Goal: Information Seeking & Learning: Compare options

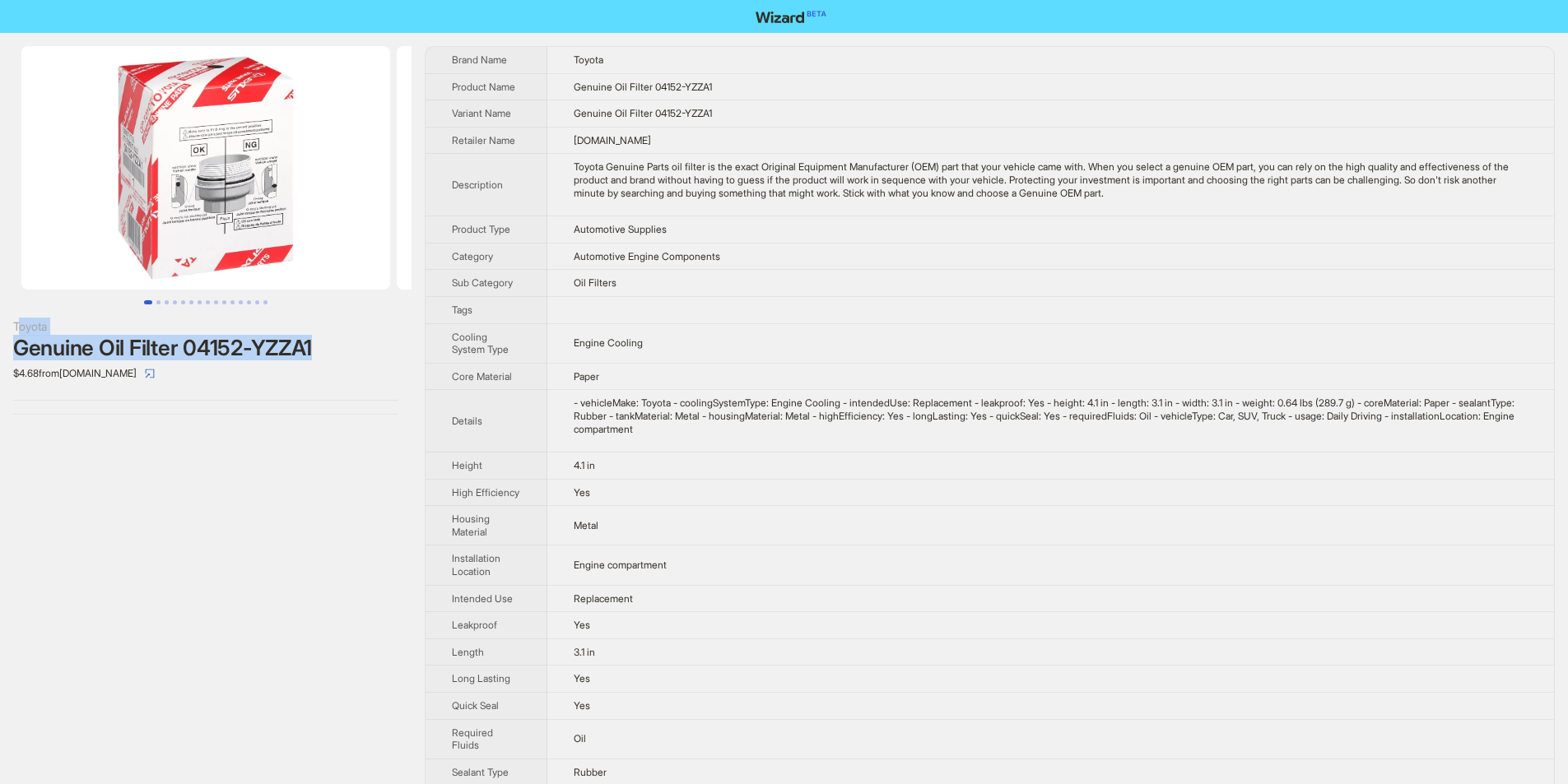
drag, startPoint x: 16, startPoint y: 323, endPoint x: 339, endPoint y: 350, distance: 324.1
click at [339, 350] on div "Toyota Genuine Oil Filter 04152-YZZA1 $4.68 from nucartoyotanorthattleboro.com" at bounding box center [205, 352] width 385 height 69
click at [268, 381] on div "$4.68 from nucartoyotanorthattleboro.com" at bounding box center [205, 373] width 385 height 27
drag, startPoint x: 2, startPoint y: 325, endPoint x: 324, endPoint y: 336, distance: 322.2
click at [324, 336] on div "Toyota Genuine Oil Filter 04152-YZZA1 $4.68 from nucartoyotanorthattleboro.com" at bounding box center [205, 230] width 412 height 394
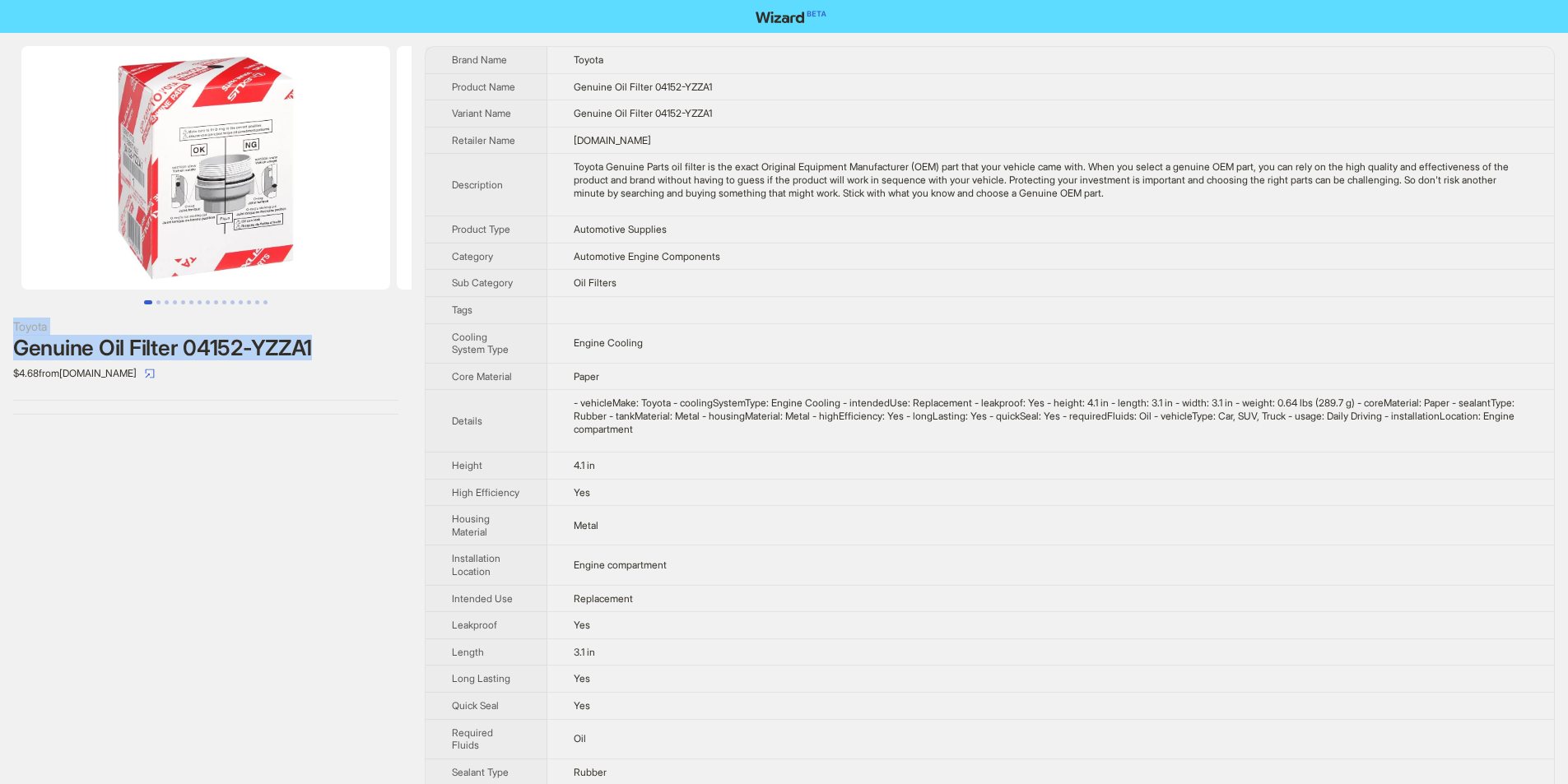
copy div "Toyota Genuine Oil Filter 04152-YZZA1"
click at [349, 358] on div "Genuine Oil Filter 04152-YZZA1" at bounding box center [205, 348] width 385 height 25
click at [622, 425] on div "- vehicleMake: Toyota - coolingSystemType: Engine Cooling - intendedUse: Replac…" at bounding box center [1050, 415] width 954 height 39
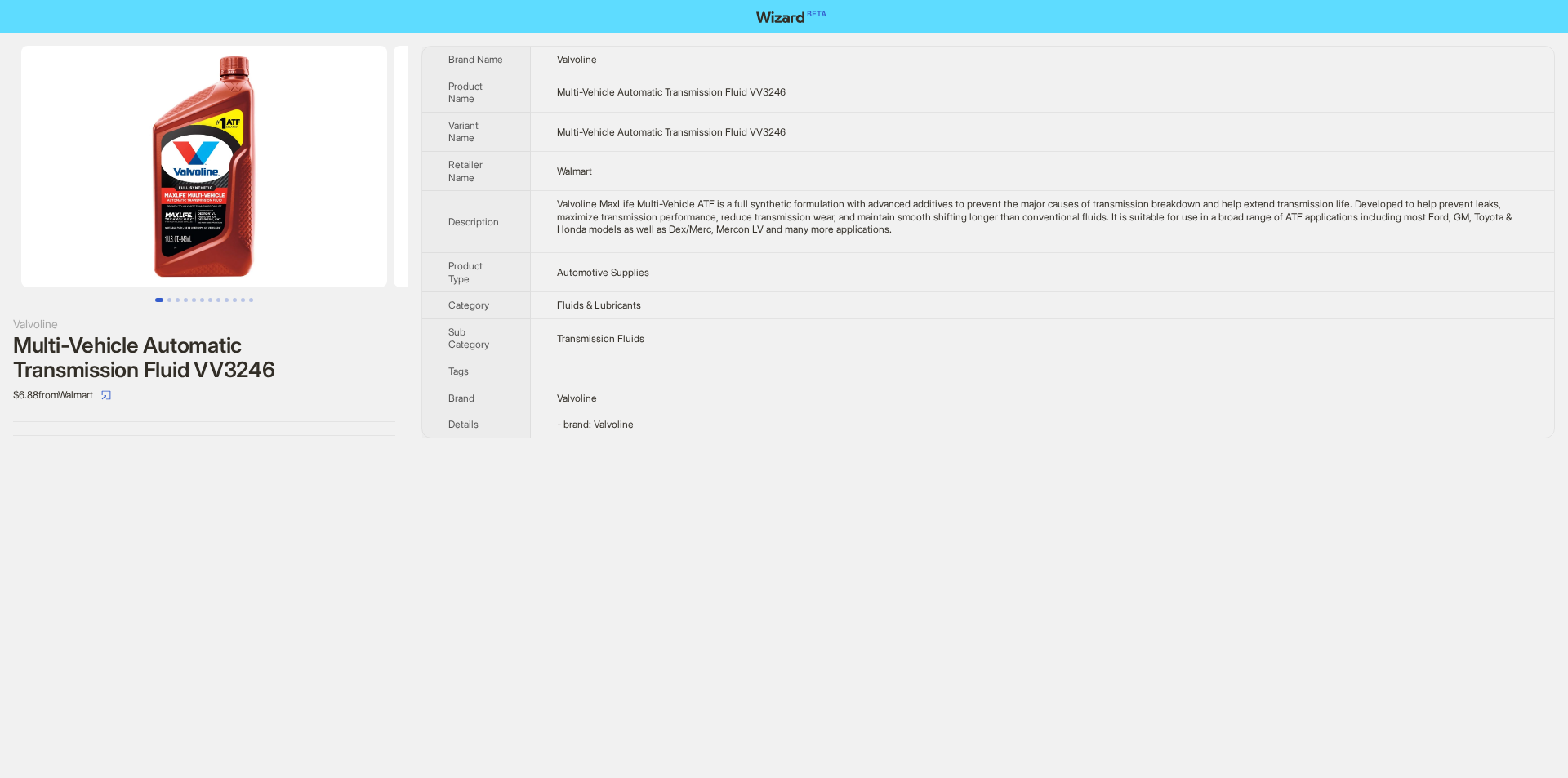
click at [956, 354] on td "Transmission Fluids" at bounding box center [1043, 339] width 1024 height 40
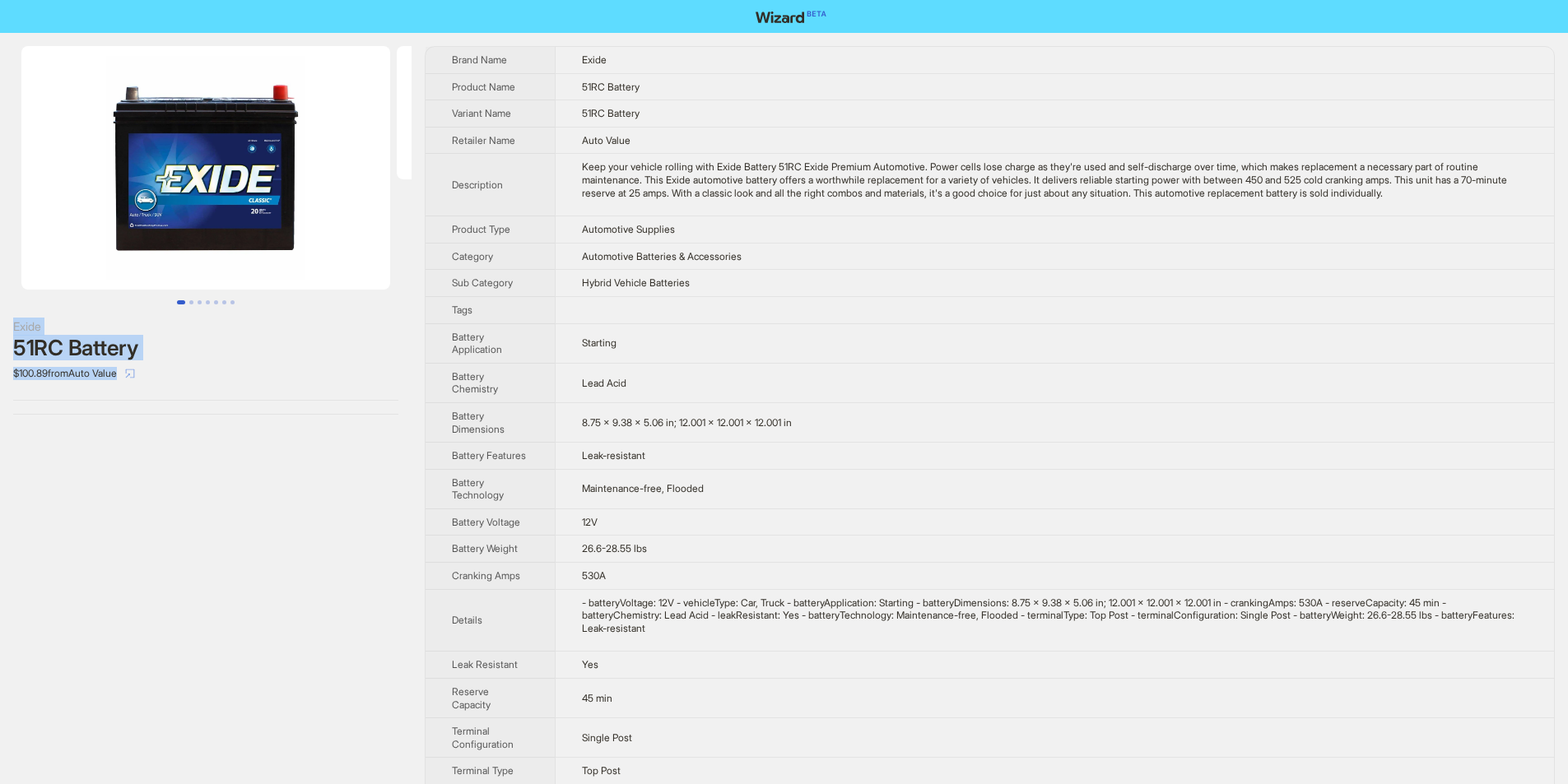
drag, startPoint x: 36, startPoint y: 326, endPoint x: 138, endPoint y: 371, distance: 111.5
click at [138, 371] on div "Exide 51RC Battery $100.89 from Auto Value" at bounding box center [205, 230] width 412 height 394
copy div "Exide 51RC Battery $100.89 from Auto Value"
click at [236, 369] on div "$100.89 from Auto Value" at bounding box center [205, 373] width 385 height 27
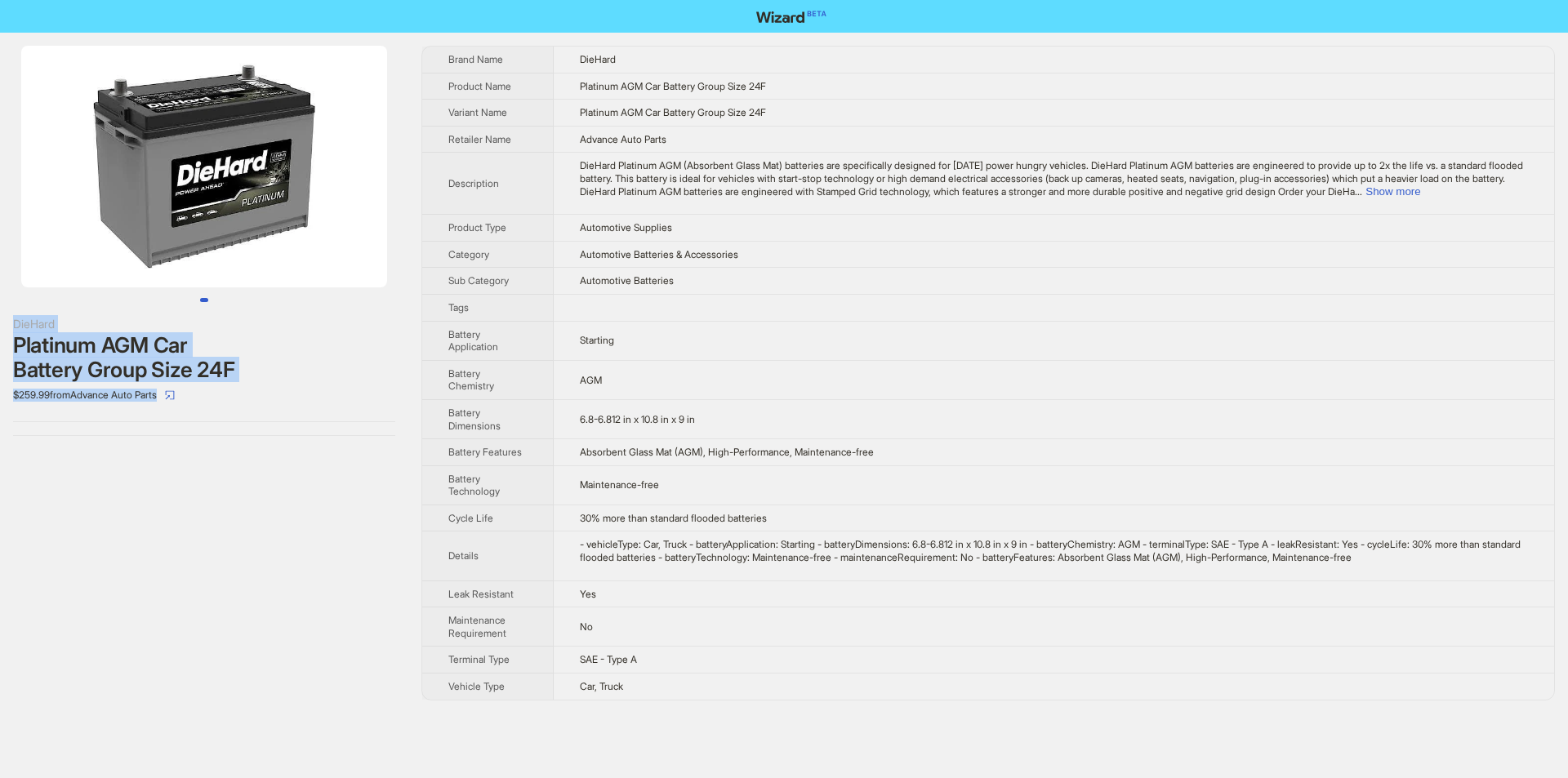
drag, startPoint x: 10, startPoint y: 323, endPoint x: 227, endPoint y: 400, distance: 230.3
click at [227, 400] on div "DieHard Platinum AGM Car Battery Group Size 24F $259.99 from Advance Auto Parts" at bounding box center [204, 240] width 409 height 416
copy div "DieHard Platinum AGM Car Battery Group Size 24F $259.99 from Advance Auto Parts"
click at [325, 432] on div "DieHard Platinum AGM Car Battery Group Size 24F $259.99 from Advance Auto Parts" at bounding box center [204, 240] width 409 height 416
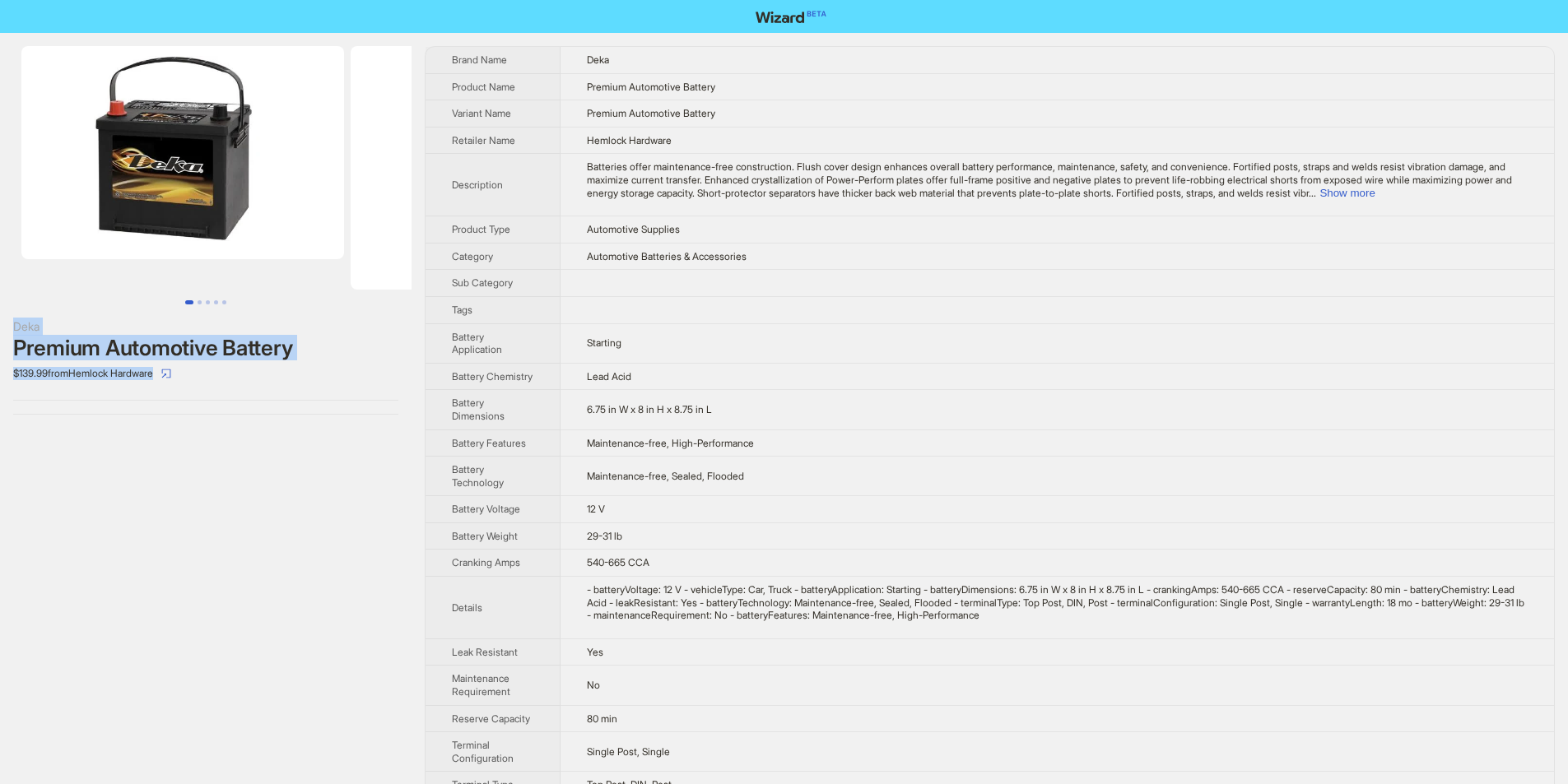
drag, startPoint x: 14, startPoint y: 317, endPoint x: 313, endPoint y: 370, distance: 303.7
click at [313, 370] on div "Deka Premium Automotive Battery $139.99 from Hemlock Hardware" at bounding box center [205, 352] width 385 height 69
copy div "Deka Premium Automotive Battery $139.99 from Hemlock Hardware"
click at [345, 402] on div "Deka Premium Automotive Battery $139.99 from Hemlock Hardware" at bounding box center [205, 230] width 412 height 394
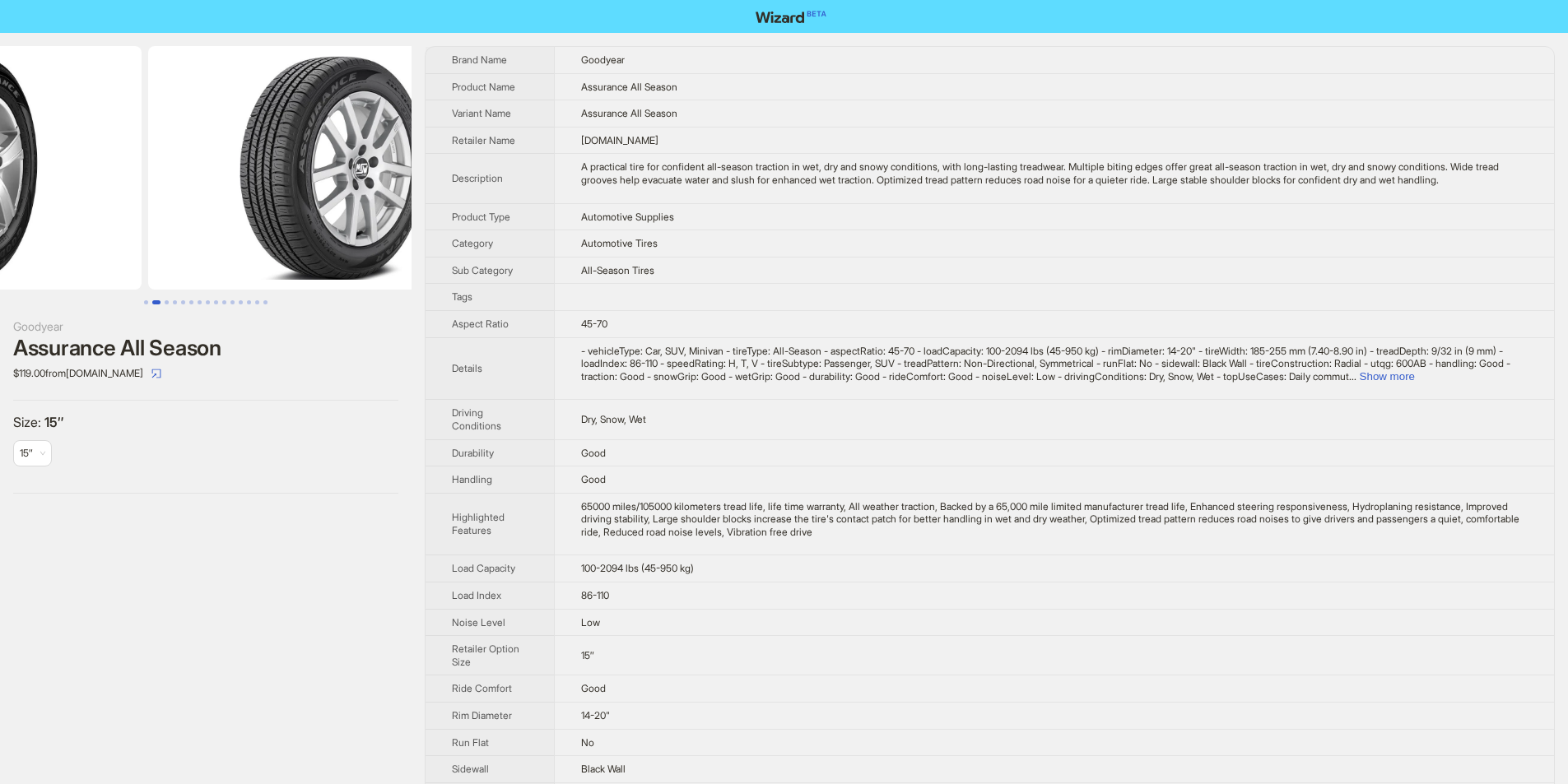
drag, startPoint x: 316, startPoint y: 248, endPoint x: 150, endPoint y: 260, distance: 166.4
click at [150, 260] on ul at bounding box center [205, 167] width 412 height 243
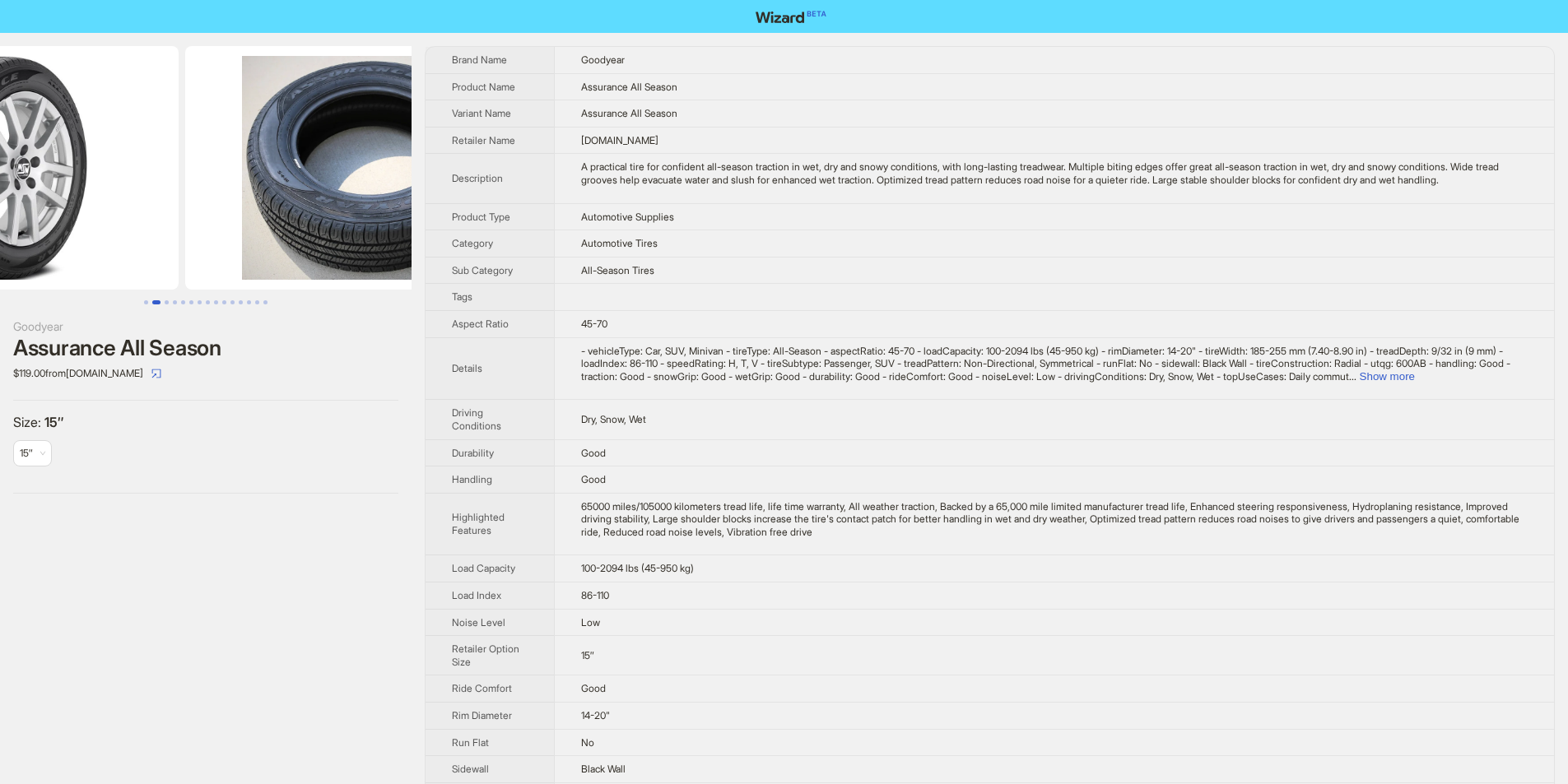
drag, startPoint x: 306, startPoint y: 223, endPoint x: 123, endPoint y: 220, distance: 183.0
click at [123, 220] on ul at bounding box center [205, 167] width 412 height 243
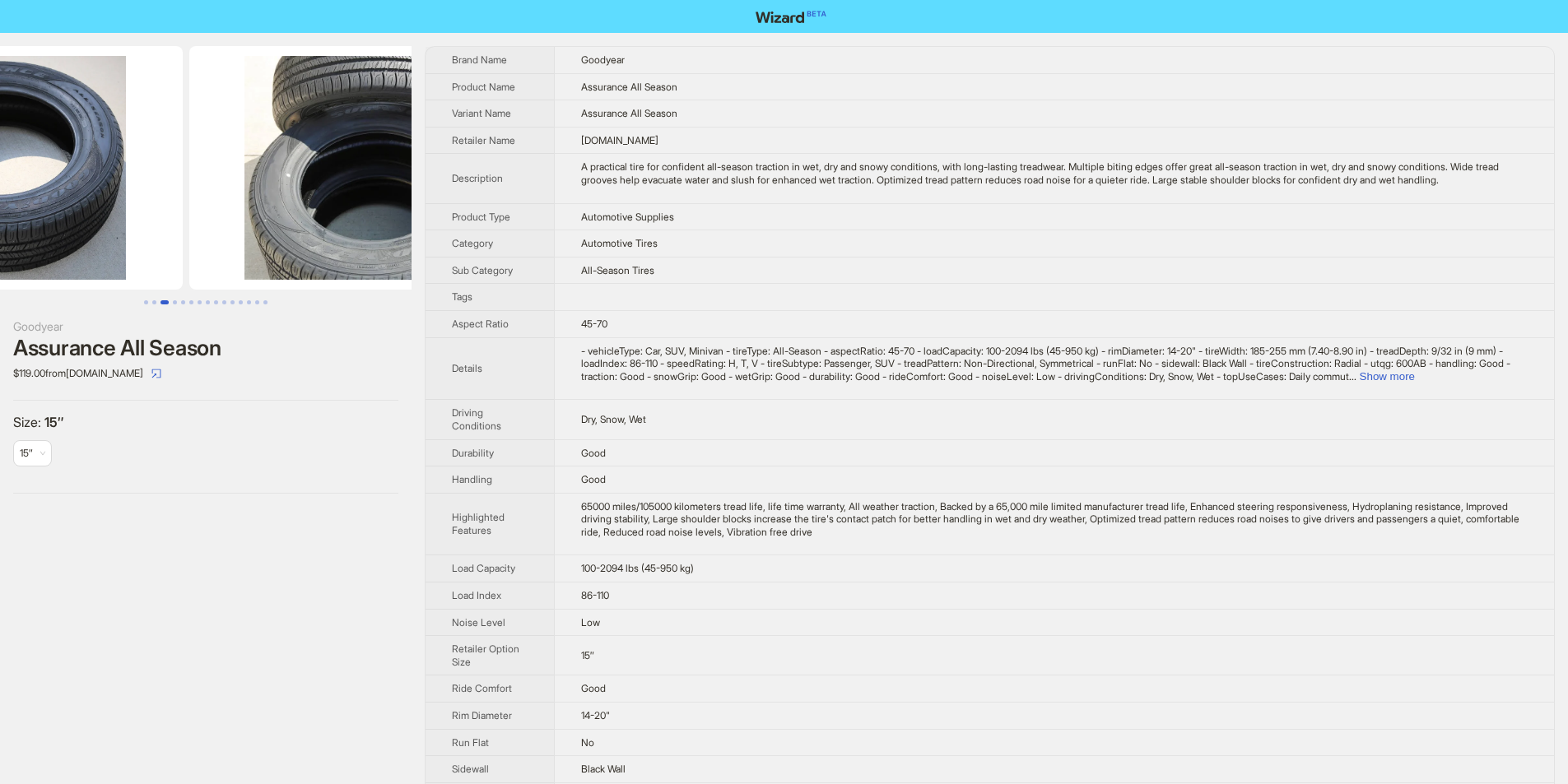
drag, startPoint x: 248, startPoint y: 204, endPoint x: 131, endPoint y: 204, distance: 117.0
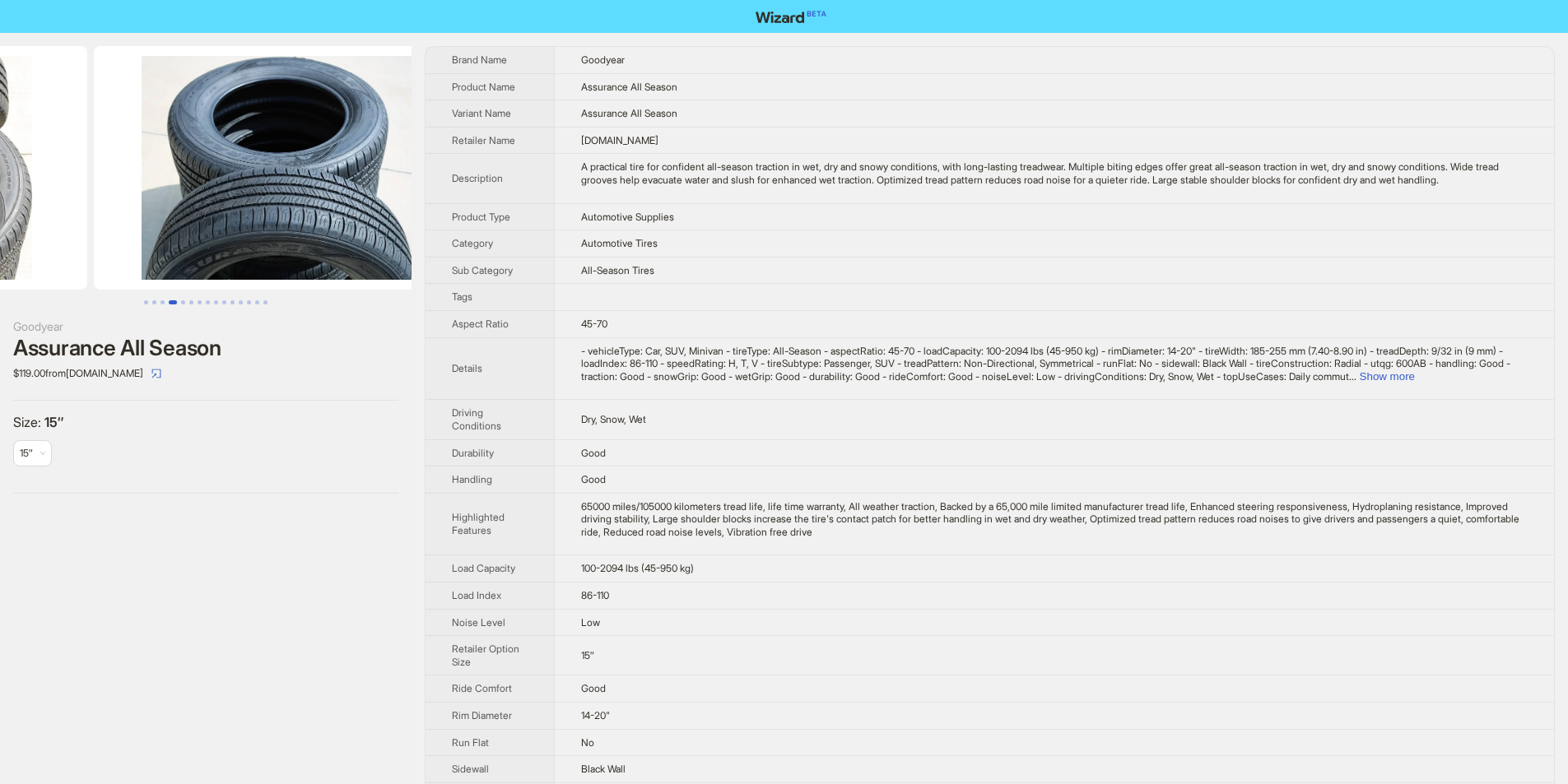
drag, startPoint x: 216, startPoint y: 194, endPoint x: 83, endPoint y: 195, distance: 133.0
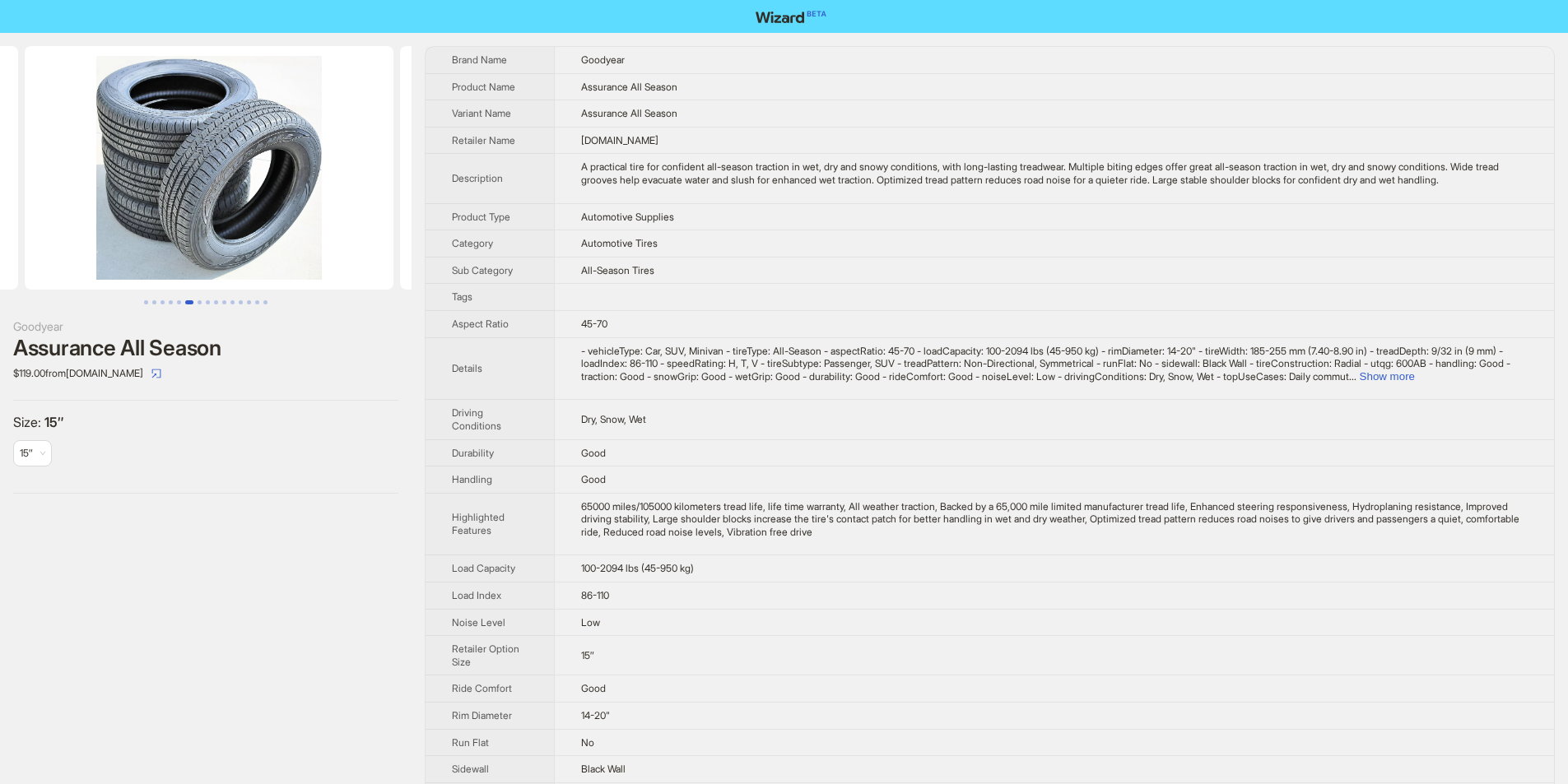
drag, startPoint x: 224, startPoint y: 211, endPoint x: 79, endPoint y: 218, distance: 145.2
click at [79, 218] on ul at bounding box center [205, 167] width 412 height 243
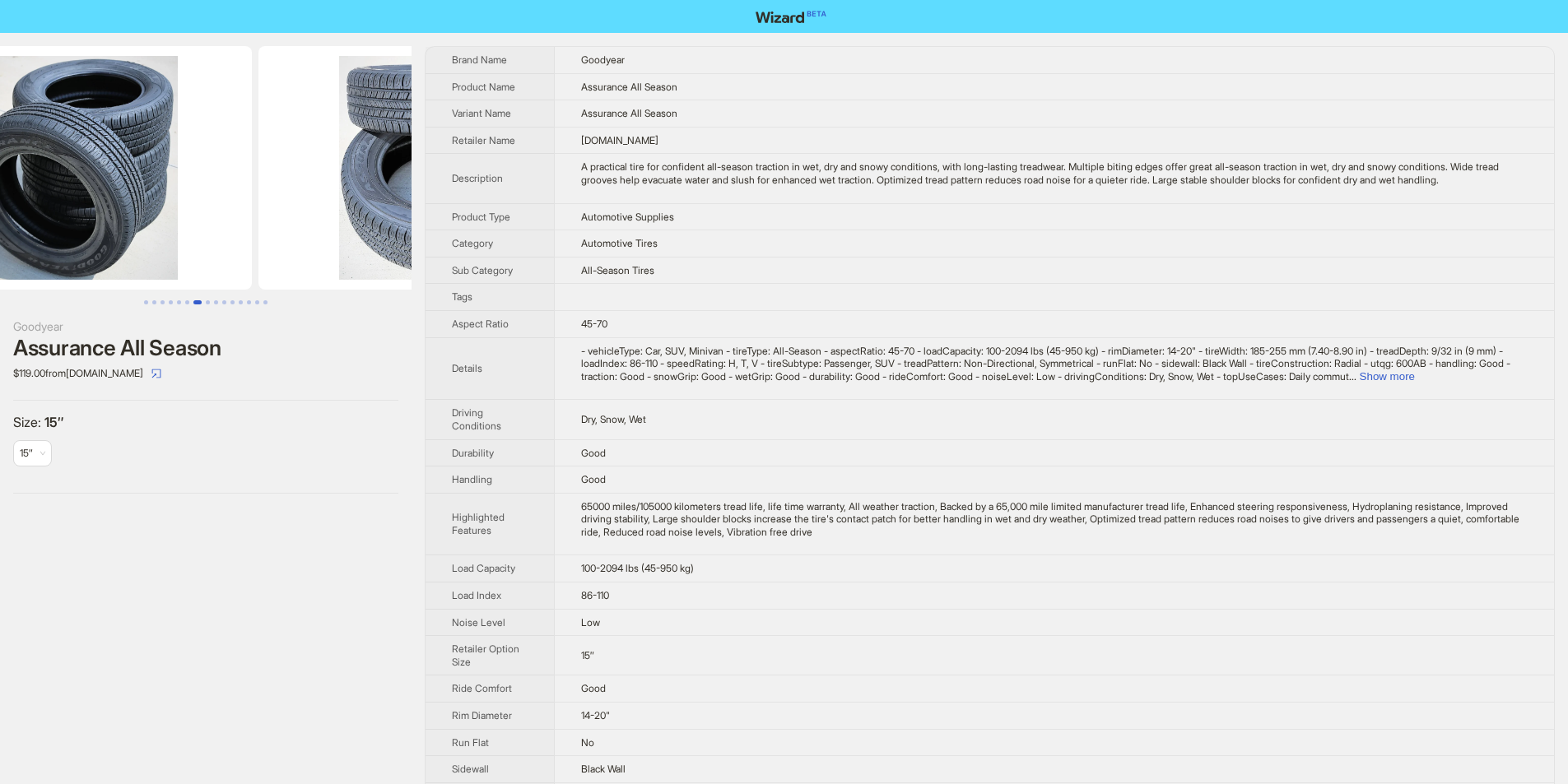
drag, startPoint x: 394, startPoint y: 263, endPoint x: 51, endPoint y: 263, distance: 343.0
click at [51, 263] on li at bounding box center [68, 167] width 376 height 243
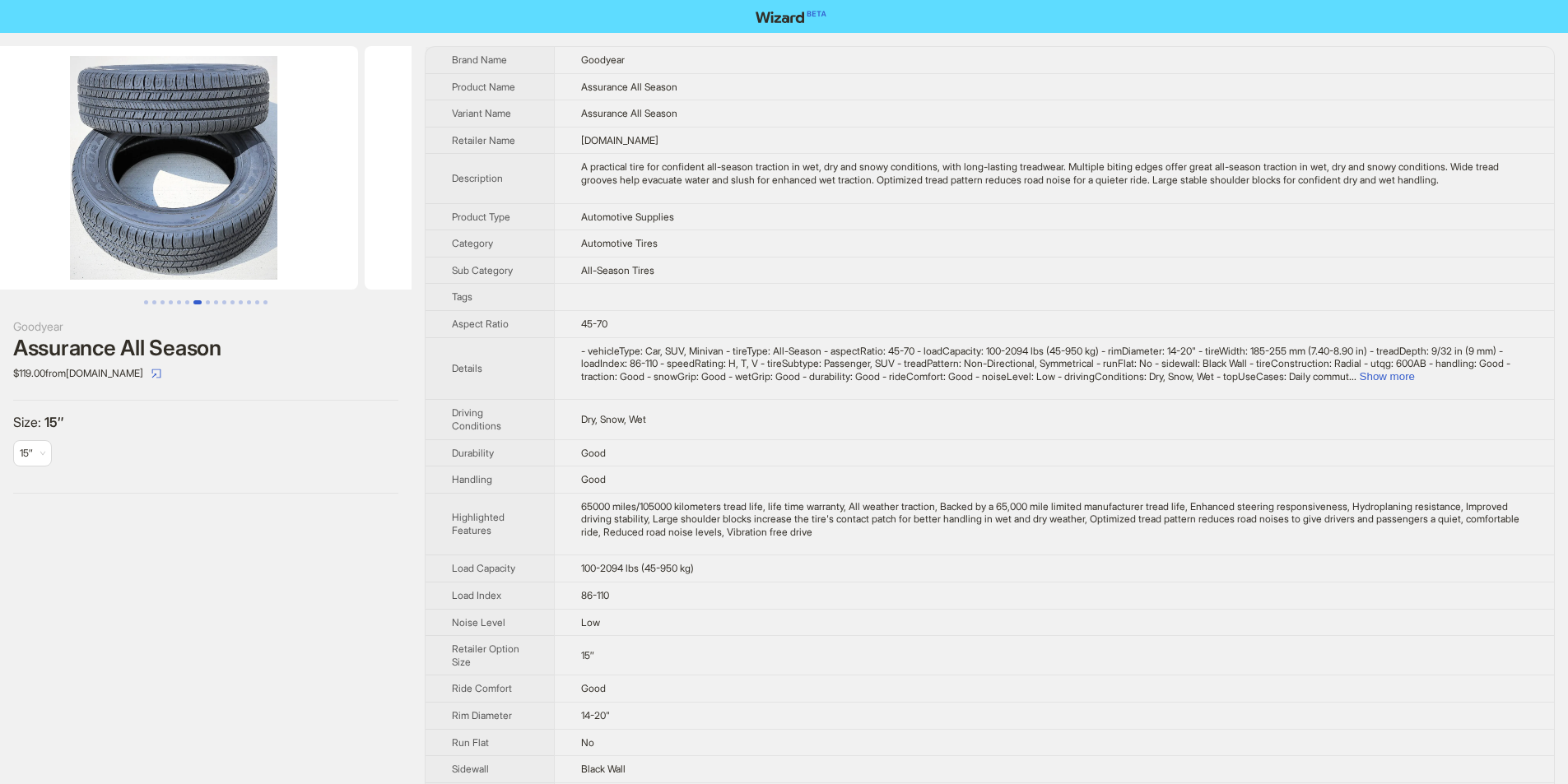
drag, startPoint x: 138, startPoint y: 203, endPoint x: 0, endPoint y: 213, distance: 138.4
click at [0, 213] on ul at bounding box center [205, 167] width 412 height 243
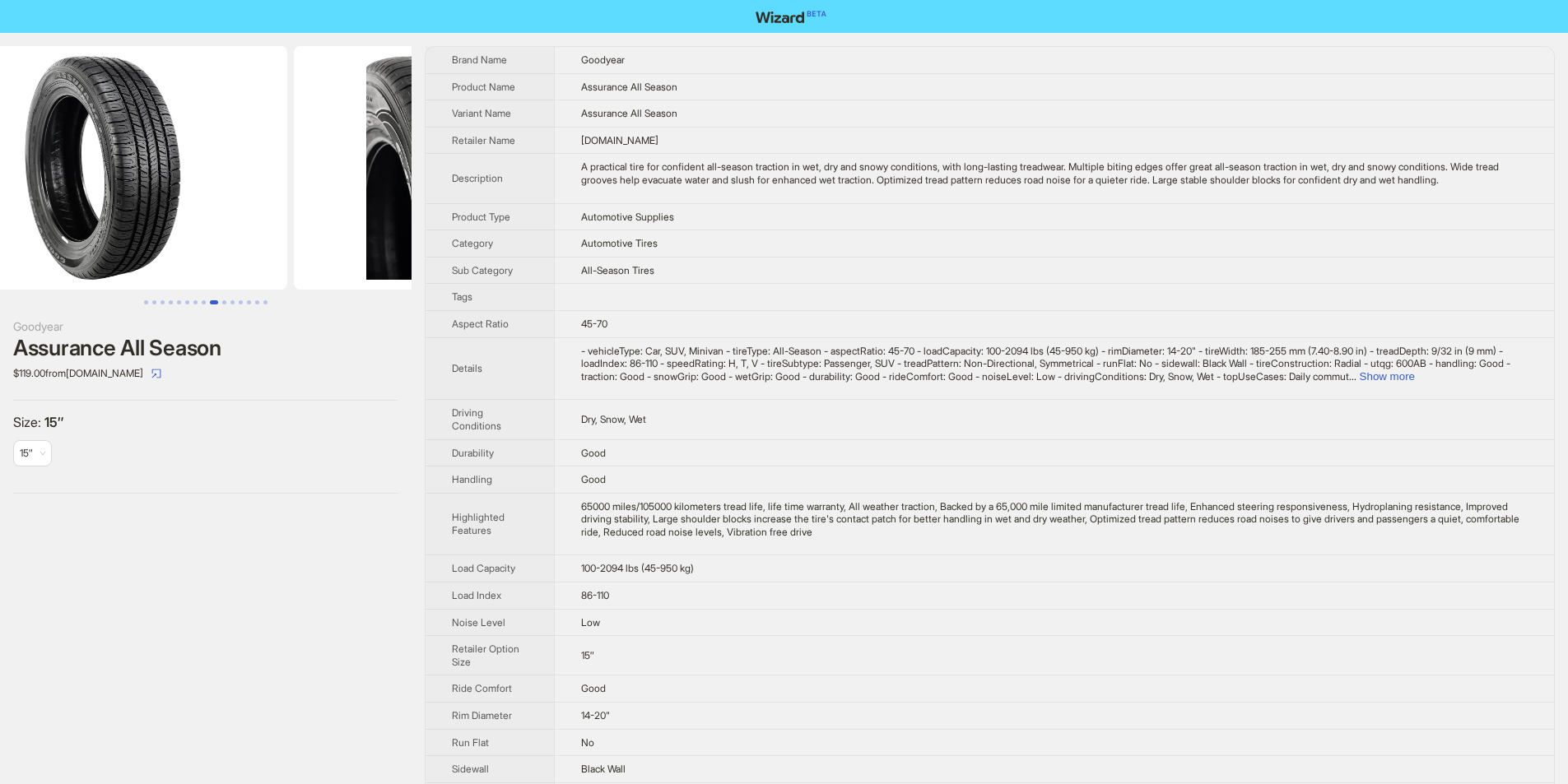
drag, startPoint x: 339, startPoint y: 224, endPoint x: 22, endPoint y: 224, distance: 317.0
click at [22, 224] on ul at bounding box center [205, 167] width 412 height 243
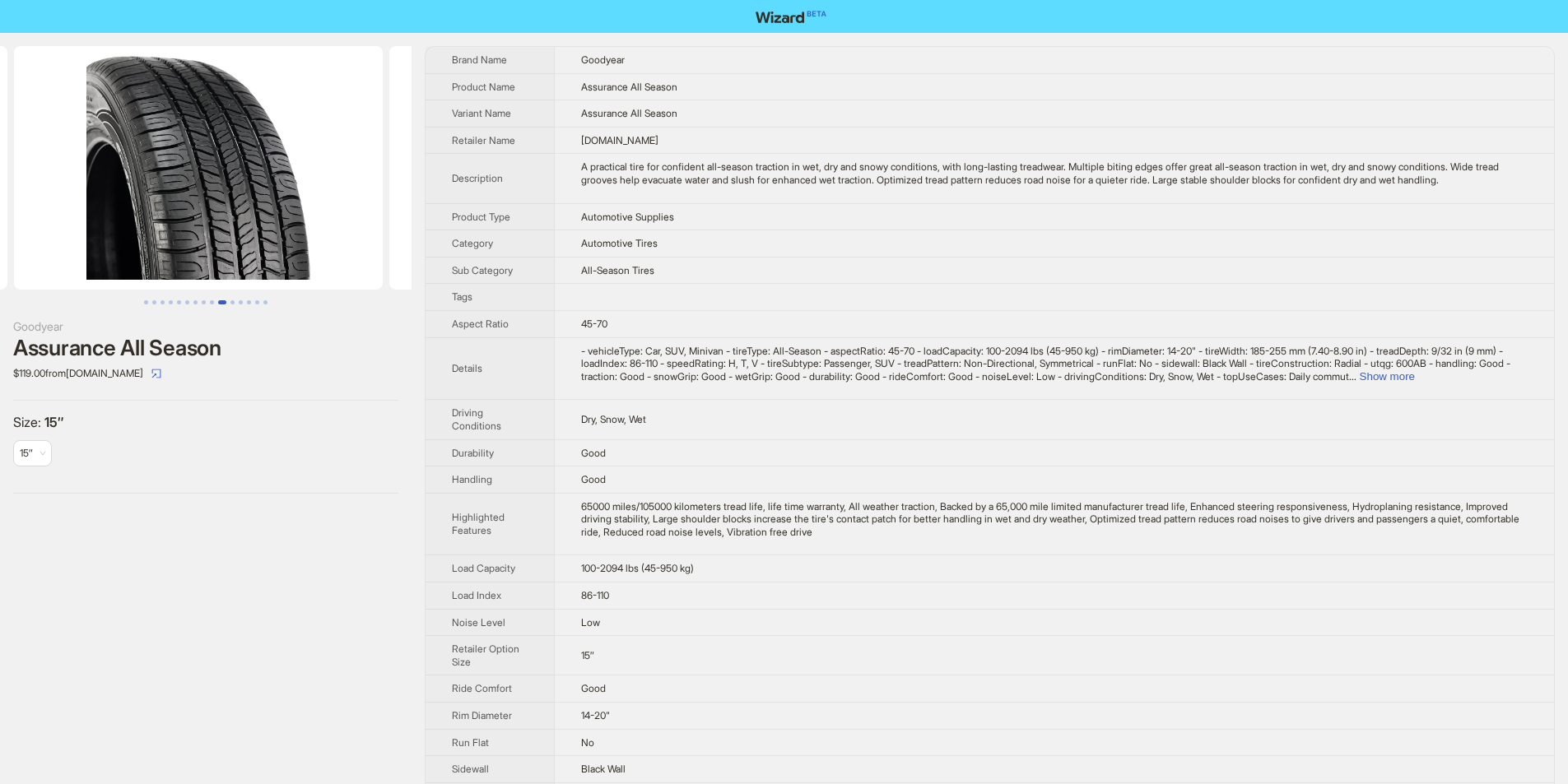
drag, startPoint x: 253, startPoint y: 203, endPoint x: 10, endPoint y: 227, distance: 244.2
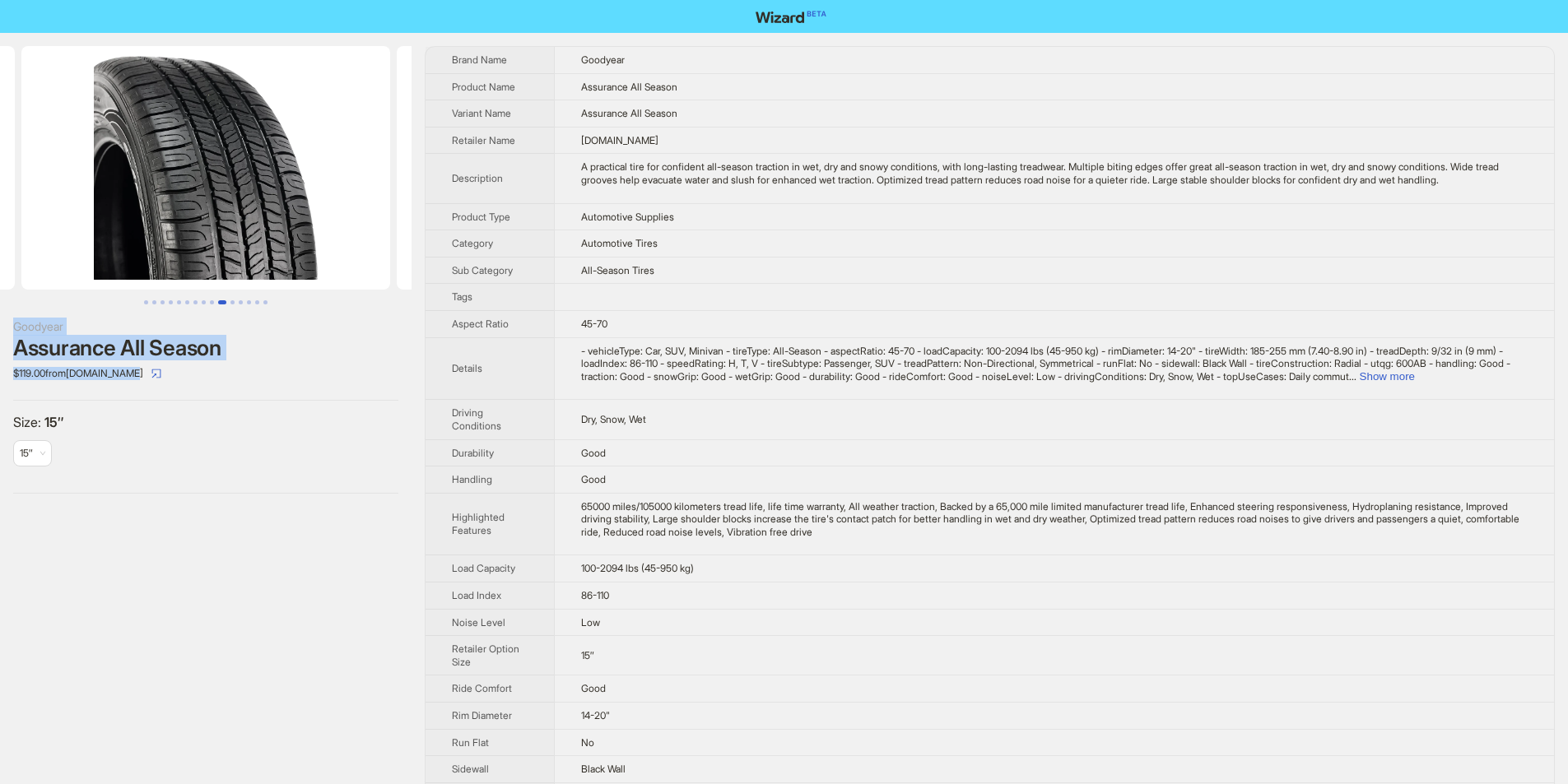
drag, startPoint x: 66, startPoint y: 330, endPoint x: 251, endPoint y: 359, distance: 187.3
click at [251, 359] on div "Goodyear Assurance All Season $119.00 from Goodyear.com Size : 15″ 15″" at bounding box center [205, 270] width 412 height 474
copy div "Goodyear Assurance All Season $119.00 from Goodyear.com"
click at [262, 365] on div "$119.00 from Goodyear.com" at bounding box center [205, 373] width 385 height 27
click at [8, 309] on div "Goodyear Assurance All Season $119.00 from Goodyear.com Size : 15″ 15″" at bounding box center [205, 270] width 412 height 474
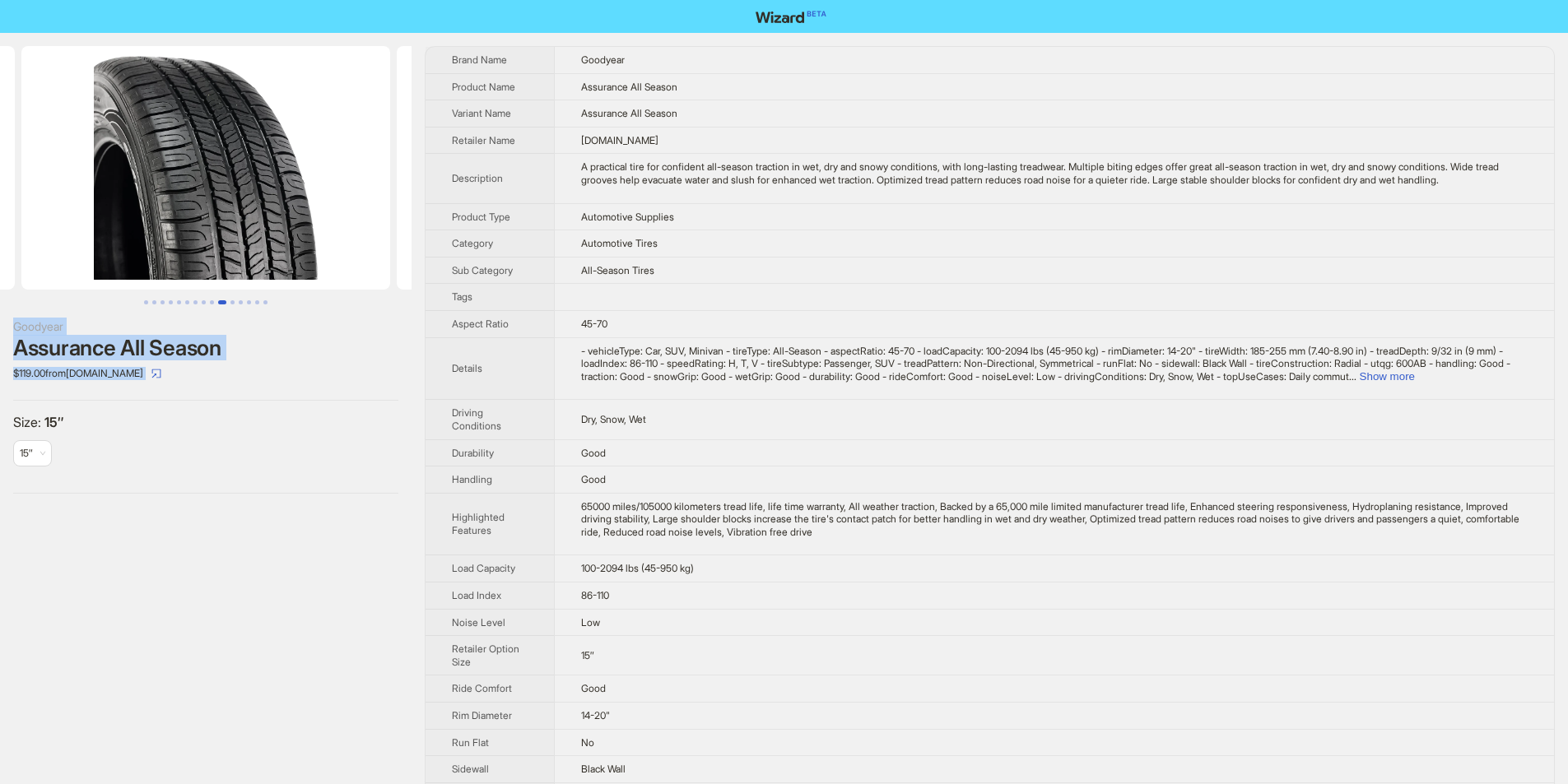
drag, startPoint x: 8, startPoint y: 309, endPoint x: 146, endPoint y: 388, distance: 159.0
click at [146, 388] on div "Goodyear Assurance All Season $119.00 from Goodyear.com Size : 15″ 15″" at bounding box center [205, 270] width 412 height 474
copy div "Goodyear Assurance All Season $119.00 from Goodyear.com Size : 15″ 15″"
click at [216, 430] on label "Size : 15″" at bounding box center [205, 422] width 385 height 17
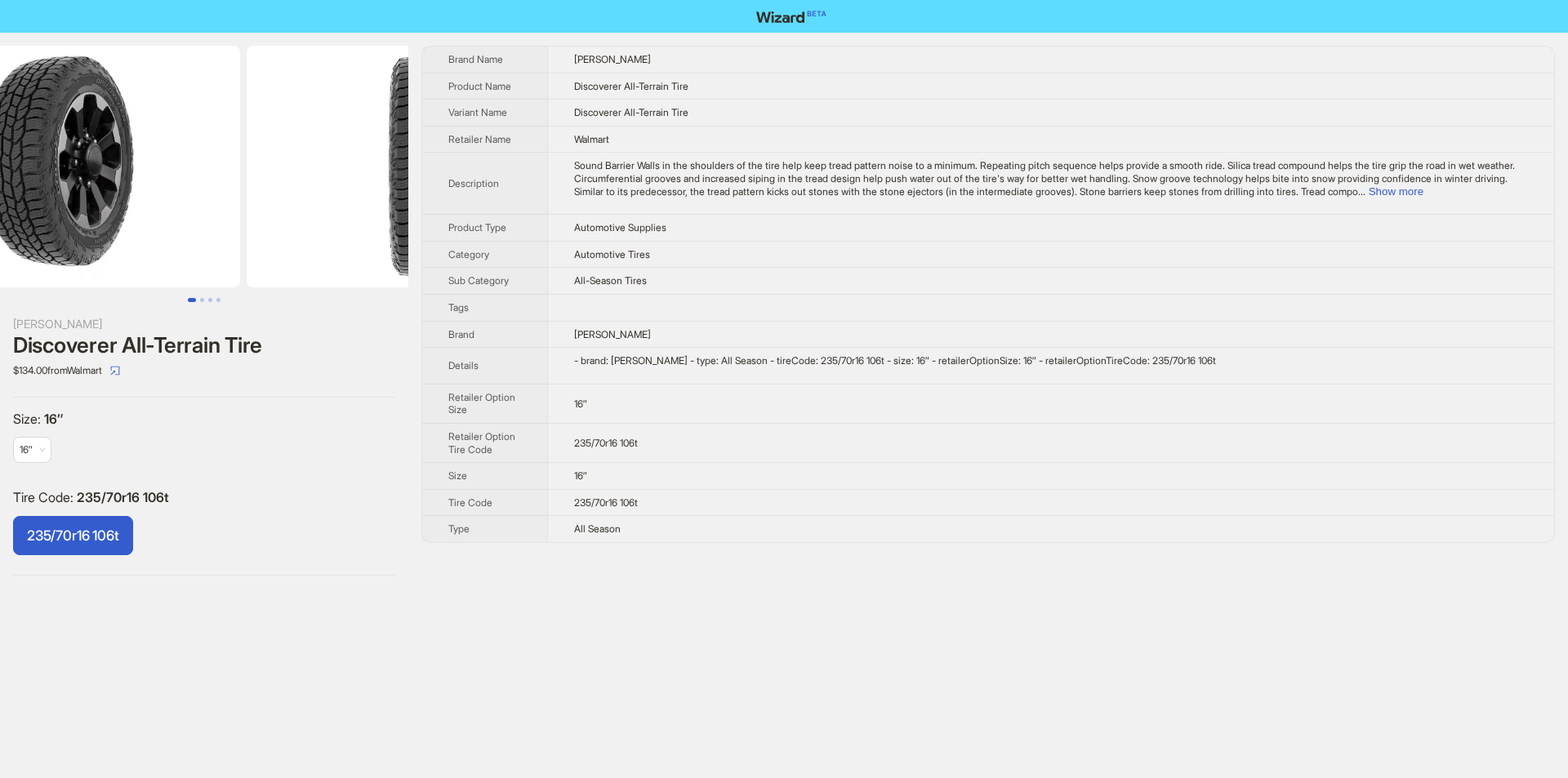
drag, startPoint x: 294, startPoint y: 258, endPoint x: 128, endPoint y: 258, distance: 166.0
click at [128, 258] on img at bounding box center [58, 166] width 366 height 241
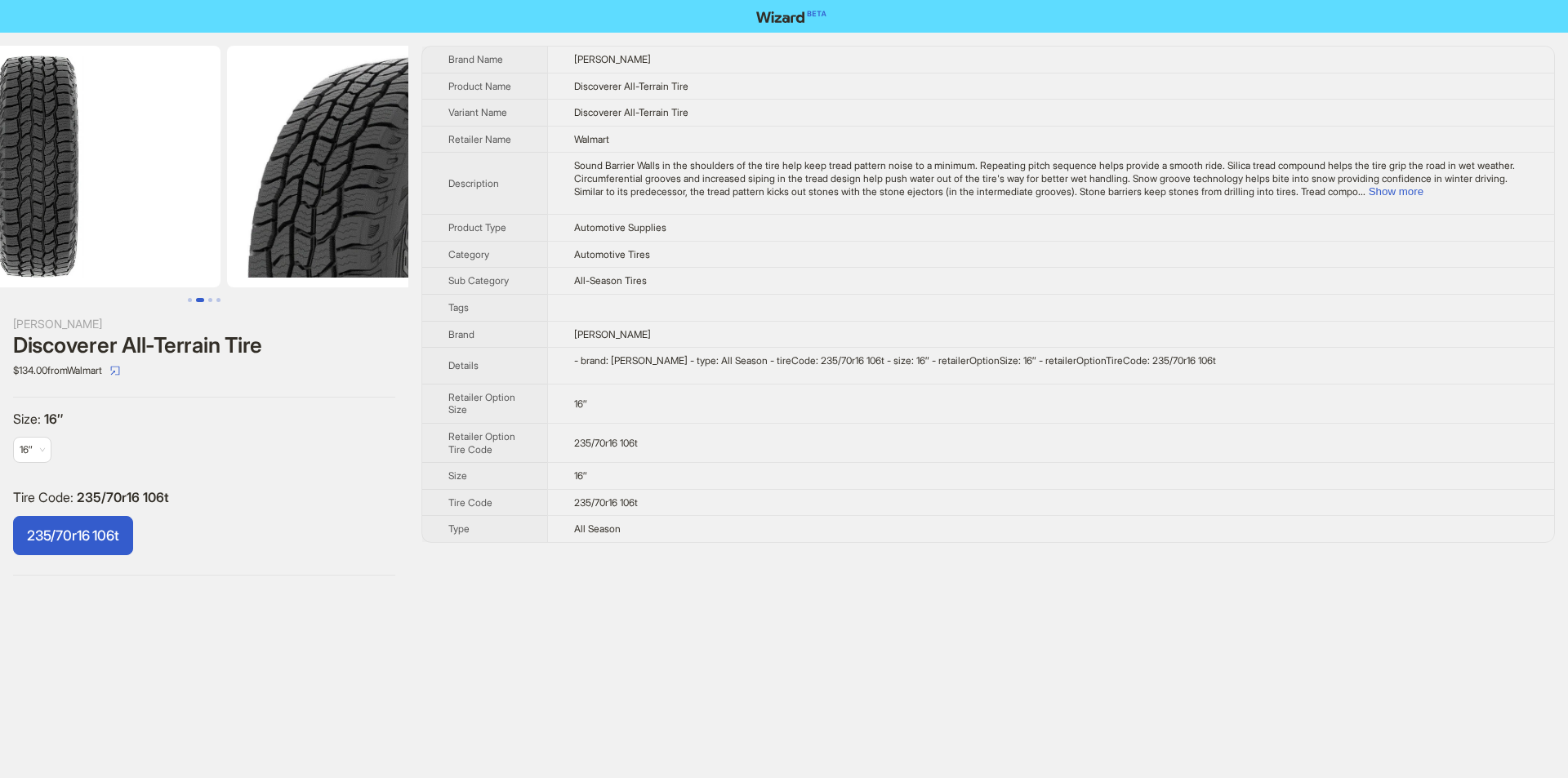
drag, startPoint x: 208, startPoint y: 227, endPoint x: 166, endPoint y: 228, distance: 42.0
click at [164, 228] on img at bounding box center [38, 166] width 366 height 241
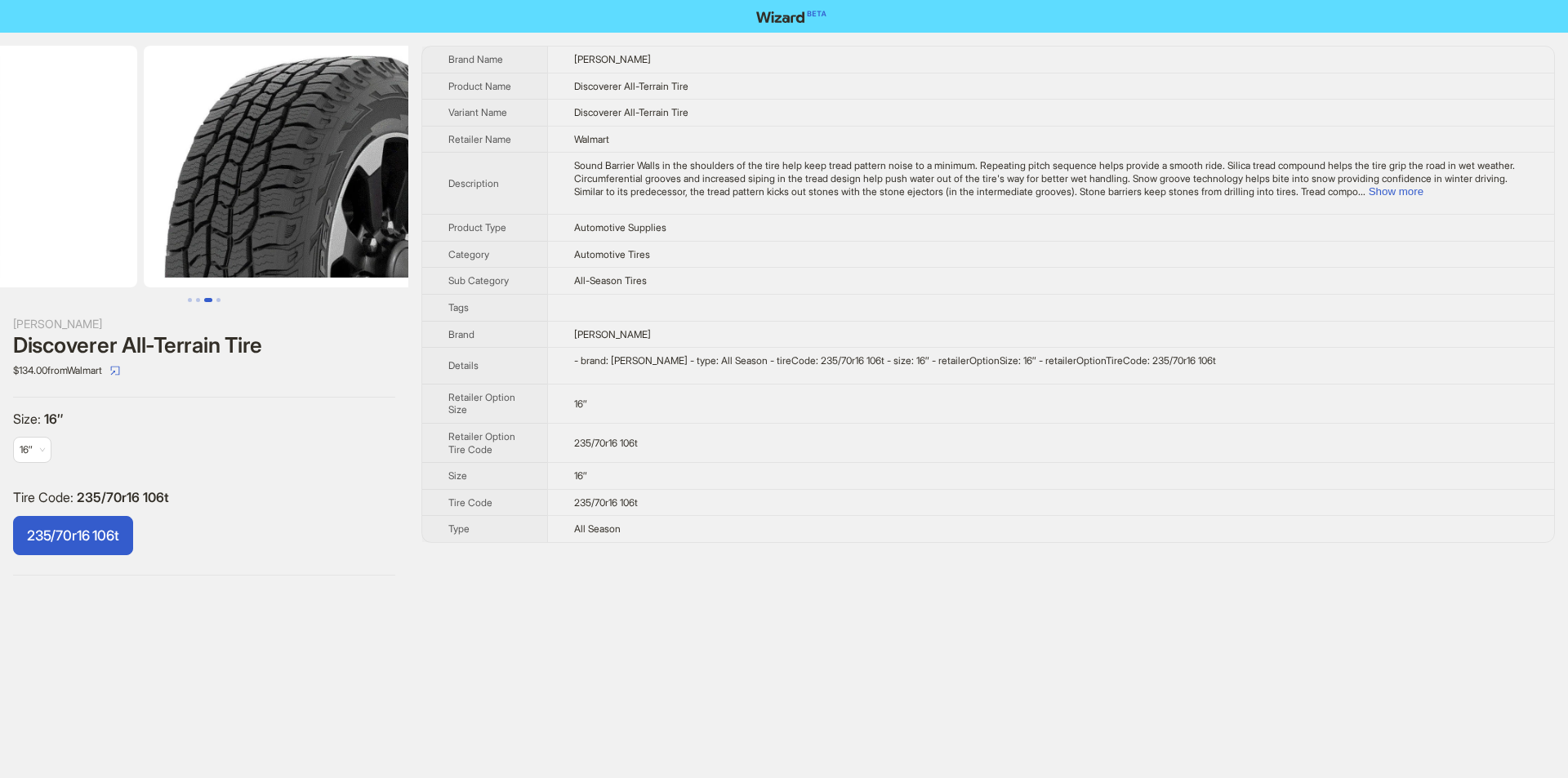
drag, startPoint x: 198, startPoint y: 209, endPoint x: 62, endPoint y: 208, distance: 136.0
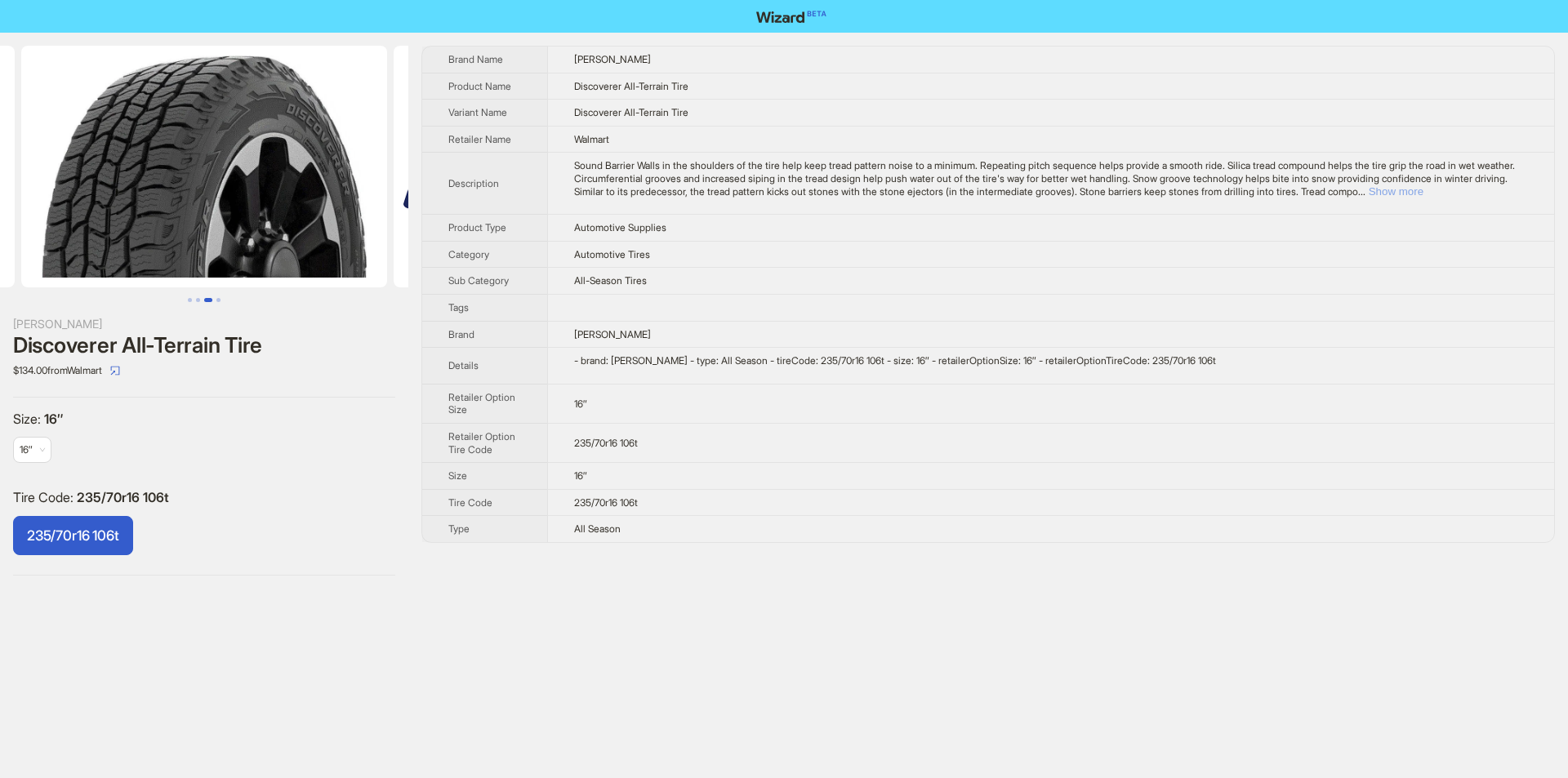
click at [1424, 185] on button "Show more" at bounding box center [1396, 190] width 55 height 12
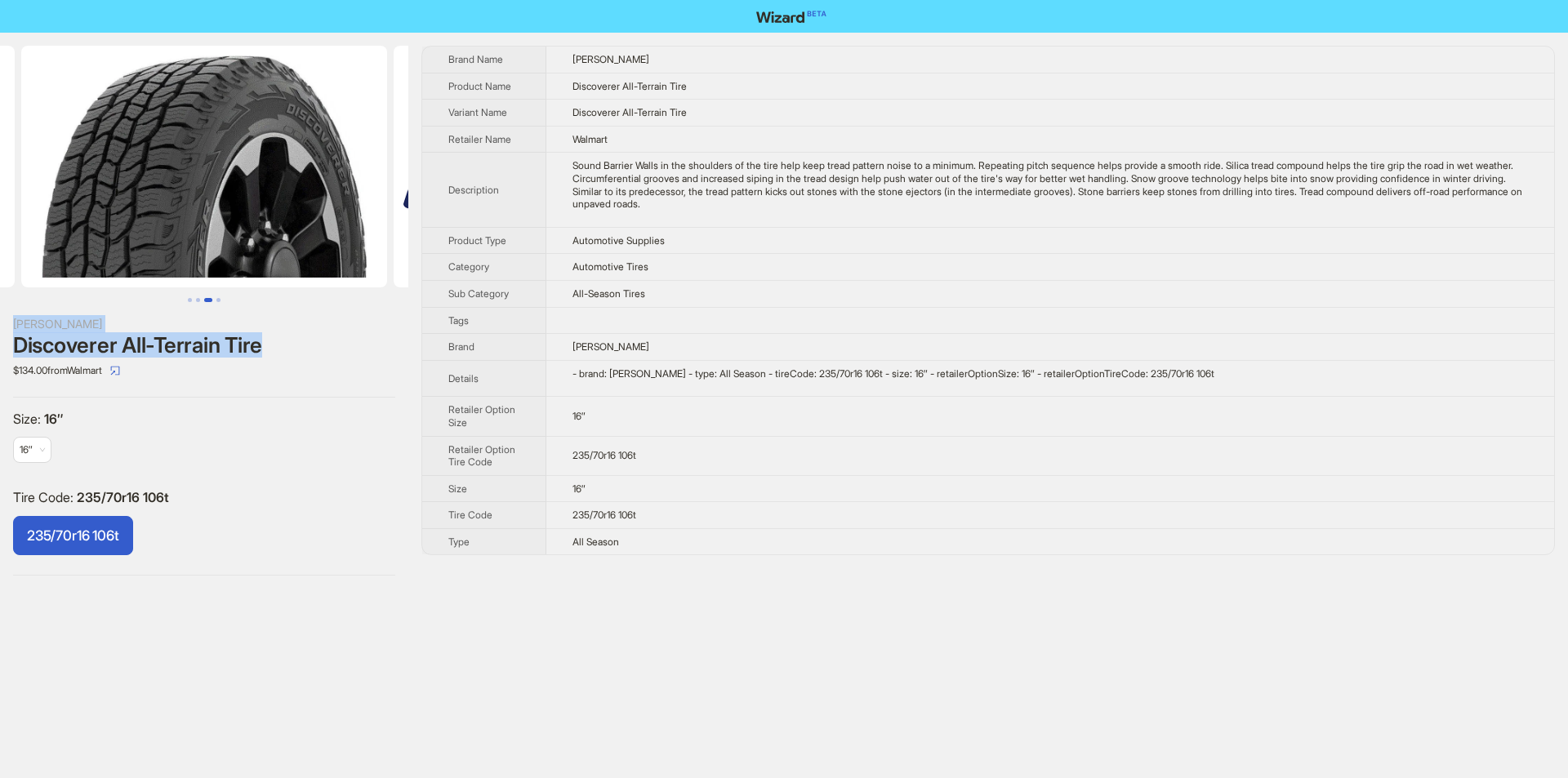
drag, startPoint x: 4, startPoint y: 325, endPoint x: 271, endPoint y: 356, distance: 268.8
click at [271, 356] on div "Cooper Discoverer All-Terrain Tire $134.00 from Walmart Size : 16″ 16″ Tire Cod…" at bounding box center [204, 310] width 409 height 555
copy div "Cooper Discoverer All-Terrain Tire"
click at [273, 372] on div "$134.00 from Walmart" at bounding box center [204, 371] width 382 height 26
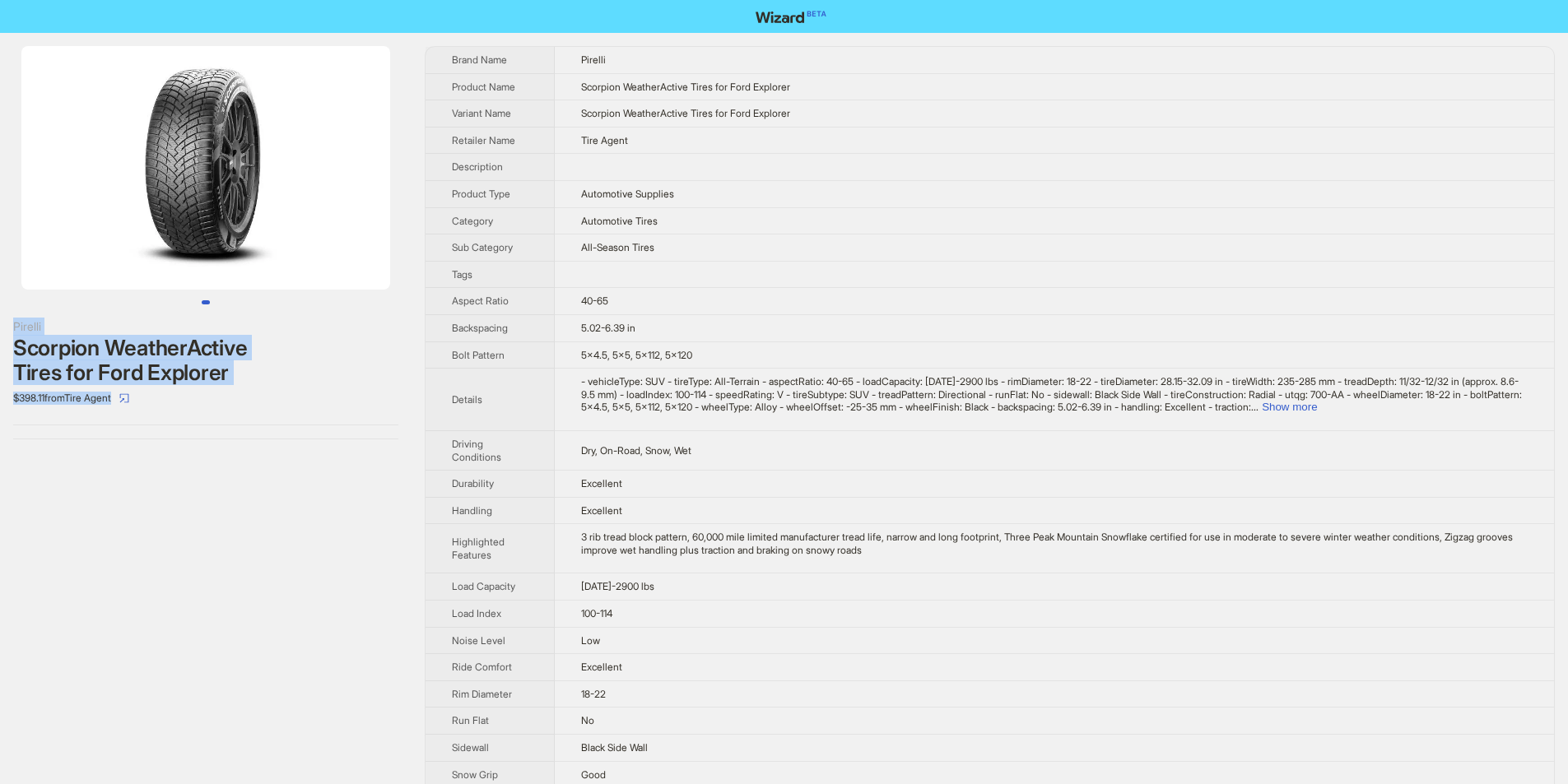
drag, startPoint x: 15, startPoint y: 328, endPoint x: 121, endPoint y: 407, distance: 132.2
click at [121, 407] on div "Pirelli Scorpion WeatherActive Tires for Ford Explorer $398.11 from Tire Agent" at bounding box center [205, 242] width 412 height 419
copy div "Pirelli Scorpion WeatherActive Tires for Ford Explorer $398.11 from Tire Agent"
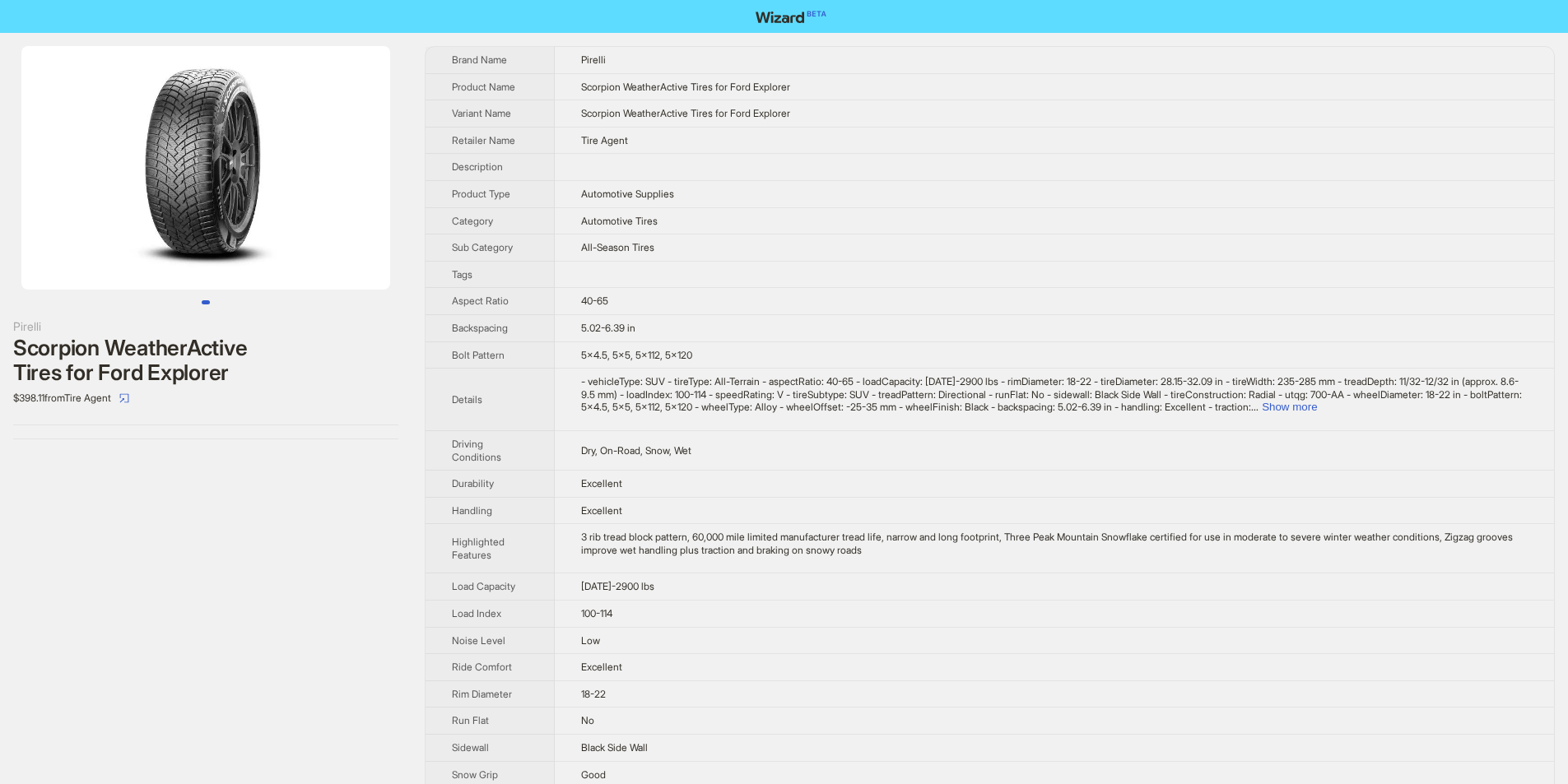
click at [159, 449] on div "Pirelli Scorpion WeatherActive Tires for Ford Explorer $398.11 from Tire Agent" at bounding box center [205, 242] width 412 height 419
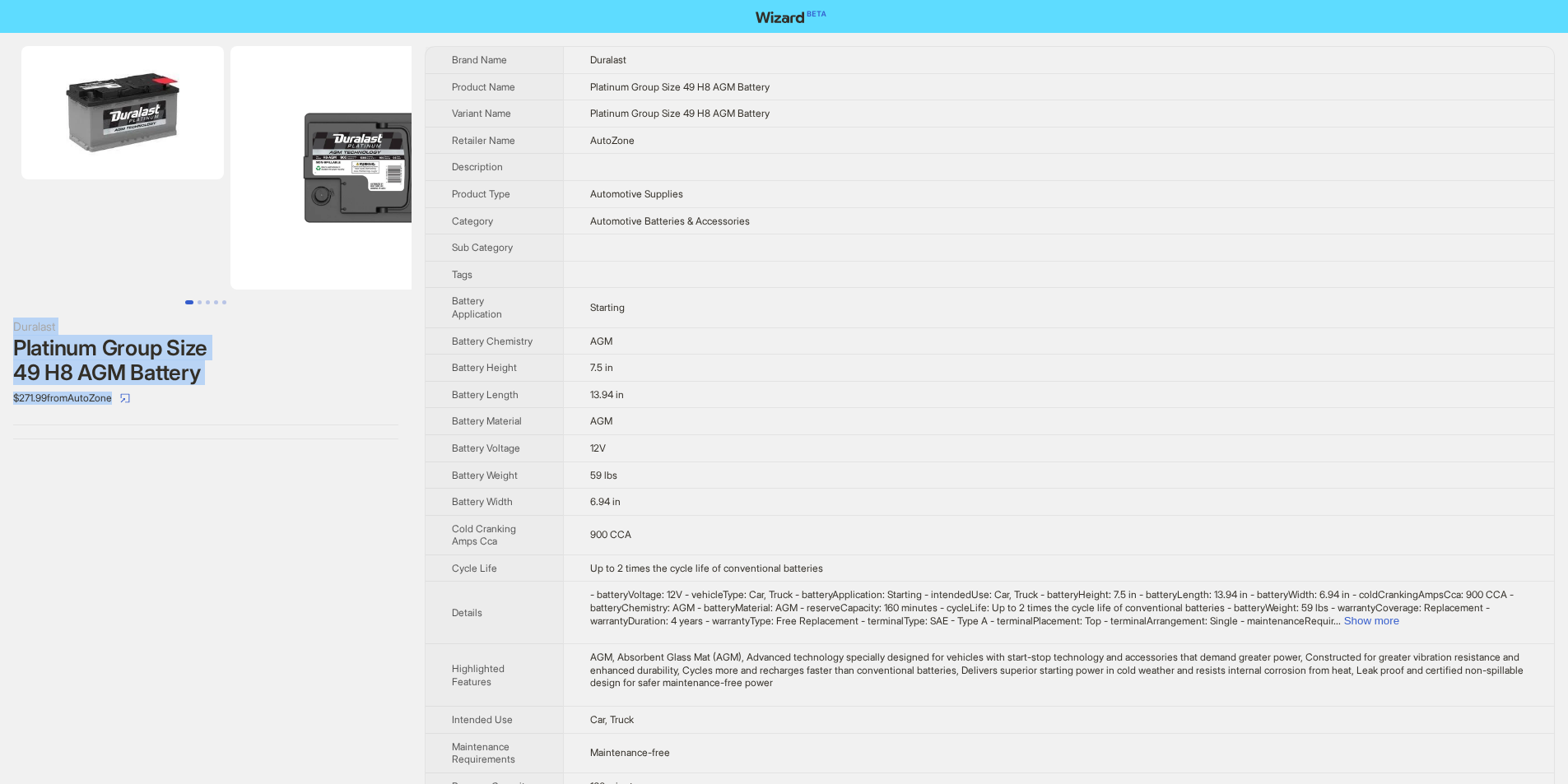
drag, startPoint x: 10, startPoint y: 312, endPoint x: 260, endPoint y: 398, distance: 264.4
click at [260, 398] on div "Duralast Platinum Group Size 49 H8 AGM Battery $271.99 from AutoZone" at bounding box center [205, 242] width 412 height 419
copy div "Duralast Platinum Group Size 49 H8 AGM Battery $271.99 from AutoZone"
click at [290, 392] on div "$271.99 from AutoZone" at bounding box center [205, 398] width 385 height 27
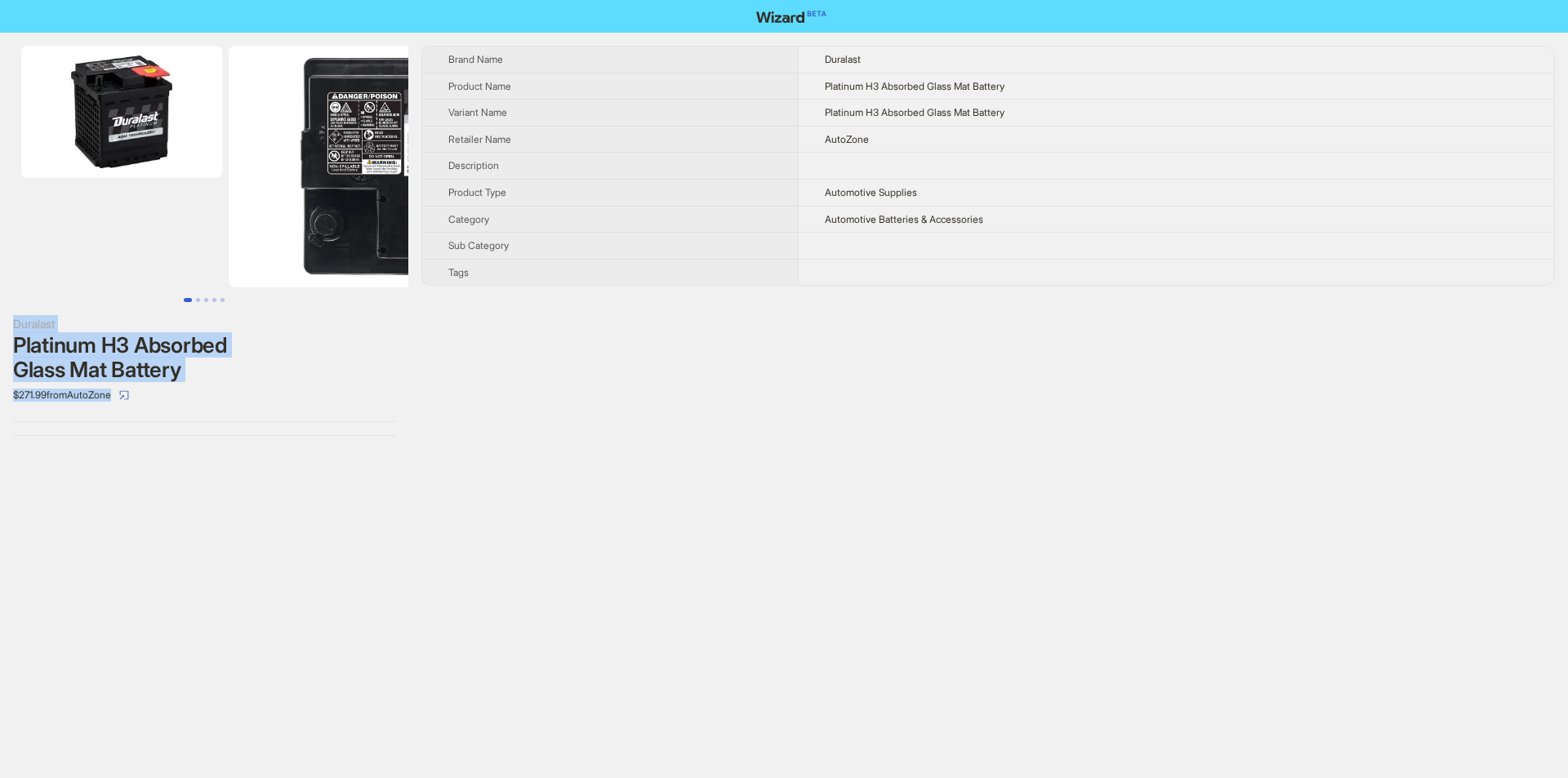
drag, startPoint x: 12, startPoint y: 314, endPoint x: 239, endPoint y: 386, distance: 238.1
click at [239, 386] on div "Duralast Platinum H3 Absorbed Glass Mat Battery $271.99 from AutoZone" at bounding box center [204, 240] width 409 height 416
copy div "Duralast Platinum H3 Absorbed Glass Mat Battery $271.99 from AutoZone"
click at [311, 398] on div "$271.99 from AutoZone" at bounding box center [204, 395] width 382 height 26
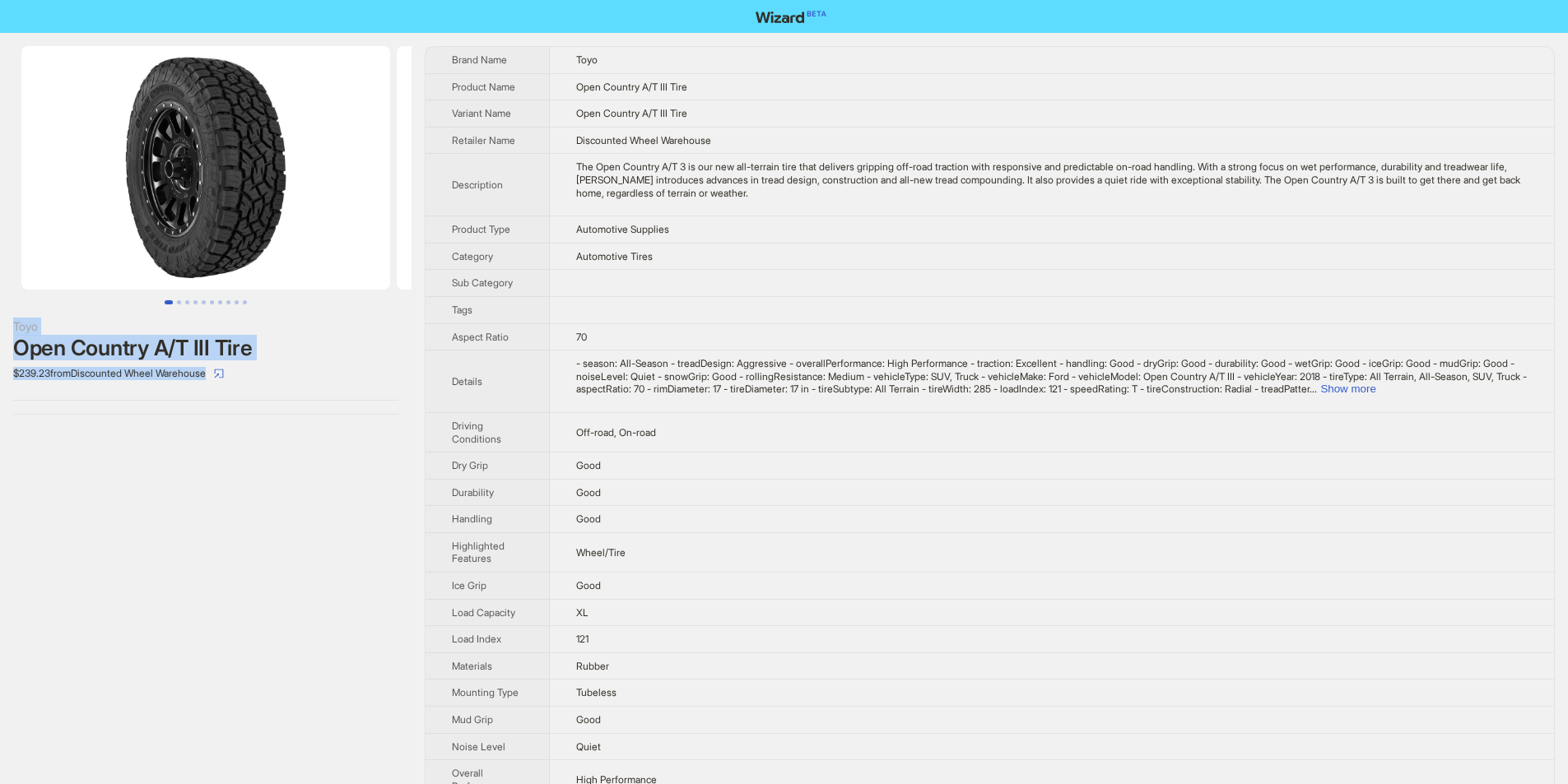
drag, startPoint x: 3, startPoint y: 316, endPoint x: 201, endPoint y: 334, distance: 198.8
click at [266, 381] on div "Toyo Open Country A/T III Tire $239.23 from Discounted Wheel Warehouse" at bounding box center [205, 230] width 412 height 394
copy div "Toyo Open Country A/T III Tire $239.23 from Discounted Wheel Warehouse"
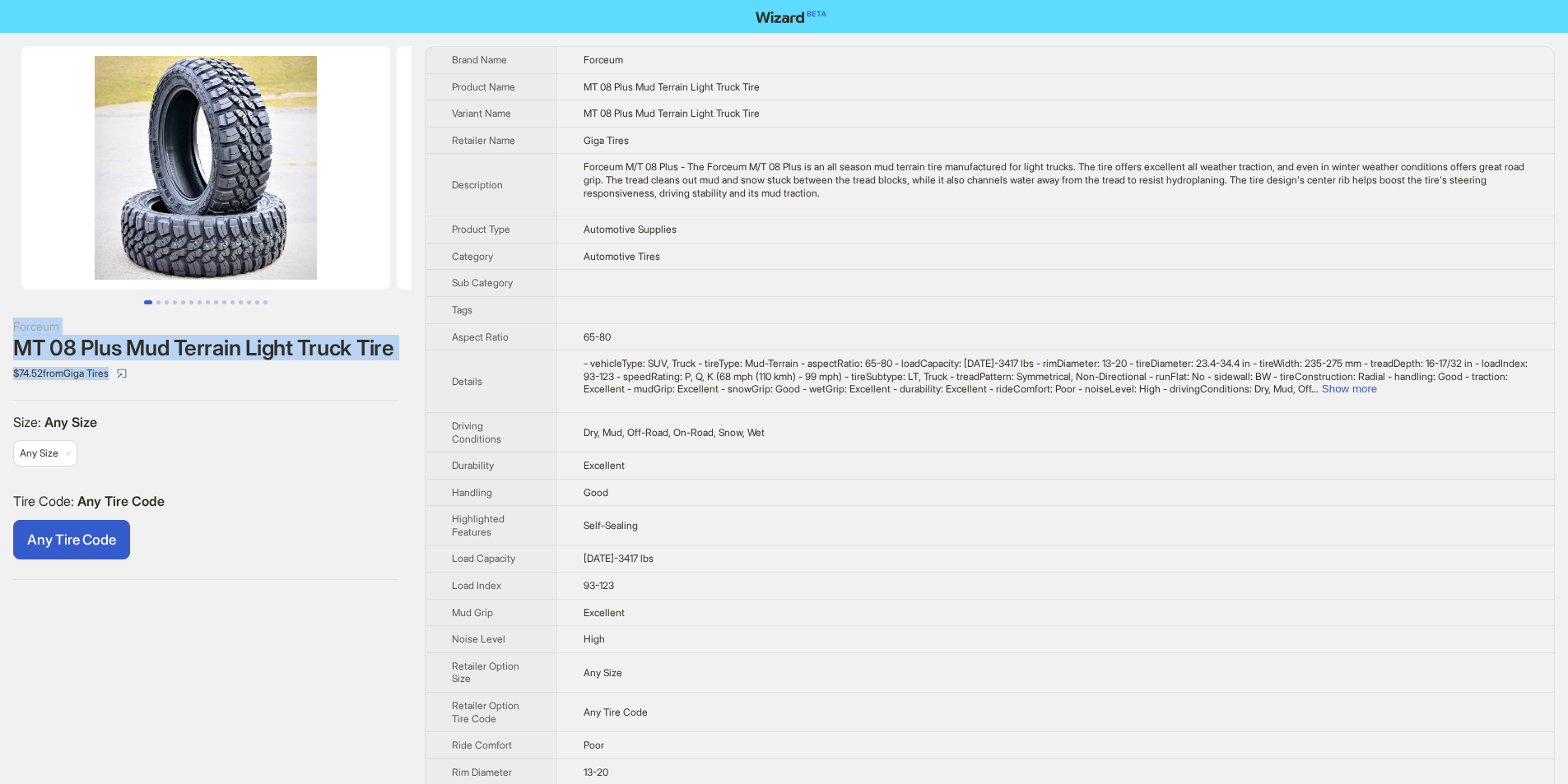
drag, startPoint x: 0, startPoint y: 307, endPoint x: 181, endPoint y: 394, distance: 200.8
click at [181, 394] on div "Forceum MT 08 Plus Mud Terrain Light Truck Tire $74.52 from Giga Tires Size : A…" at bounding box center [205, 313] width 412 height 560
copy div "Forceum MT 08 Plus Mud Terrain Light Truck Tire $74.52 from Giga Tires"
click at [194, 387] on div "$74.52 from Giga Tires" at bounding box center [205, 373] width 385 height 27
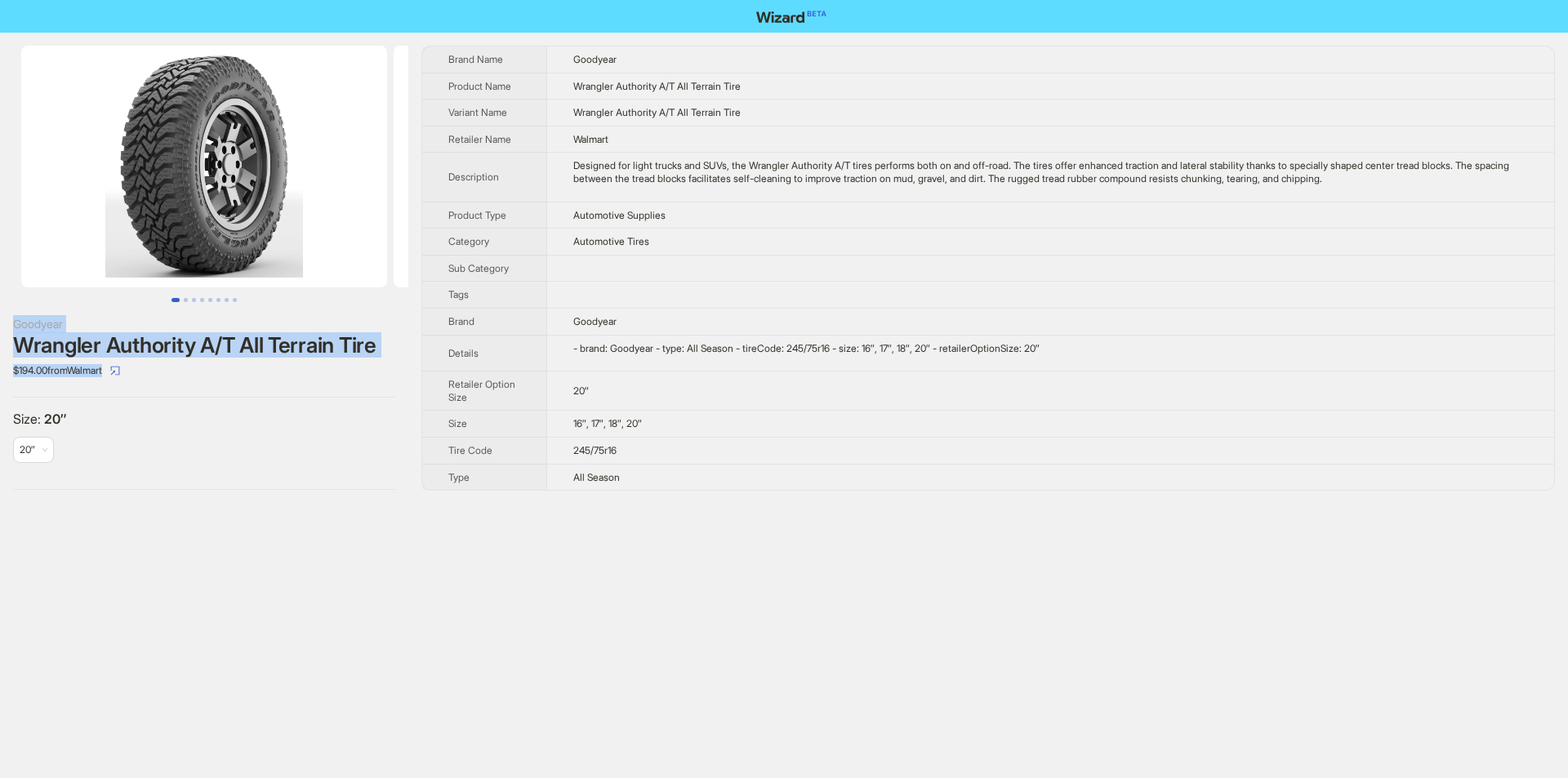
drag, startPoint x: 7, startPoint y: 313, endPoint x: 403, endPoint y: 366, distance: 399.5
click at [403, 366] on div "Goodyear Wrangler Authority A/T All Terrain Tire $194.00 from Walmart Size : 20…" at bounding box center [204, 268] width 409 height 471
copy div "Goodyear Wrangler Authority A/T All Terrain Tire $194.00 from Walmart"
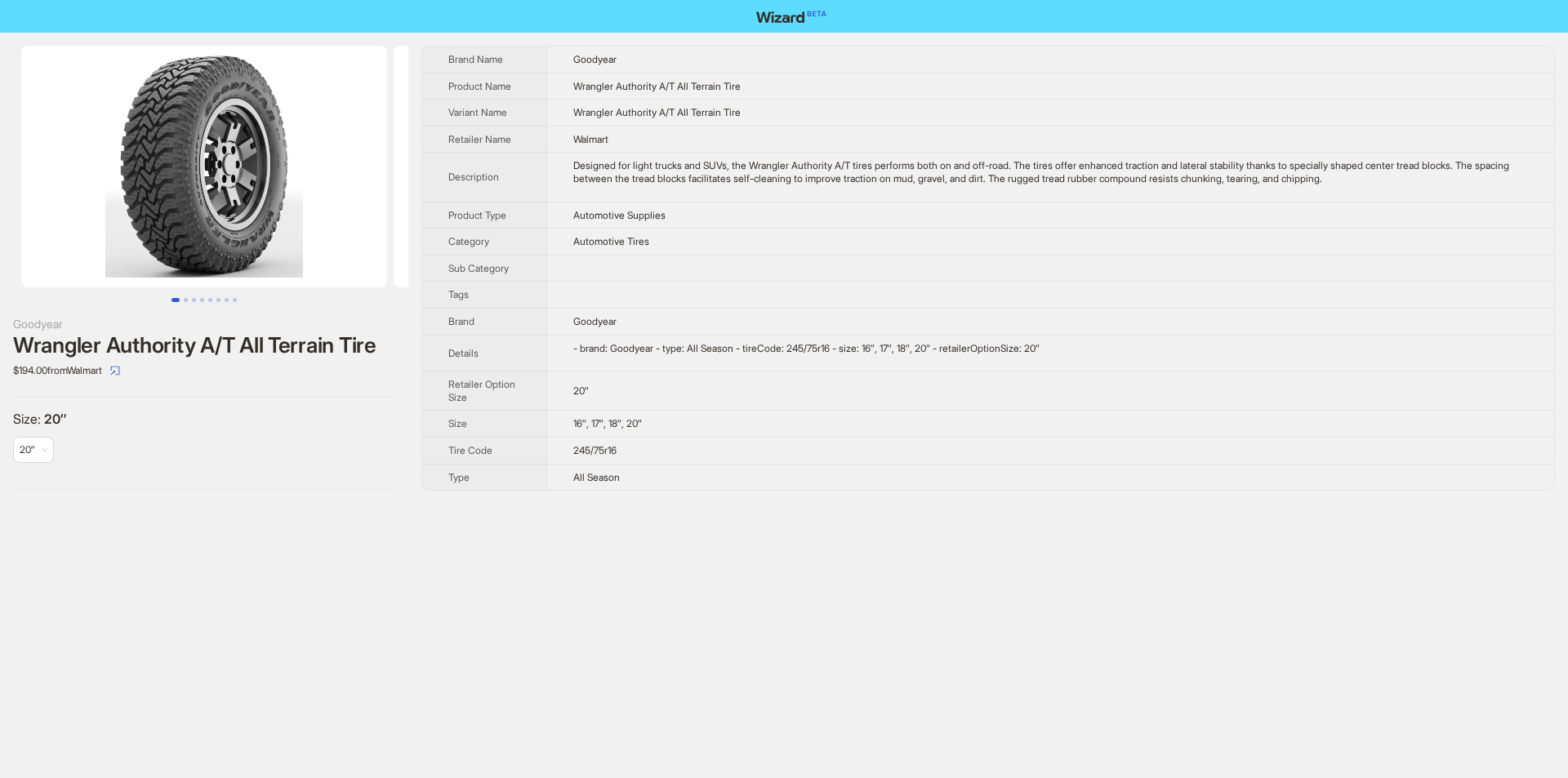
click at [405, 414] on div "Goodyear Wrangler Authority A/T All Terrain Tire $194.00 from Walmart Size : 20…" at bounding box center [204, 268] width 409 height 471
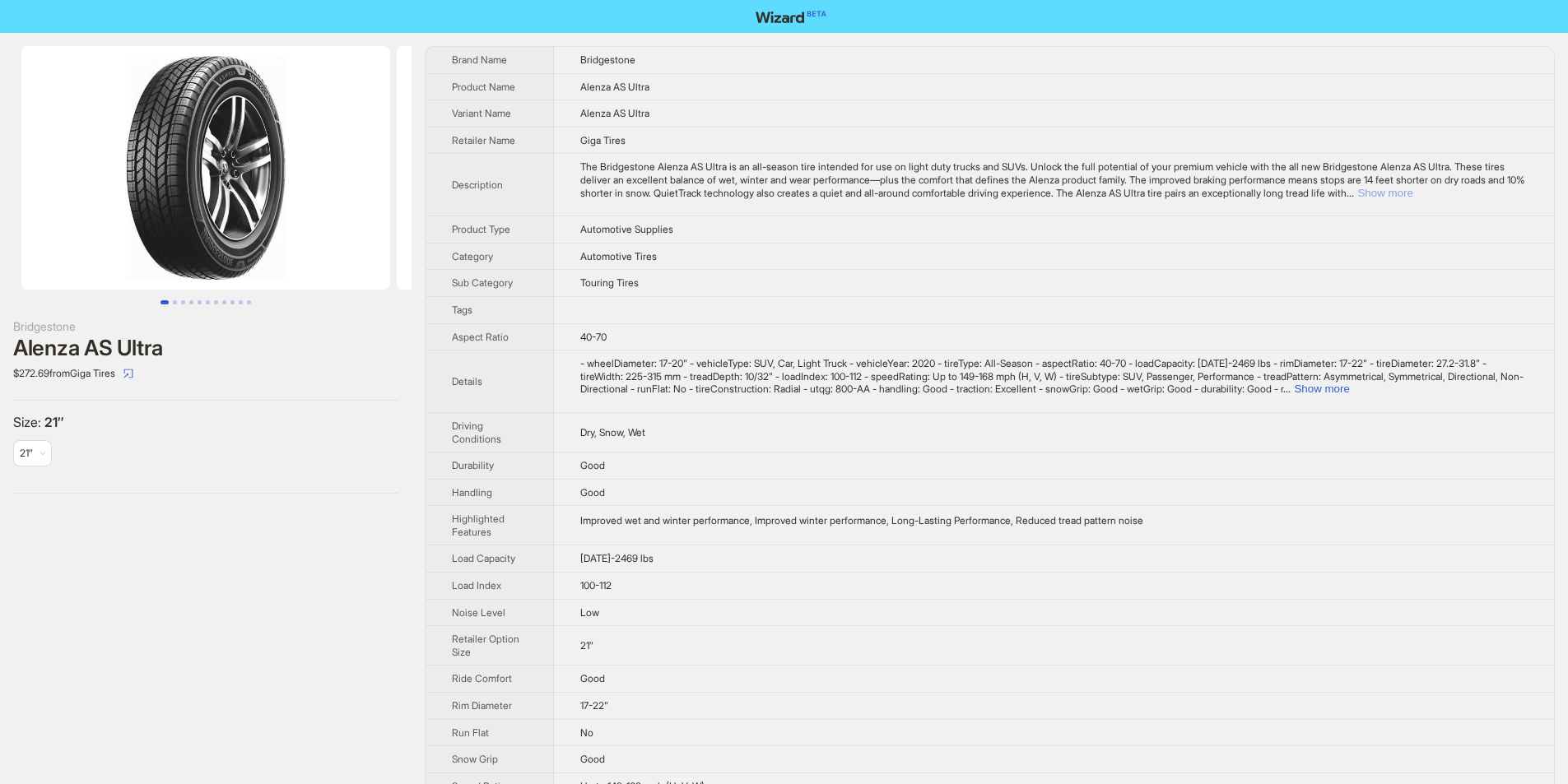
click at [1412, 196] on button "Show more" at bounding box center [1384, 192] width 55 height 12
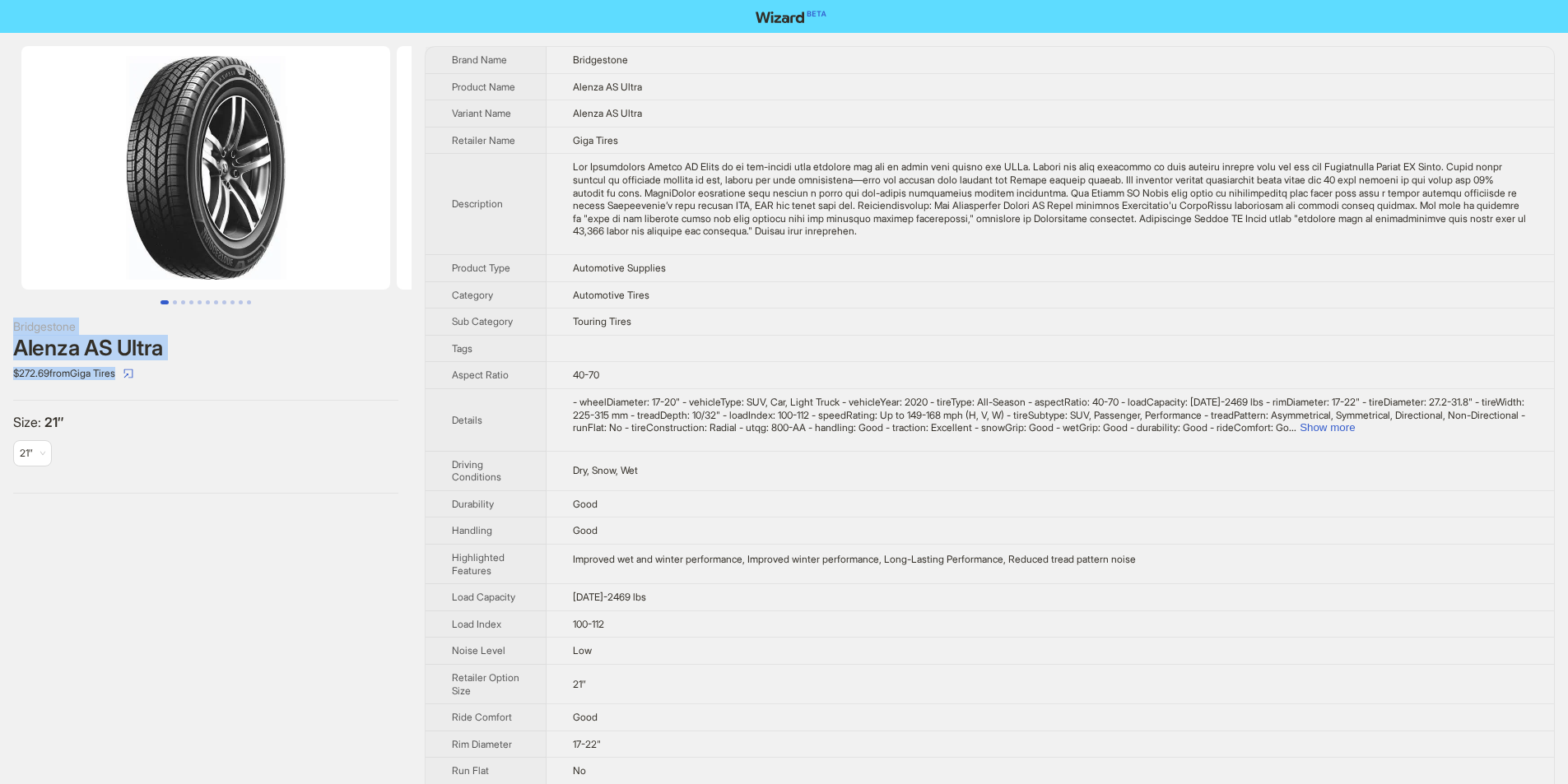
drag, startPoint x: 7, startPoint y: 317, endPoint x: 165, endPoint y: 381, distance: 170.5
click at [165, 381] on div "Bridgestone Alenza AS Ultra $272.69 from Giga Tires Size : 21″ 21″" at bounding box center [205, 270] width 412 height 474
copy div "Bridgestone Alenza AS Ultra $272.69 from Giga Tires"
click at [274, 384] on div "$272.69 from Giga Tires" at bounding box center [205, 373] width 385 height 27
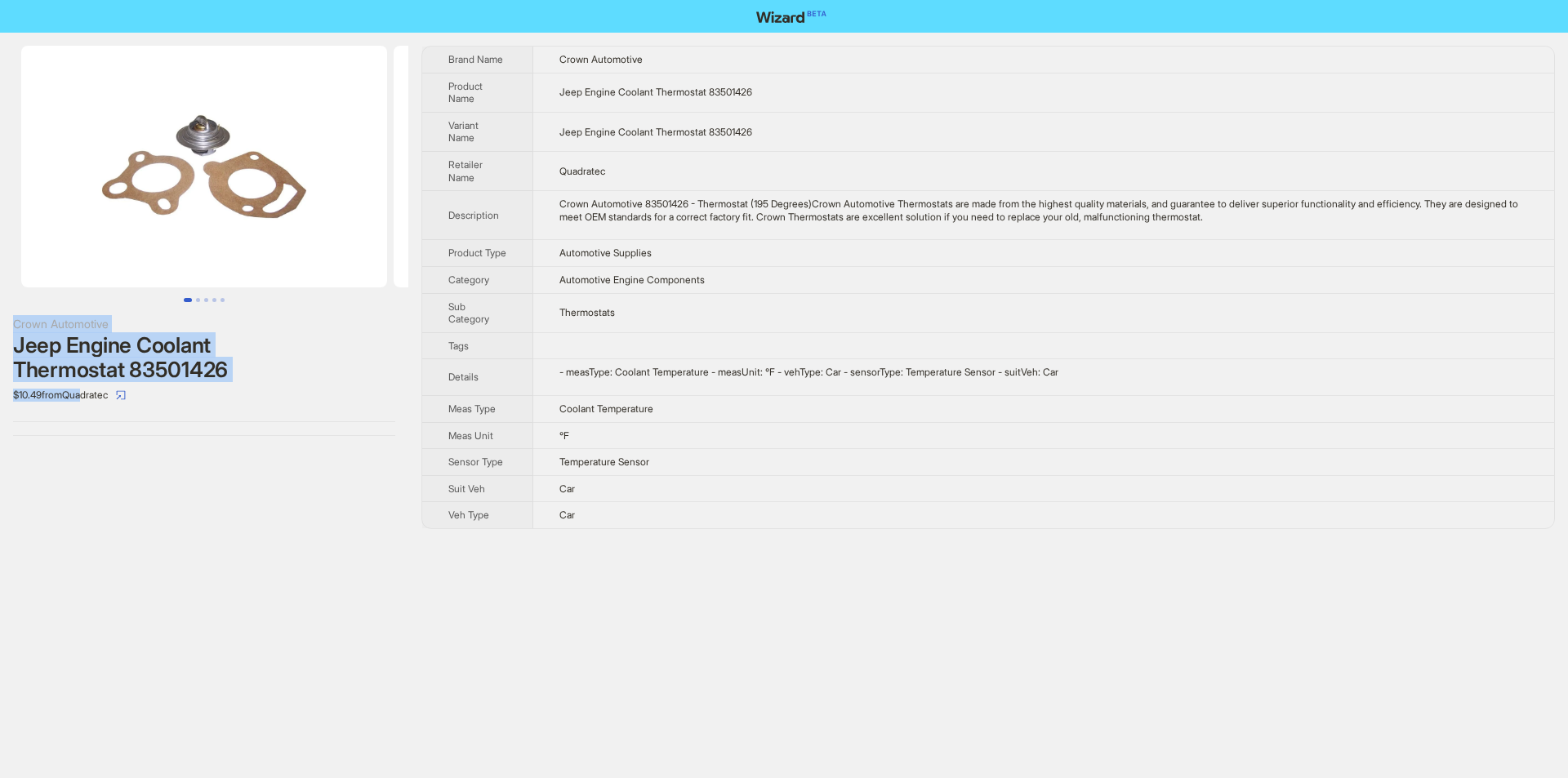
drag, startPoint x: 3, startPoint y: 322, endPoint x: 90, endPoint y: 391, distance: 111.0
click at [90, 391] on div "Crown Automotive Jeep Engine Coolant Thermostat 83501426 $10.49 from Quadratec" at bounding box center [204, 240] width 409 height 416
drag, startPoint x: 82, startPoint y: 362, endPoint x: 3, endPoint y: 446, distance: 115.3
click at [0, 479] on div "Crown Automotive Jeep Engine Coolant Thermostat 83501426 $10.49 from Quadratec" at bounding box center [204, 288] width 409 height 509
drag, startPoint x: 12, startPoint y: 326, endPoint x: 192, endPoint y: 410, distance: 198.6
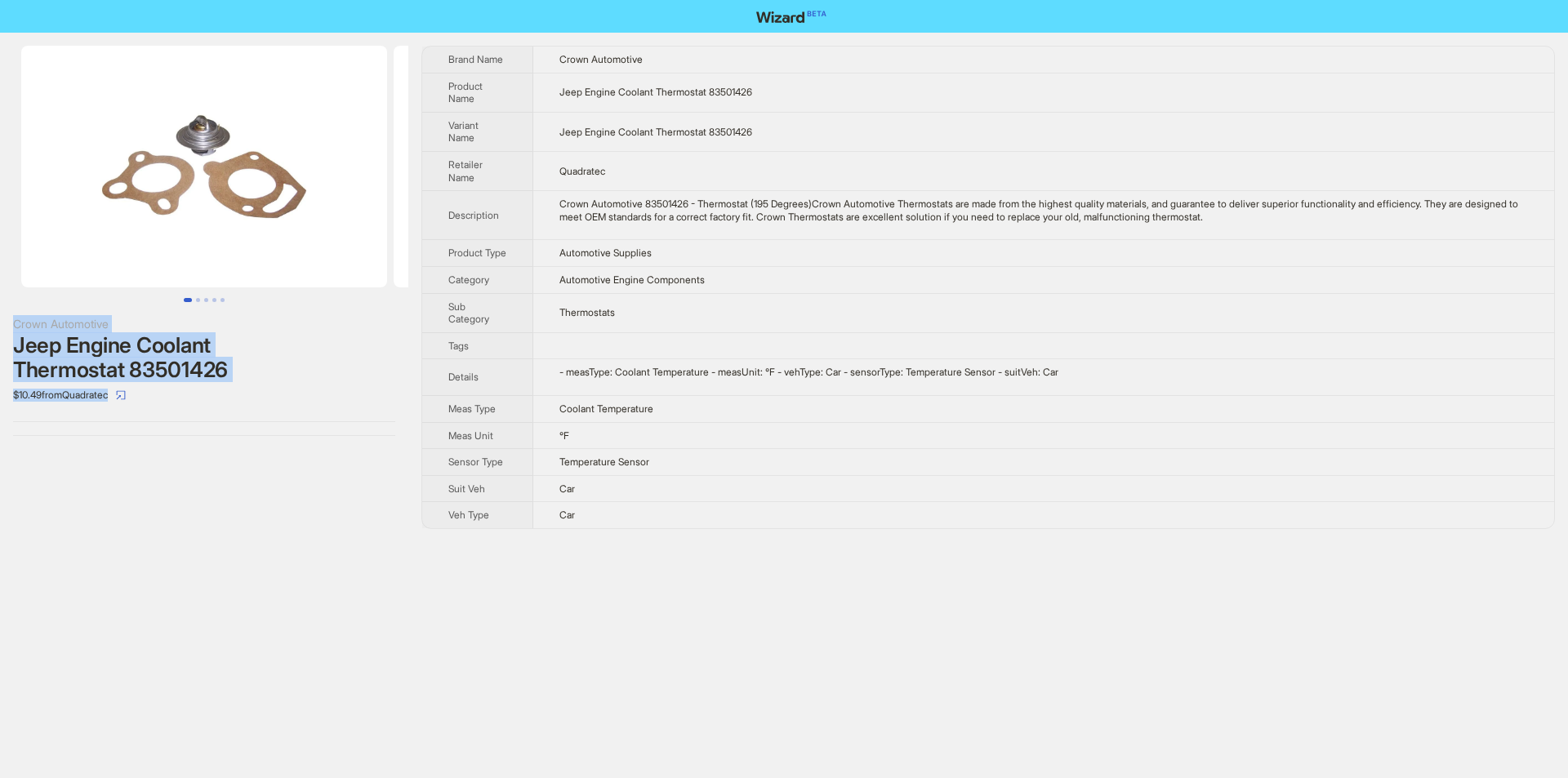
click at [194, 410] on div "Crown Automotive Jeep Engine Coolant Thermostat 83501426 $10.49 from Quadratec" at bounding box center [204, 240] width 409 height 416
copy div "Crown Automotive Jeep Engine Coolant Thermostat 83501426 $10.49 from Quadratec"
click at [296, 410] on div "Crown Automotive Jeep Engine Coolant Thermostat 83501426 $10.49 from Quadratec" at bounding box center [204, 240] width 409 height 416
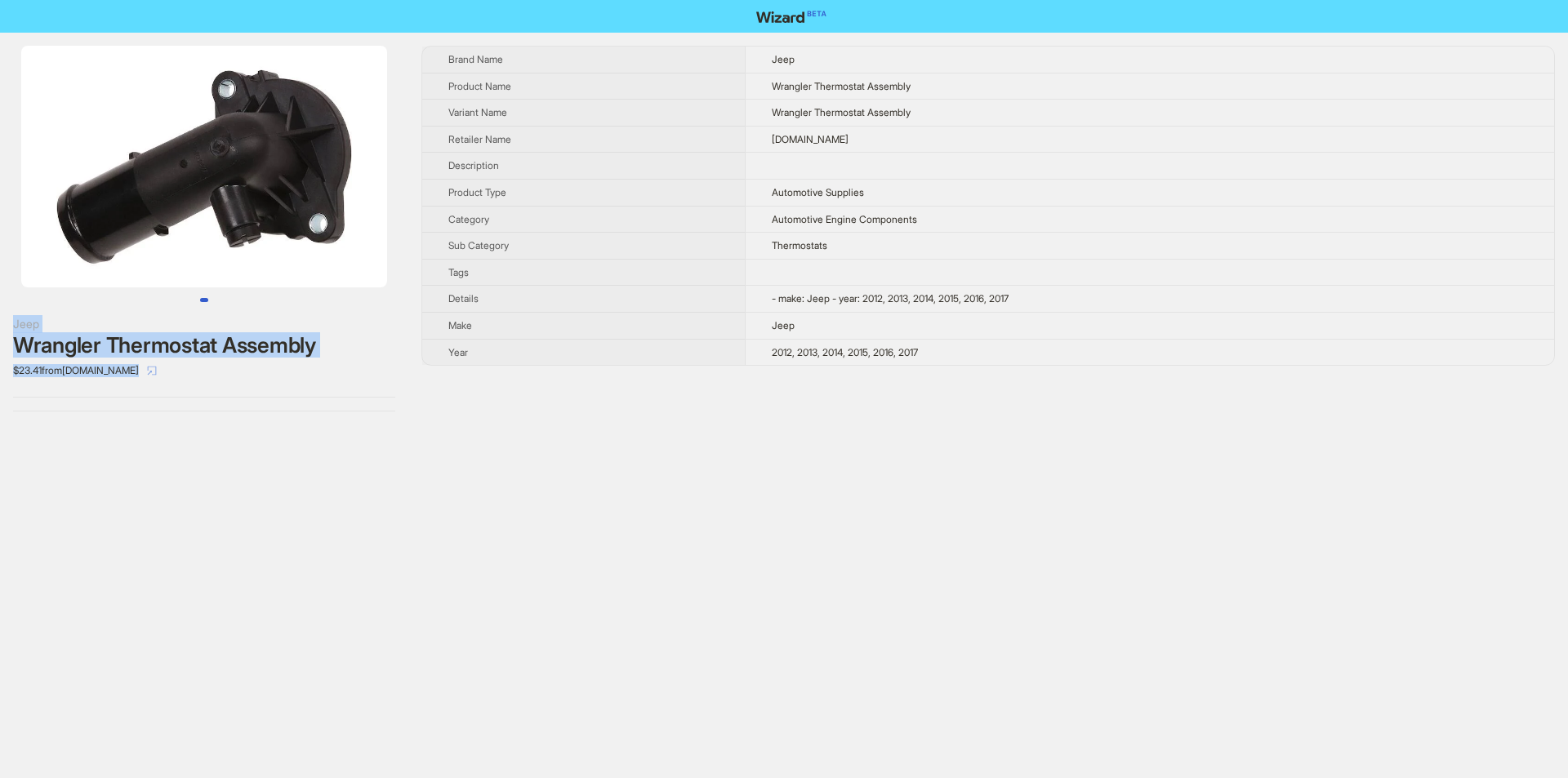
drag, startPoint x: 13, startPoint y: 319, endPoint x: 154, endPoint y: 368, distance: 149.3
click at [154, 368] on div "Jeep Wrangler Thermostat Assembly $23.41 from [DOMAIN_NAME]" at bounding box center [204, 228] width 409 height 391
copy div "Jeep Wrangler Thermostat Assembly $23.41 from Partsgeek.com"
click at [174, 524] on div "Jeep Wrangler Thermostat Assembly $23.41 from Partsgeek.com Brand Name Jeep Pro…" at bounding box center [784, 389] width 1568 height 778
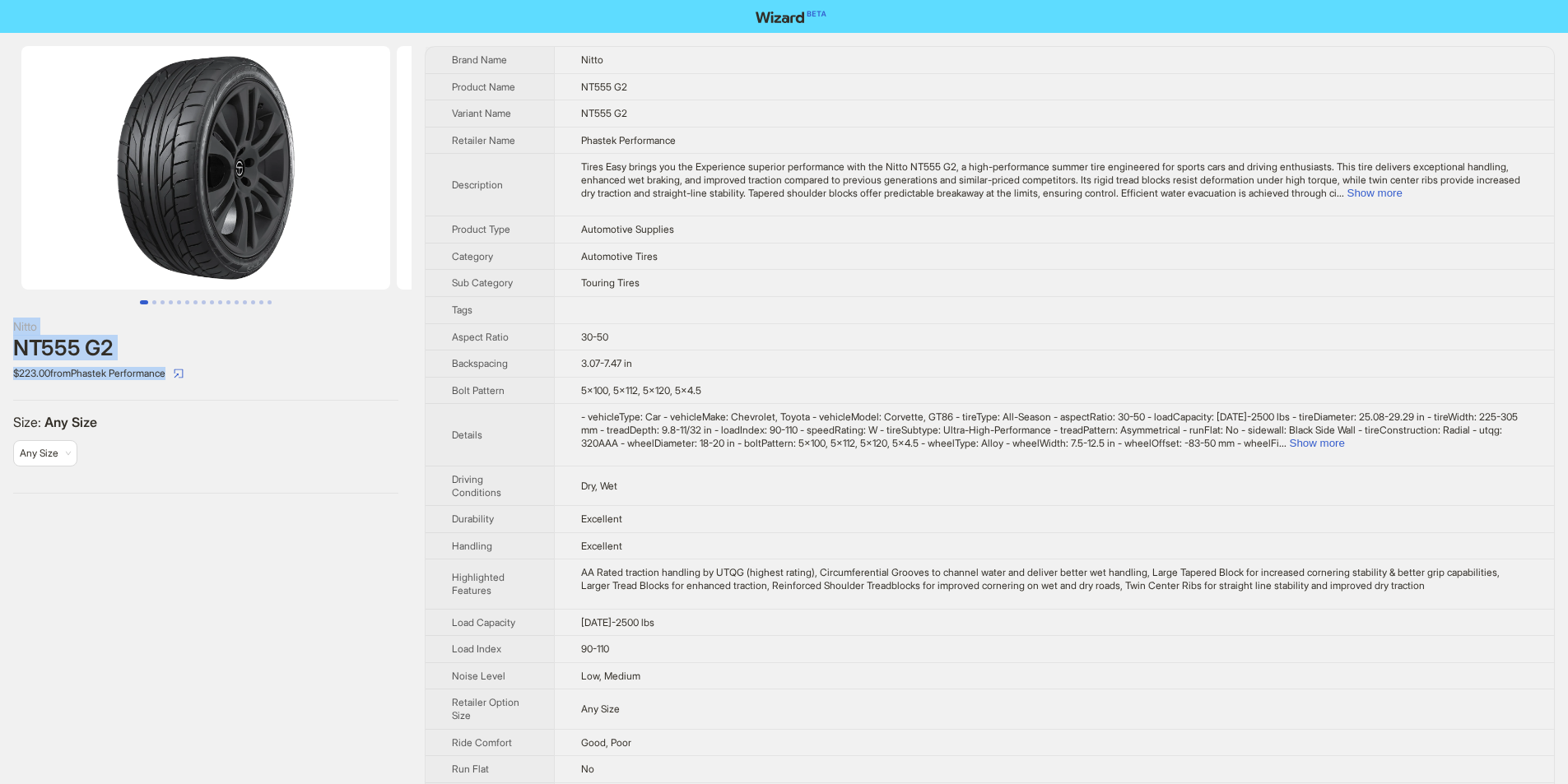
drag, startPoint x: 3, startPoint y: 318, endPoint x: 228, endPoint y: 391, distance: 236.5
click at [228, 391] on div "Nitto NT555 G2 $223.00 from Phastek Performance Size : Any Size Any Size" at bounding box center [205, 270] width 412 height 474
click at [233, 545] on div "Nitto NT555 G2 $223.00 from Phastek Performance Size : Any Size Any Size" at bounding box center [205, 763] width 412 height 1460
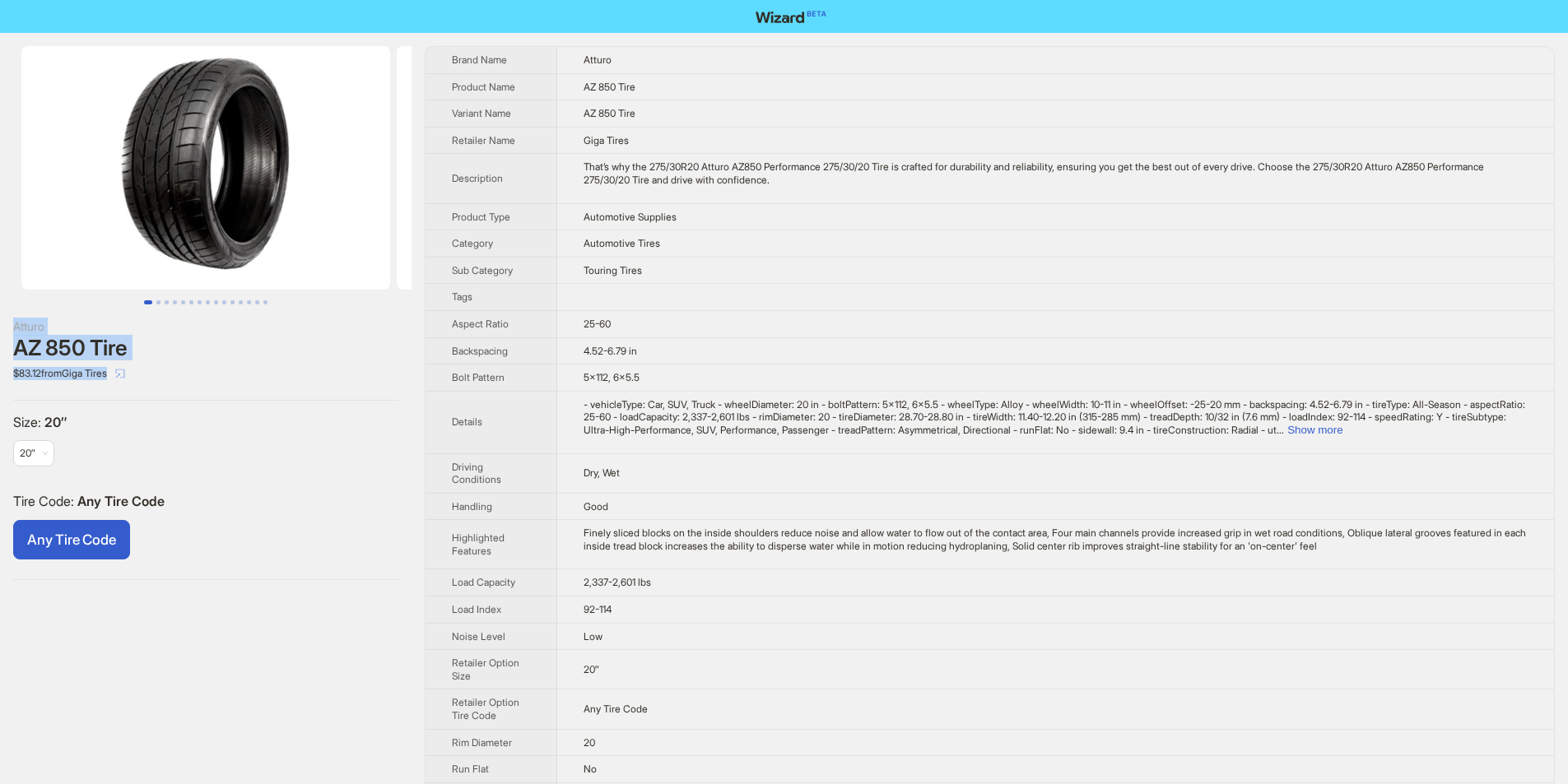
drag, startPoint x: 0, startPoint y: 314, endPoint x: 121, endPoint y: 375, distance: 135.5
click at [121, 375] on div "Atturo AZ 850 Tire $83.12 from Giga Tires Size : 20″ 20″ Tire Code : Any Tire C…" at bounding box center [205, 313] width 412 height 560
copy div "Atturo AZ 850 Tire $83.12 from Giga Tires"
click at [234, 410] on div "Atturo AZ 850 Tire $83.12 from Giga Tires Size : 20″ 20″ Tire Code : Any Tire C…" at bounding box center [205, 313] width 412 height 560
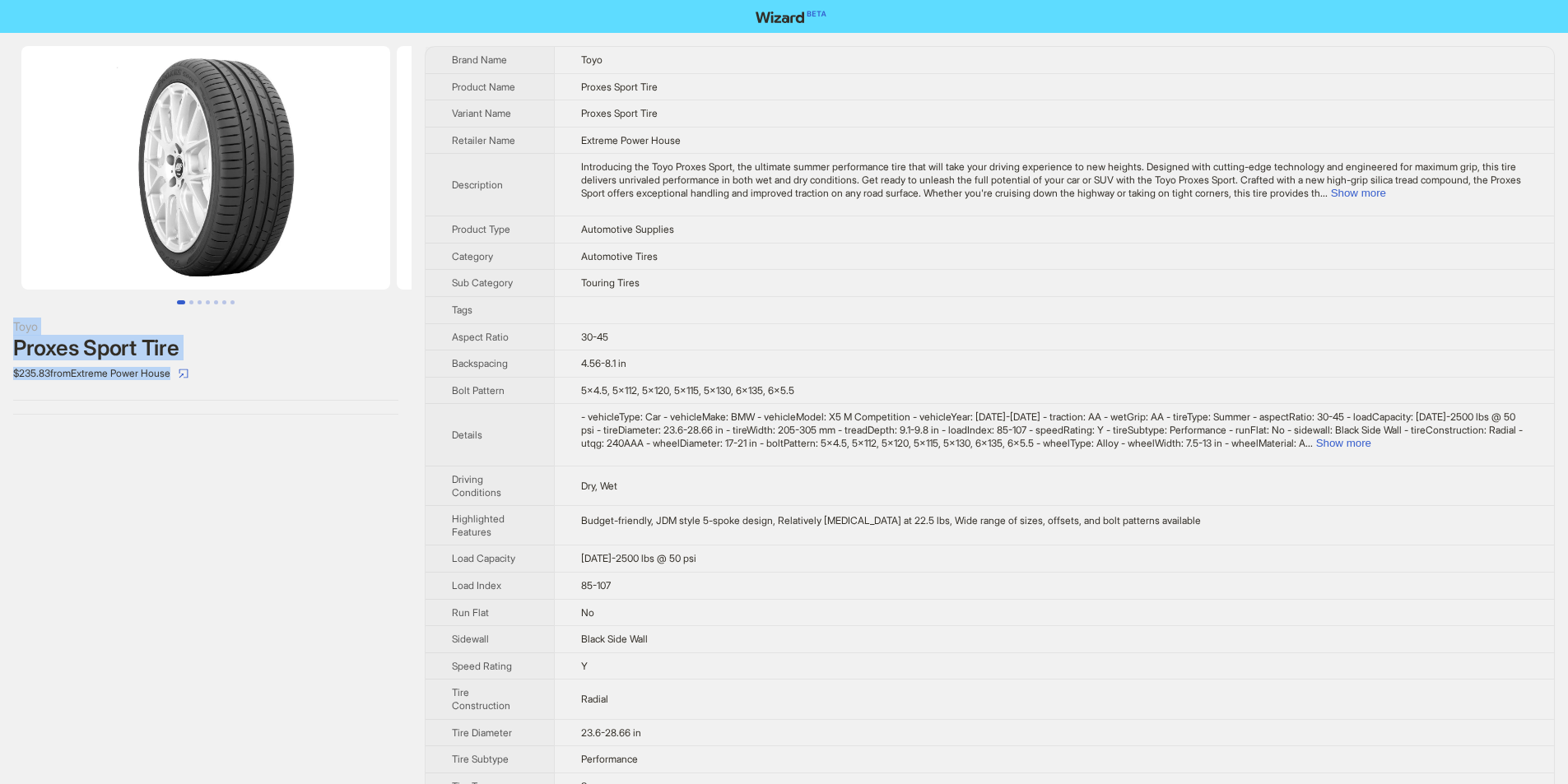
drag, startPoint x: 0, startPoint y: 316, endPoint x: 187, endPoint y: 392, distance: 201.9
click at [187, 392] on div "Toyo Proxes Sport Tire $235.83 from Extreme Power House" at bounding box center [205, 230] width 412 height 394
copy div "Toyo Proxes Sport Tire $235.83 from Extreme Power House"
click at [192, 404] on div "Toyo Proxes Sport Tire $235.83 from Extreme Power House" at bounding box center [205, 230] width 412 height 394
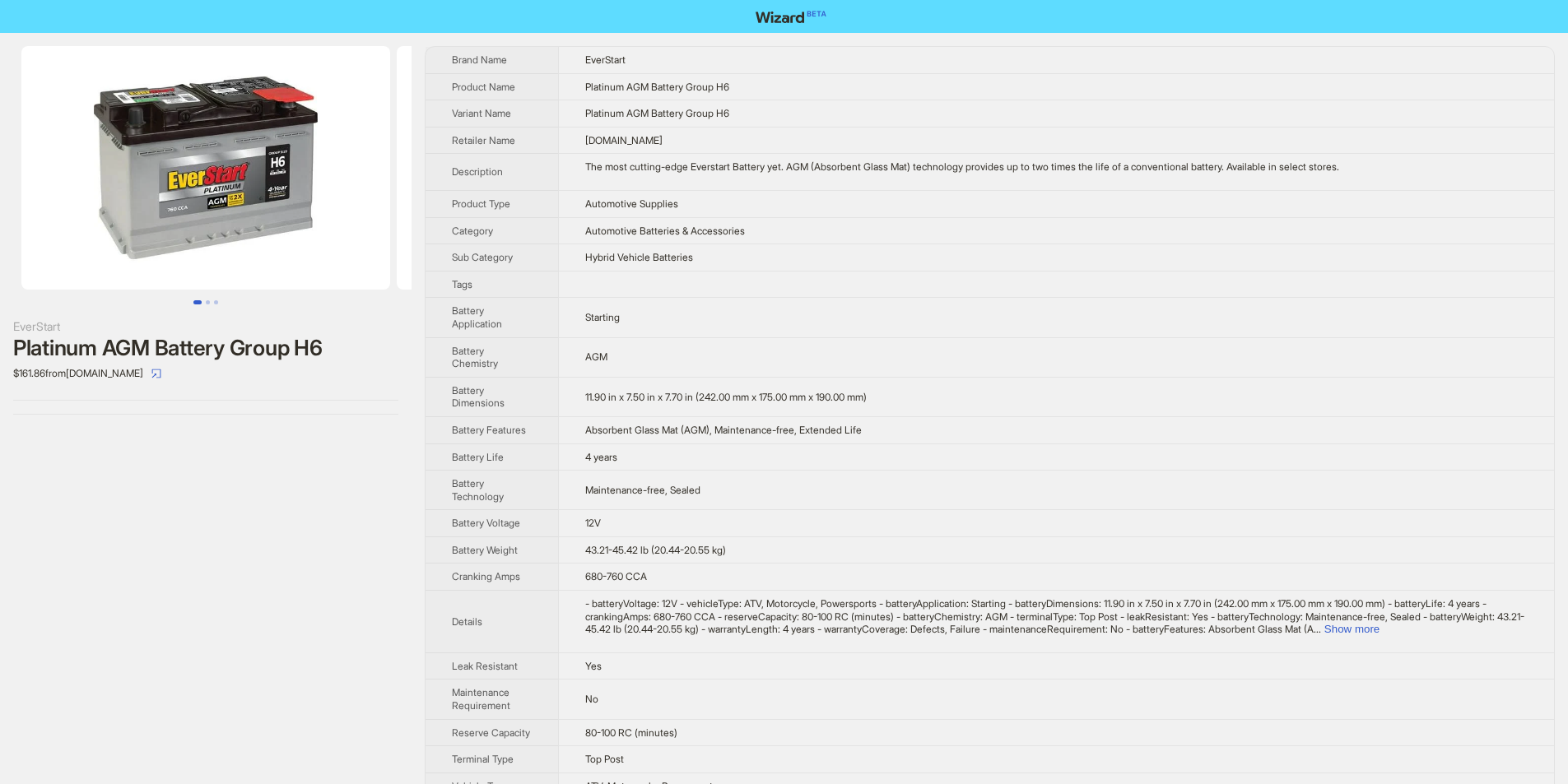
drag, startPoint x: 77, startPoint y: 333, endPoint x: 215, endPoint y: 367, distance: 142.1
click at [215, 367] on div "EverStart Platinum AGM Battery Group H6 $161.86 from [DOMAIN_NAME]" at bounding box center [205, 230] width 412 height 394
copy div "EverStart Platinum AGM Battery Group H6 $161.86 from Bigeasymart.com"
click at [323, 420] on div "EverStart Platinum AGM Battery Group H6 $161.86 from Bigeasymart.com" at bounding box center [205, 230] width 412 height 394
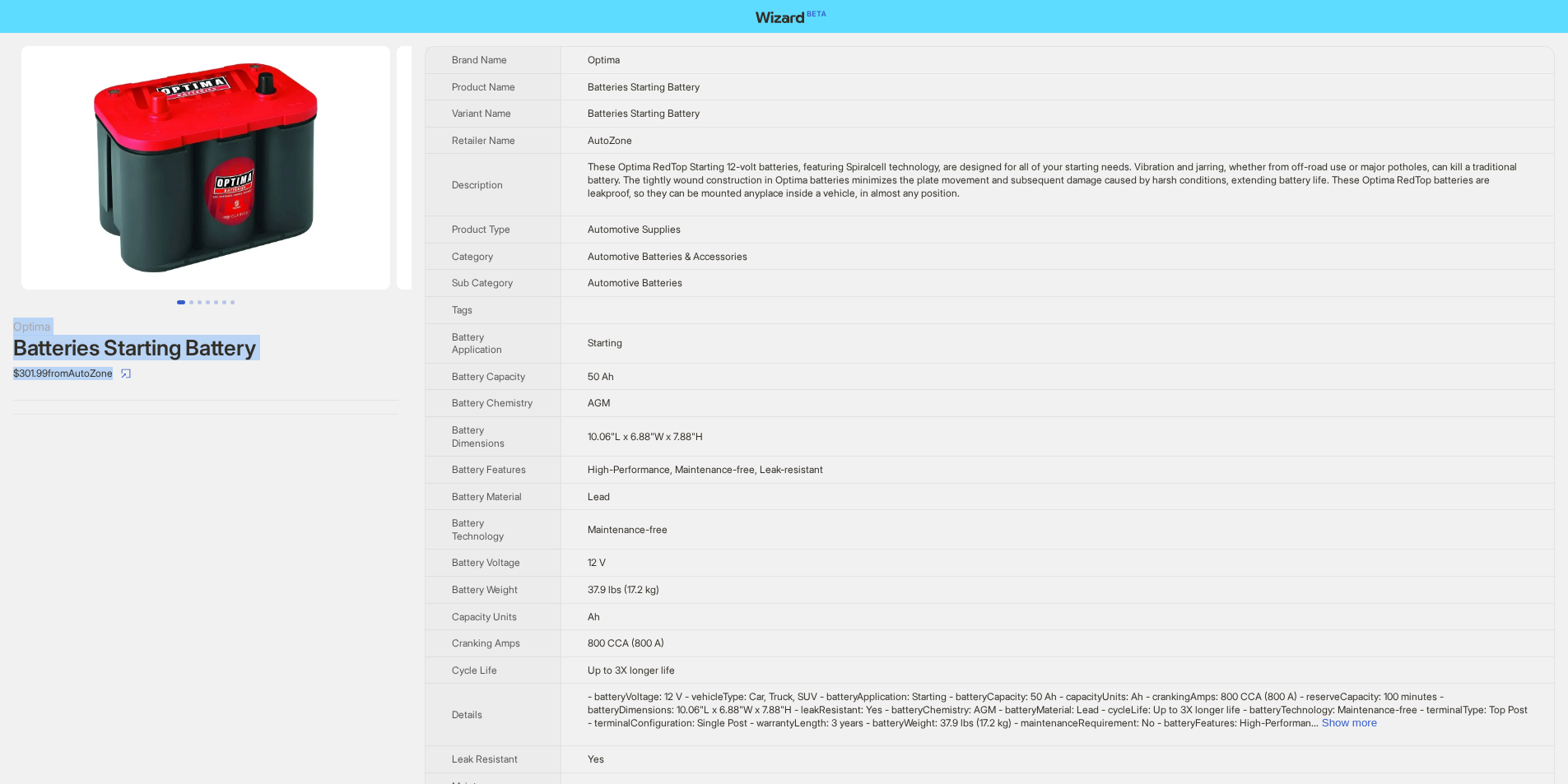
drag, startPoint x: 6, startPoint y: 317, endPoint x: 122, endPoint y: 382, distance: 133.0
click at [123, 382] on div "Optima Batteries Starting Battery $301.99 from AutoZone" at bounding box center [205, 230] width 412 height 394
copy div "Optima Batteries Starting Battery $301.99 from AutoZone"
click at [246, 434] on div "Optima Batteries Starting Battery $301.99 from AutoZone" at bounding box center [205, 503] width 412 height 940
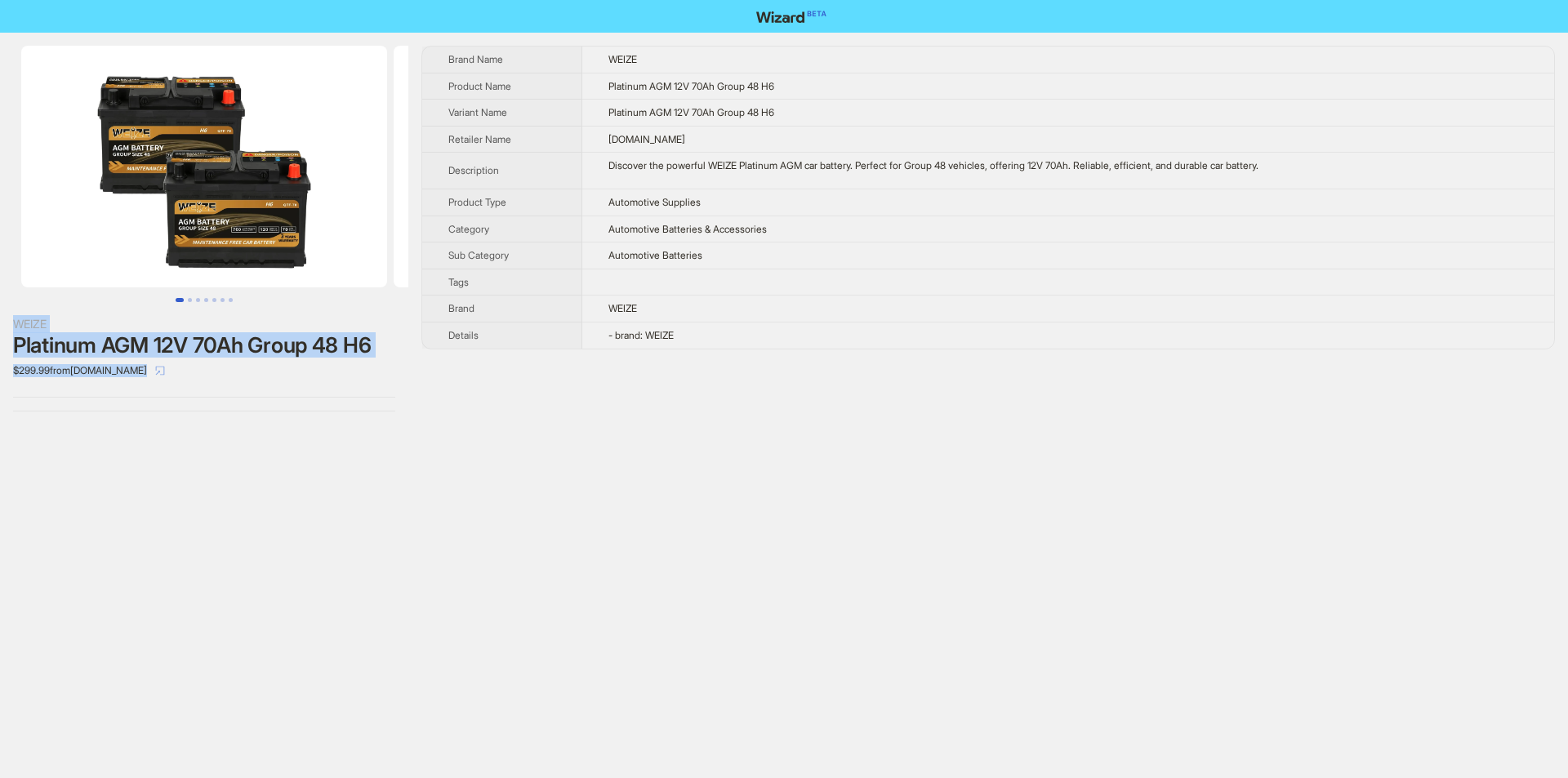
drag, startPoint x: 8, startPoint y: 308, endPoint x: 145, endPoint y: 379, distance: 154.3
click at [145, 379] on div "WEIZE Platinum AGM 12V 70Ah Group 48 H6 $299.99 from weizeus.com" at bounding box center [204, 228] width 409 height 391
copy div "WEIZE Platinum AGM 12V 70Ah Group 48 H6 $299.99 from weizeus.com"
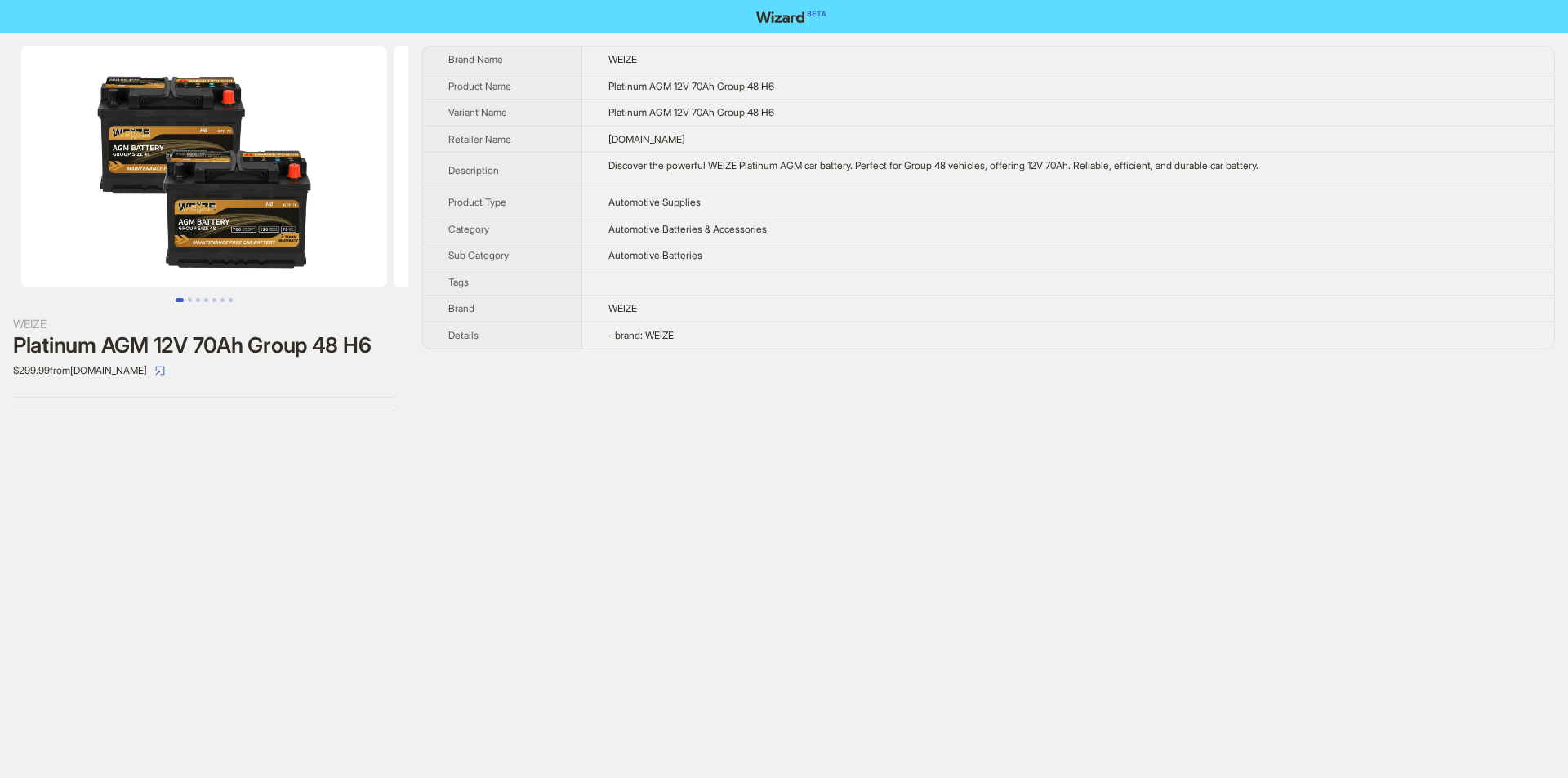
click at [369, 452] on div "WEIZE Platinum AGM 12V 70Ah Group 48 H6 $299.99 from weizeus.com Brand Name WEI…" at bounding box center [784, 389] width 1568 height 778
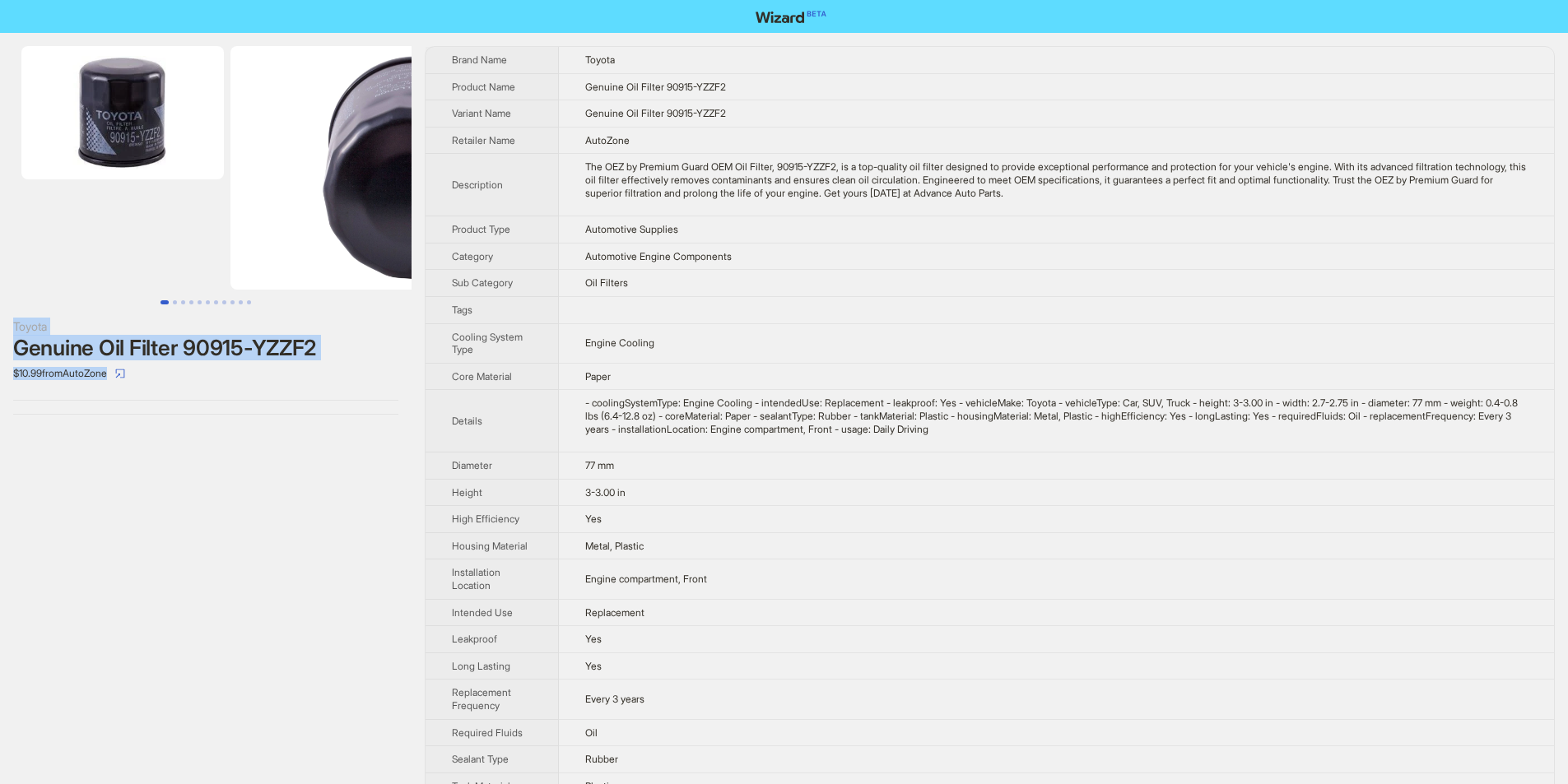
drag, startPoint x: 0, startPoint y: 321, endPoint x: 141, endPoint y: 403, distance: 163.1
click at [141, 403] on div "Toyota Genuine Oil Filter 90915-YZZF2 $10.99 from AutoZone" at bounding box center [205, 230] width 412 height 394
copy div "Toyota Genuine Oil Filter 90915-YZZF2 $10.99 from AutoZone"
click at [245, 430] on div "Toyota Genuine Oil Filter 90915-YZZF2 $10.99 from AutoZone" at bounding box center [205, 490] width 412 height 914
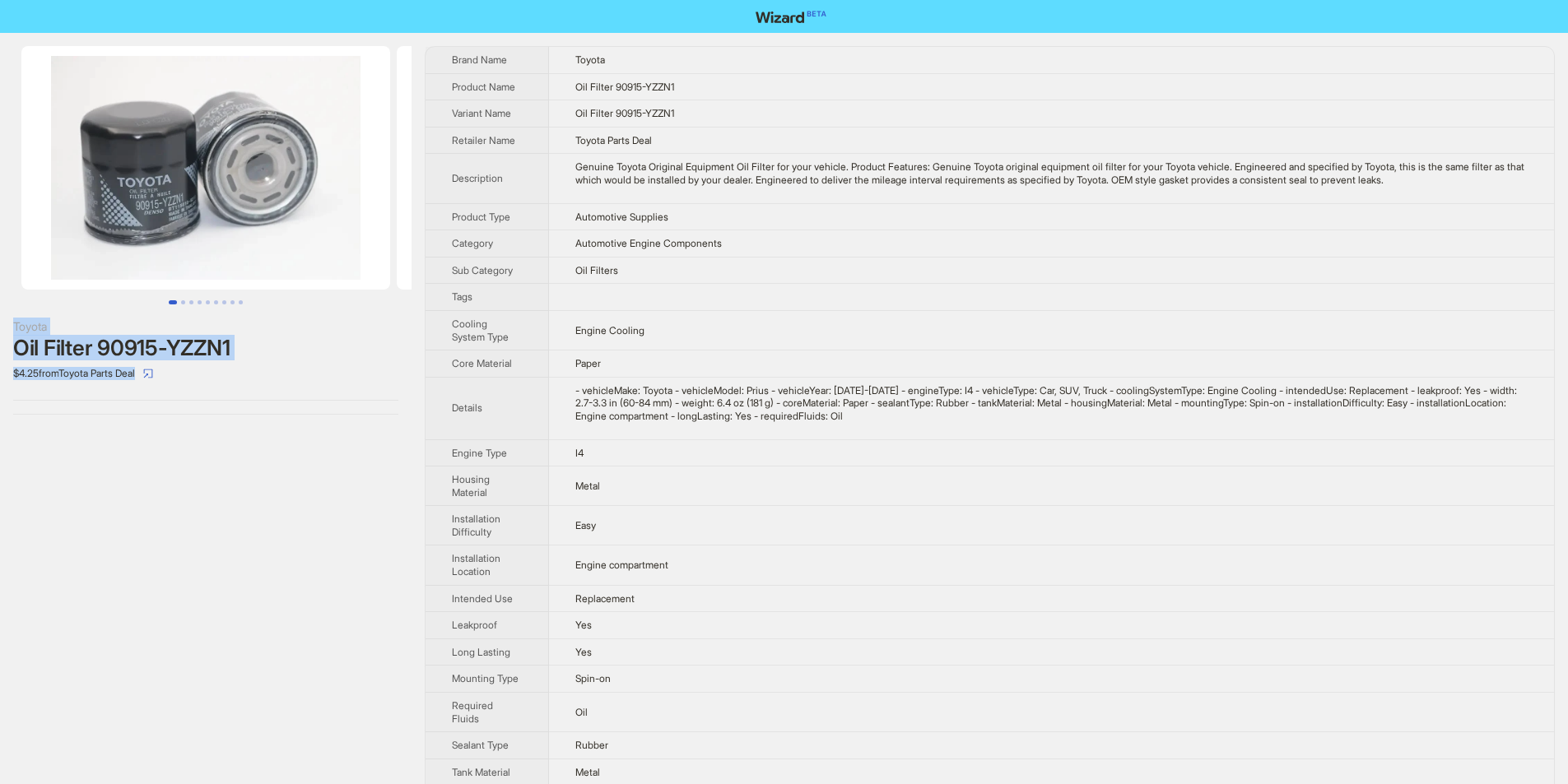
drag, startPoint x: 5, startPoint y: 321, endPoint x: 148, endPoint y: 389, distance: 158.3
click at [148, 389] on div "Toyota Oil Filter 90915-YZZN1 $4.25 from Toyota Parts Deal" at bounding box center [205, 230] width 412 height 394
copy div "Toyota Oil Filter 90915-YZZN1 $4.25 from Toyota Parts Deal"
click at [209, 409] on div "Toyota Oil Filter 90915-YZZN1 $4.25 from Toyota Parts Deal" at bounding box center [205, 230] width 412 height 394
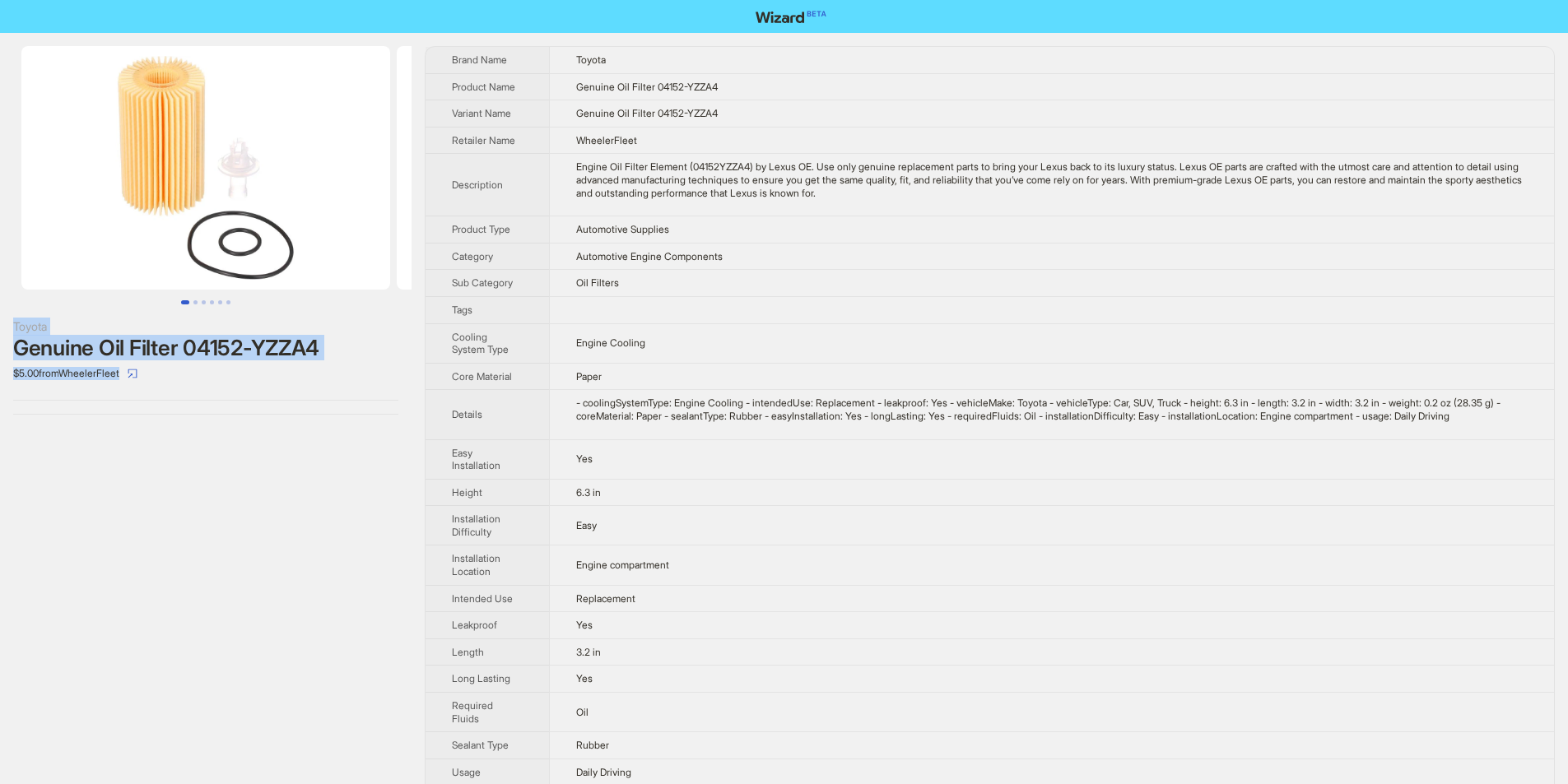
drag, startPoint x: 1, startPoint y: 309, endPoint x: 147, endPoint y: 394, distance: 168.9
click at [147, 394] on div "Toyota Genuine Oil Filter 04152-YZZA4 $5.00 from WheelerFleet" at bounding box center [205, 230] width 412 height 394
copy div "Toyota Genuine Oil Filter 04152-YZZA4 $5.00 from WheelerFleet"
click at [193, 426] on div "Toyota Genuine Oil Filter 04152-YZZA4 $5.00 from WheelerFleet" at bounding box center [205, 230] width 412 height 394
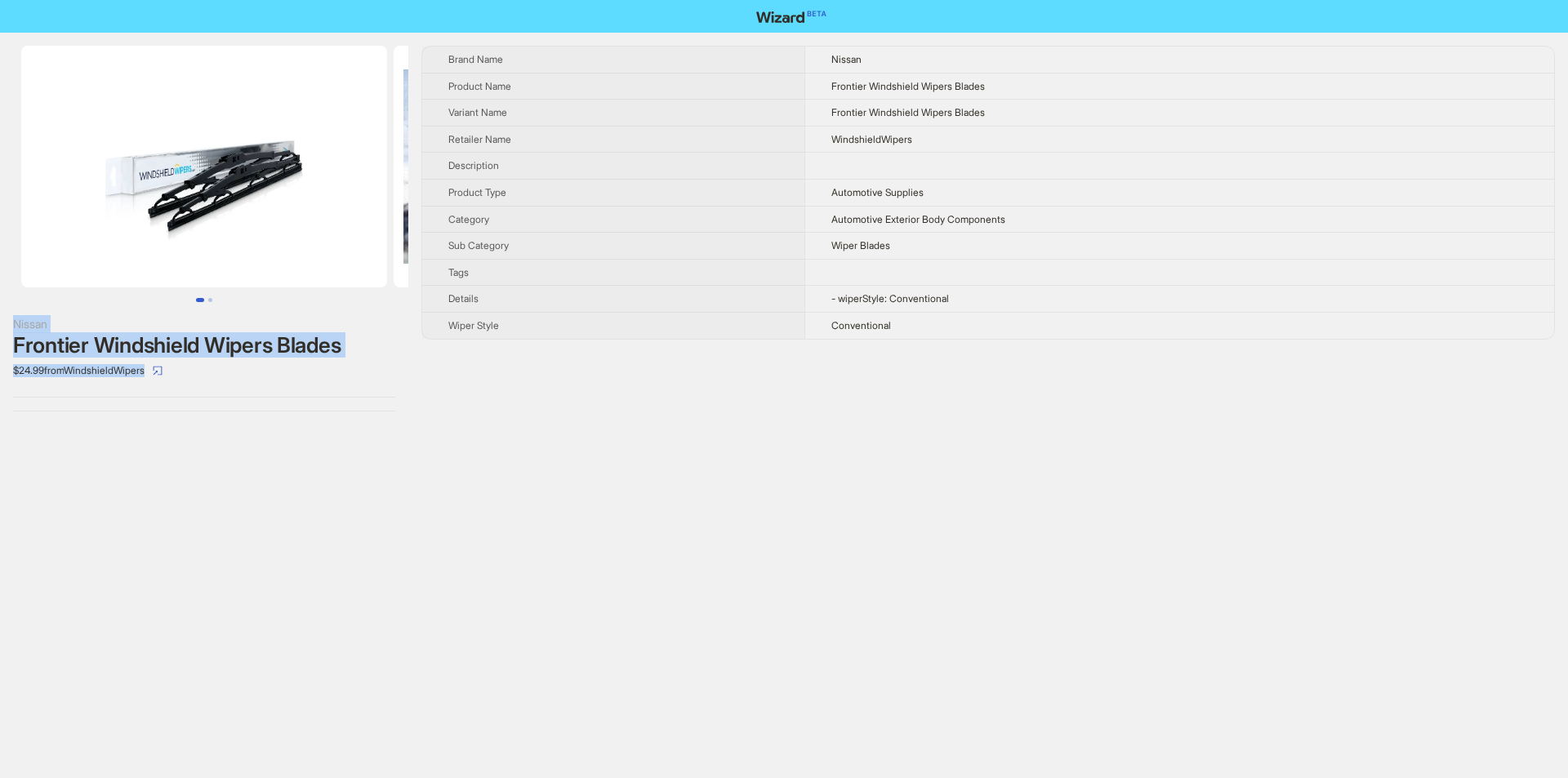
drag, startPoint x: 9, startPoint y: 319, endPoint x: 218, endPoint y: 403, distance: 225.2
click at [218, 403] on div "Nissan Frontier Windshield Wipers Blades $24.99 from WindshieldWipers" at bounding box center [204, 228] width 409 height 391
copy div "Nissan Frontier Windshield Wipers Blades $24.99 from WindshieldWipers"
click at [342, 437] on div "Nissan Frontier Windshield Wipers Blades $24.99 from WindshieldWipers Brand Nam…" at bounding box center [784, 389] width 1568 height 778
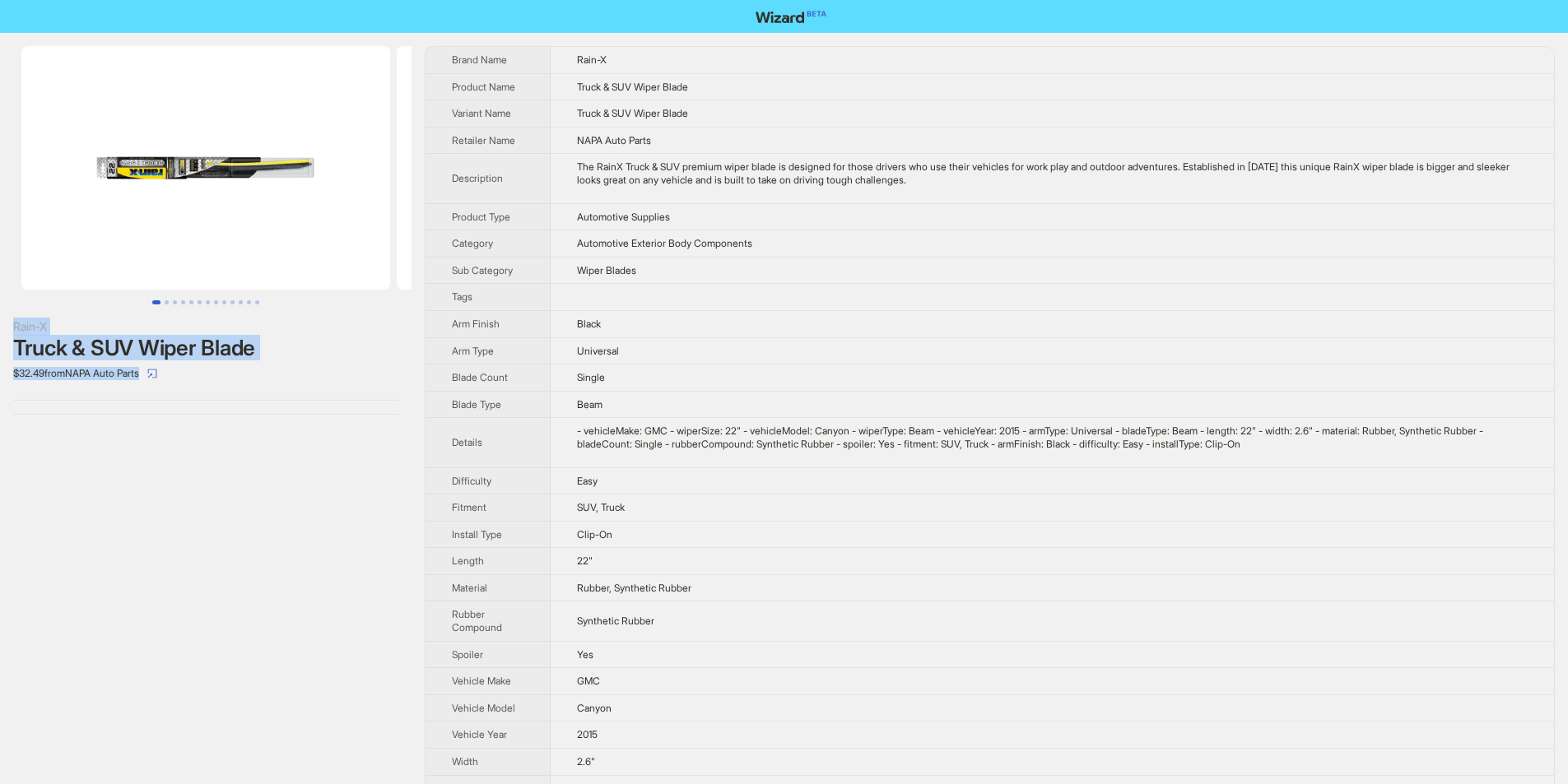
drag, startPoint x: 9, startPoint y: 311, endPoint x: 198, endPoint y: 392, distance: 205.6
click at [198, 392] on div "Rain-X Truck & SUV Wiper Blade $32.49 from NAPA Auto Parts" at bounding box center [205, 230] width 412 height 394
copy div "Rain-X Truck & SUV Wiper Blade $32.49 from NAPA Auto Parts"
click at [374, 449] on div "Rain-X Truck & SUV Wiper Blade $32.49 from NAPA Auto Parts" at bounding box center [205, 438] width 412 height 810
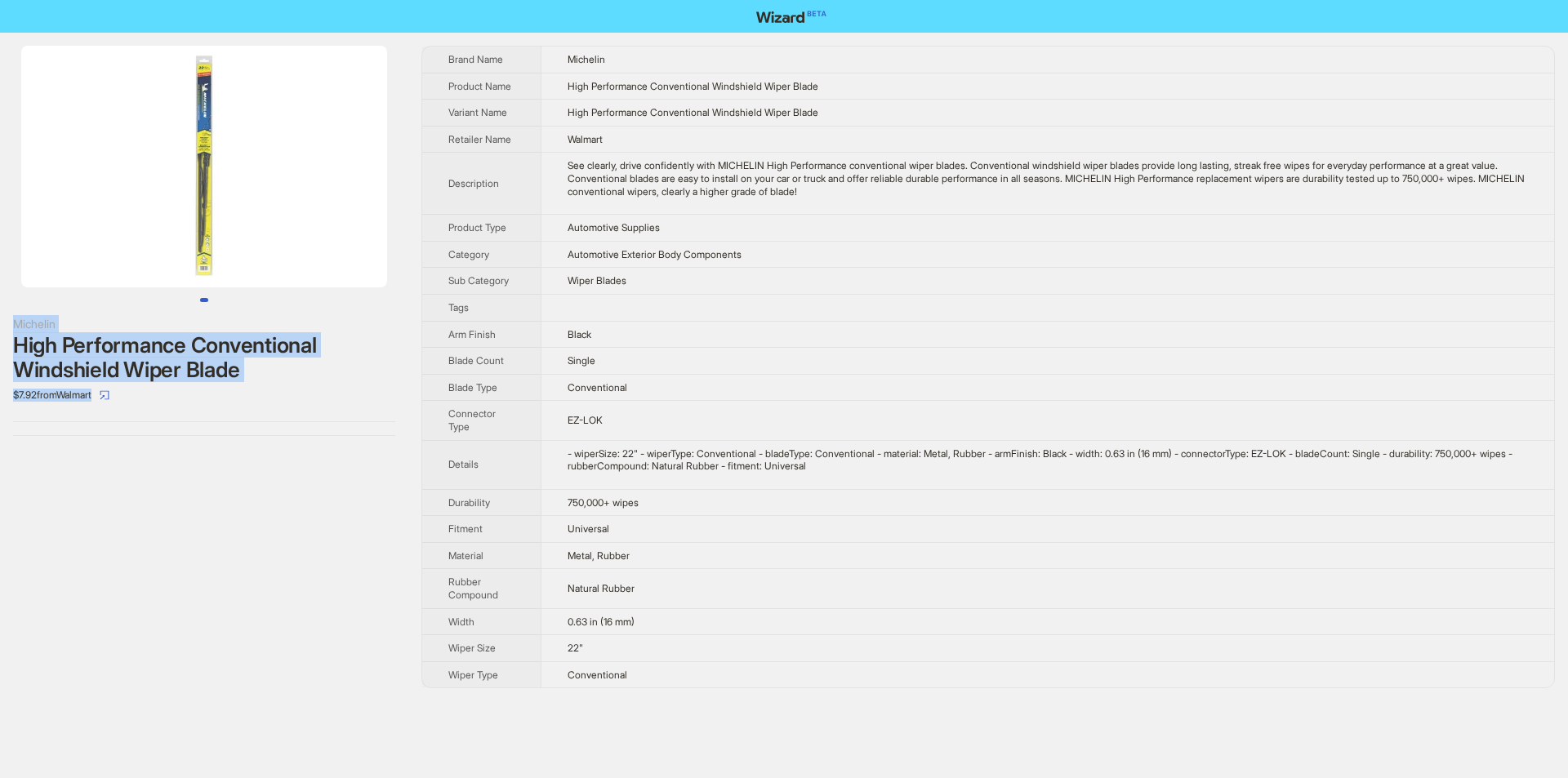
drag, startPoint x: 5, startPoint y: 324, endPoint x: 145, endPoint y: 398, distance: 158.4
click at [145, 398] on div "Michelin High Performance Conventional Windshield Wiper Blade $7.92 from Walmart" at bounding box center [204, 240] width 409 height 416
copy div "Michelin High Performance Conventional Windshield Wiper Blade $7.92 from Walmart"
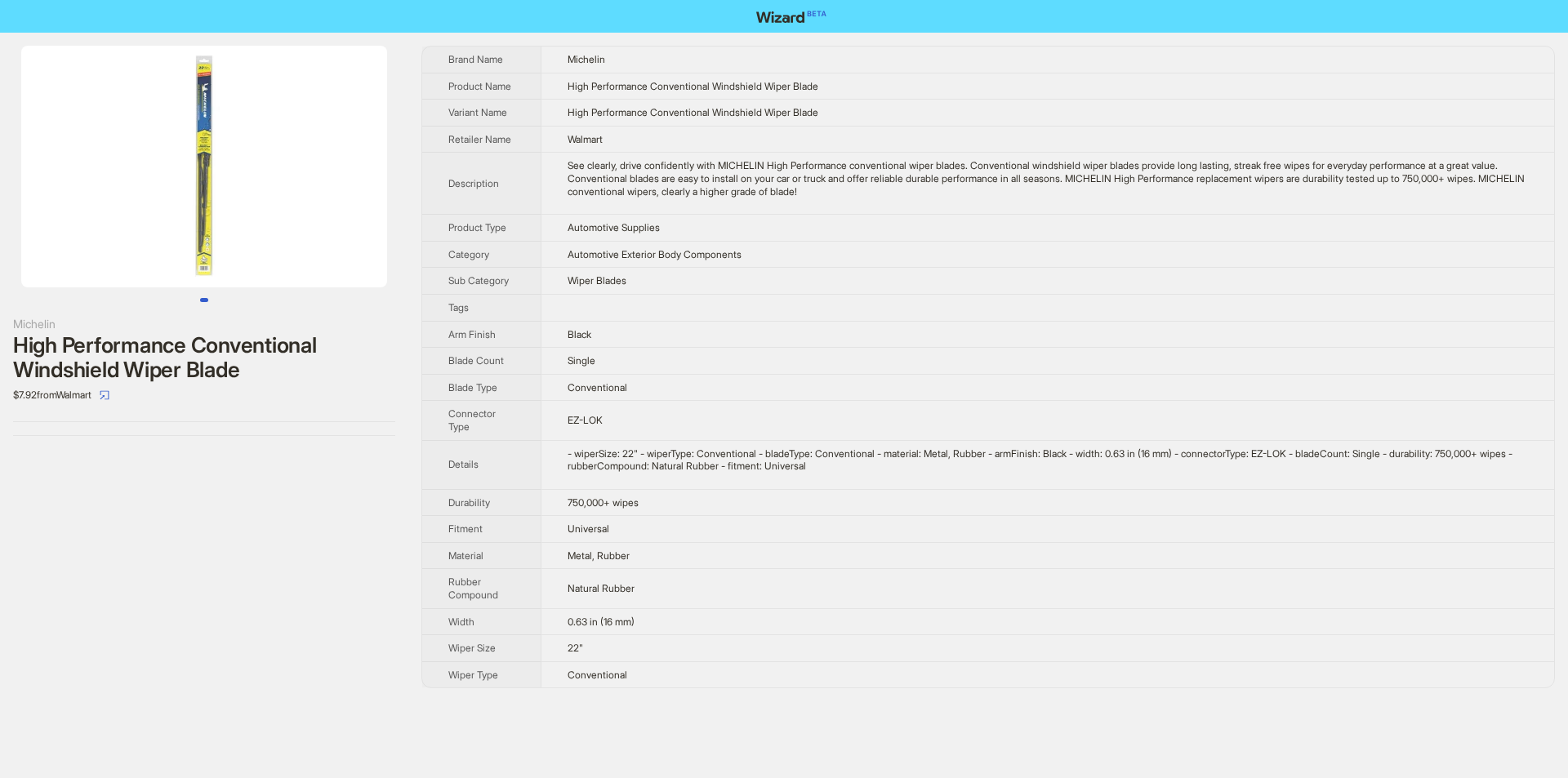
drag, startPoint x: 315, startPoint y: 453, endPoint x: 331, endPoint y: 415, distance: 41.2
click at [316, 453] on div "Michelin High Performance Conventional Windshield Wiper Blade $7.92 from Walmart" at bounding box center [204, 367] width 409 height 669
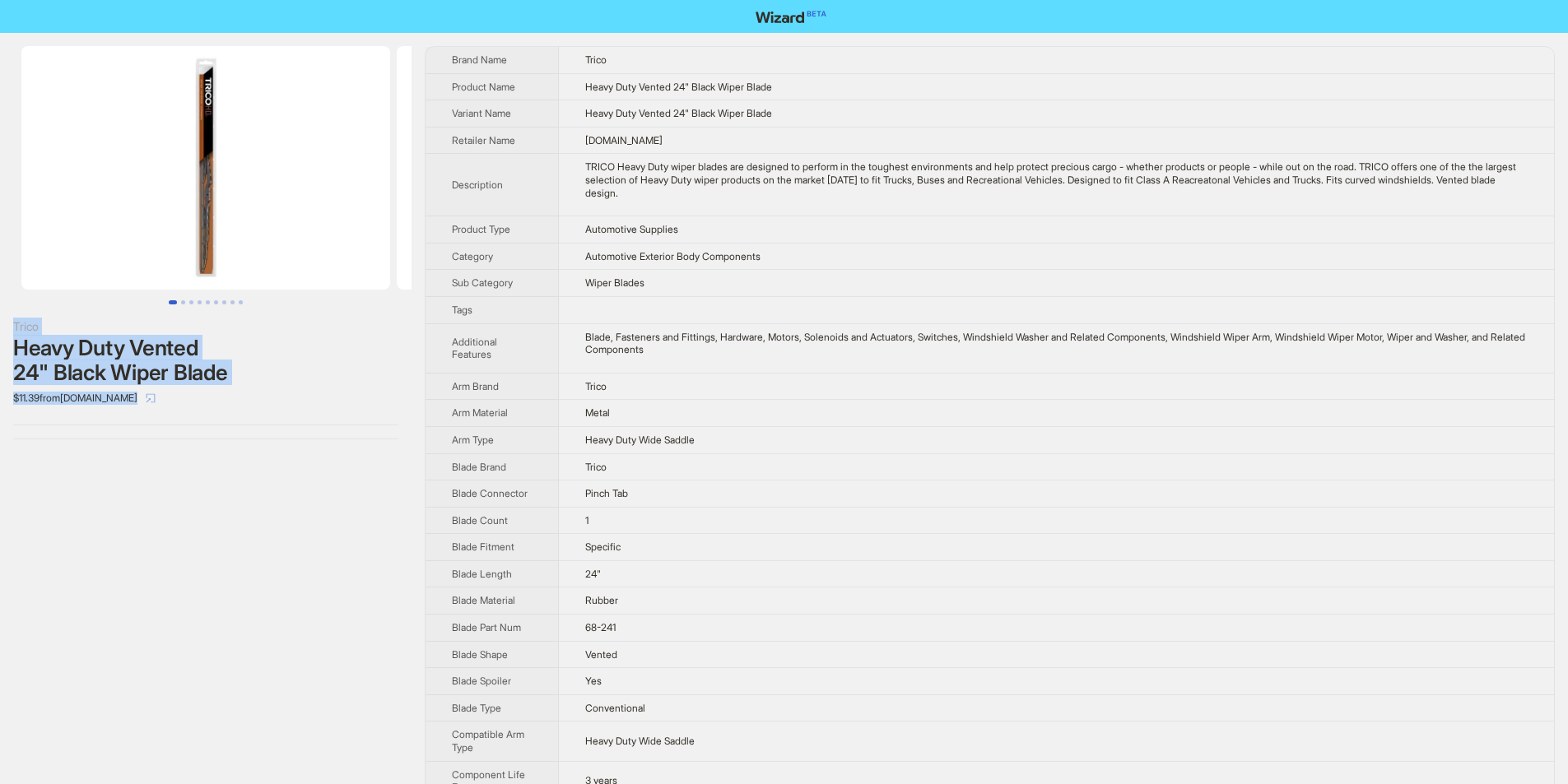
drag, startPoint x: 56, startPoint y: 358, endPoint x: 138, endPoint y: 406, distance: 95.0
click at [138, 406] on div "Trico Heavy Duty Vented 24" Black Wiper Blade $11.39 from [DOMAIN_NAME]" at bounding box center [205, 242] width 412 height 419
copy div "Trico Heavy Duty Vented 24" Black Wiper Blade $11.39 from [DOMAIN_NAME]"
click at [357, 449] on div "Trico Heavy Duty Vented 24" Black Wiper Blade $11.39 from [DOMAIN_NAME]" at bounding box center [205, 242] width 412 height 419
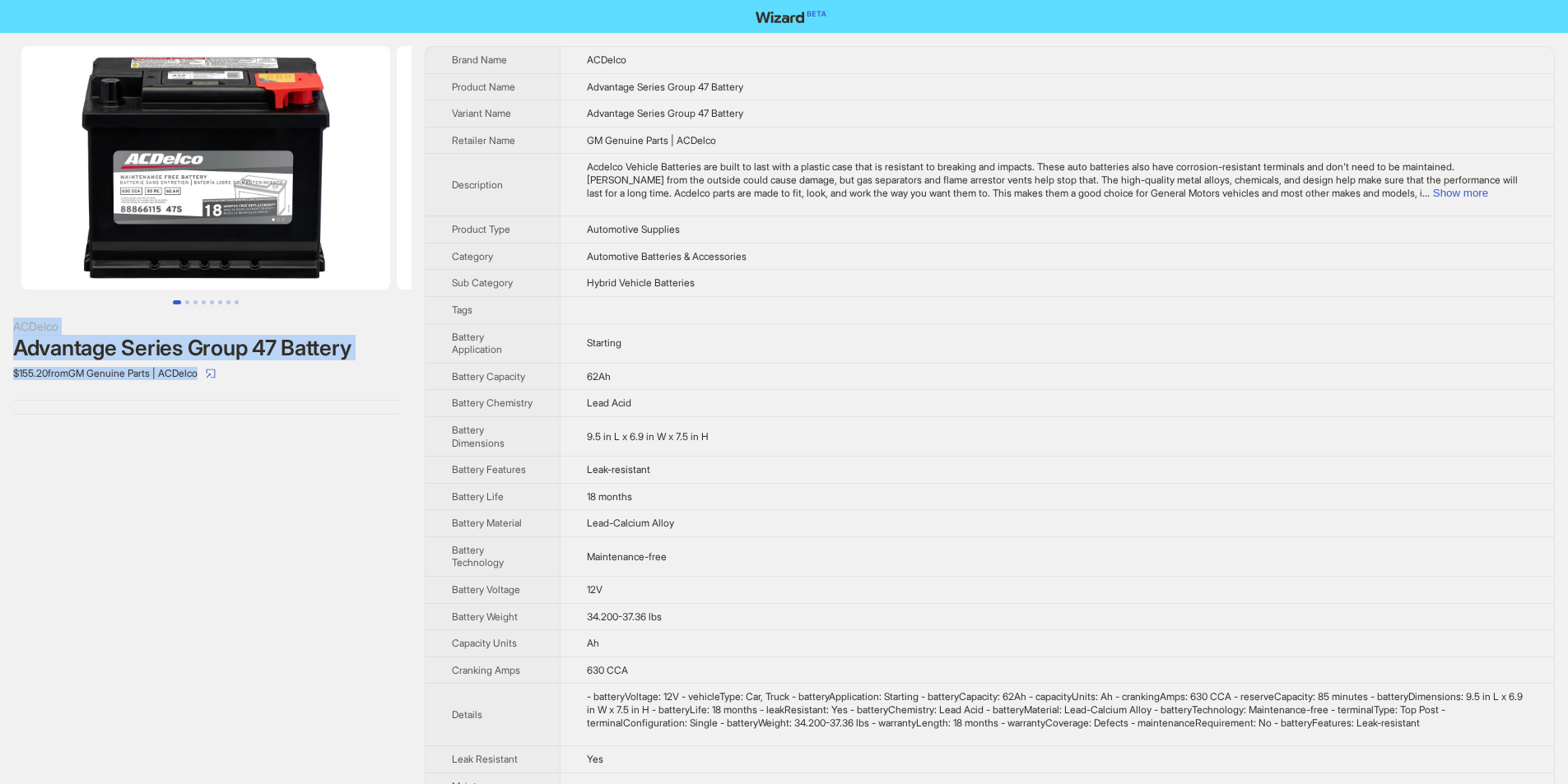
drag, startPoint x: 0, startPoint y: 316, endPoint x: 248, endPoint y: 402, distance: 262.5
click at [248, 402] on div "ACDelco Advantage Series Group 47 Battery $155.20 from GM Genuine Parts | ACDel…" at bounding box center [205, 230] width 412 height 394
copy div "ACDelco Advantage Series Group 47 Battery $155.20 from GM Genuine Parts | ACDel…"
click at [356, 462] on div "ACDelco Advantage Series Group 47 Battery $155.20 from GM Genuine Parts | ACDel…" at bounding box center [205, 523] width 412 height 980
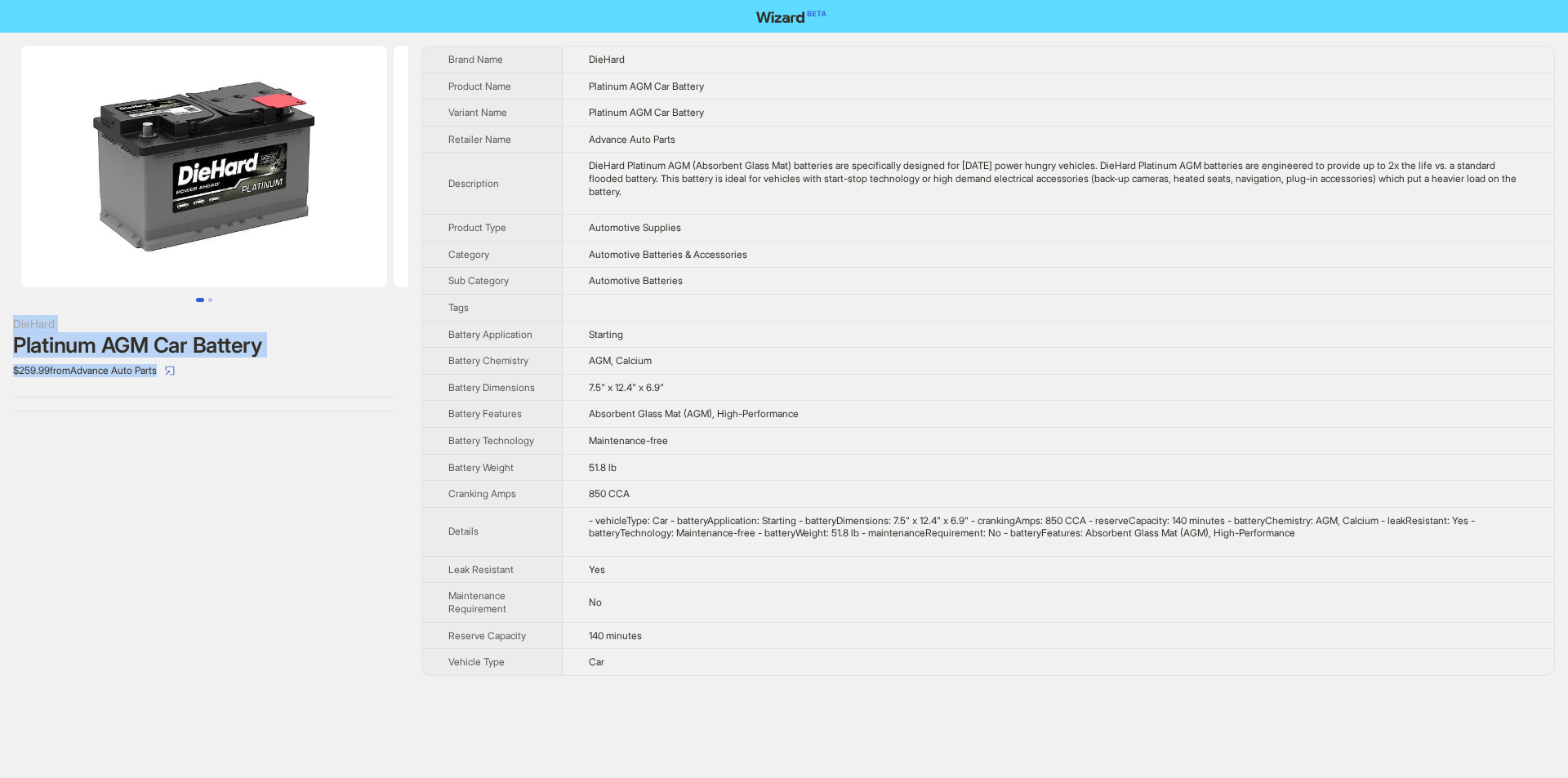
drag, startPoint x: 5, startPoint y: 312, endPoint x: 178, endPoint y: 390, distance: 189.8
click at [178, 390] on div "DieHard Platinum AGM Car Battery $259.99 from Advance Auto Parts" at bounding box center [204, 228] width 409 height 391
copy div "DieHard Platinum AGM Car Battery $259.99 from Advance Auto Parts"
click at [234, 400] on div "DieHard Platinum AGM Car Battery $259.99 from Advance Auto Parts" at bounding box center [204, 228] width 409 height 391
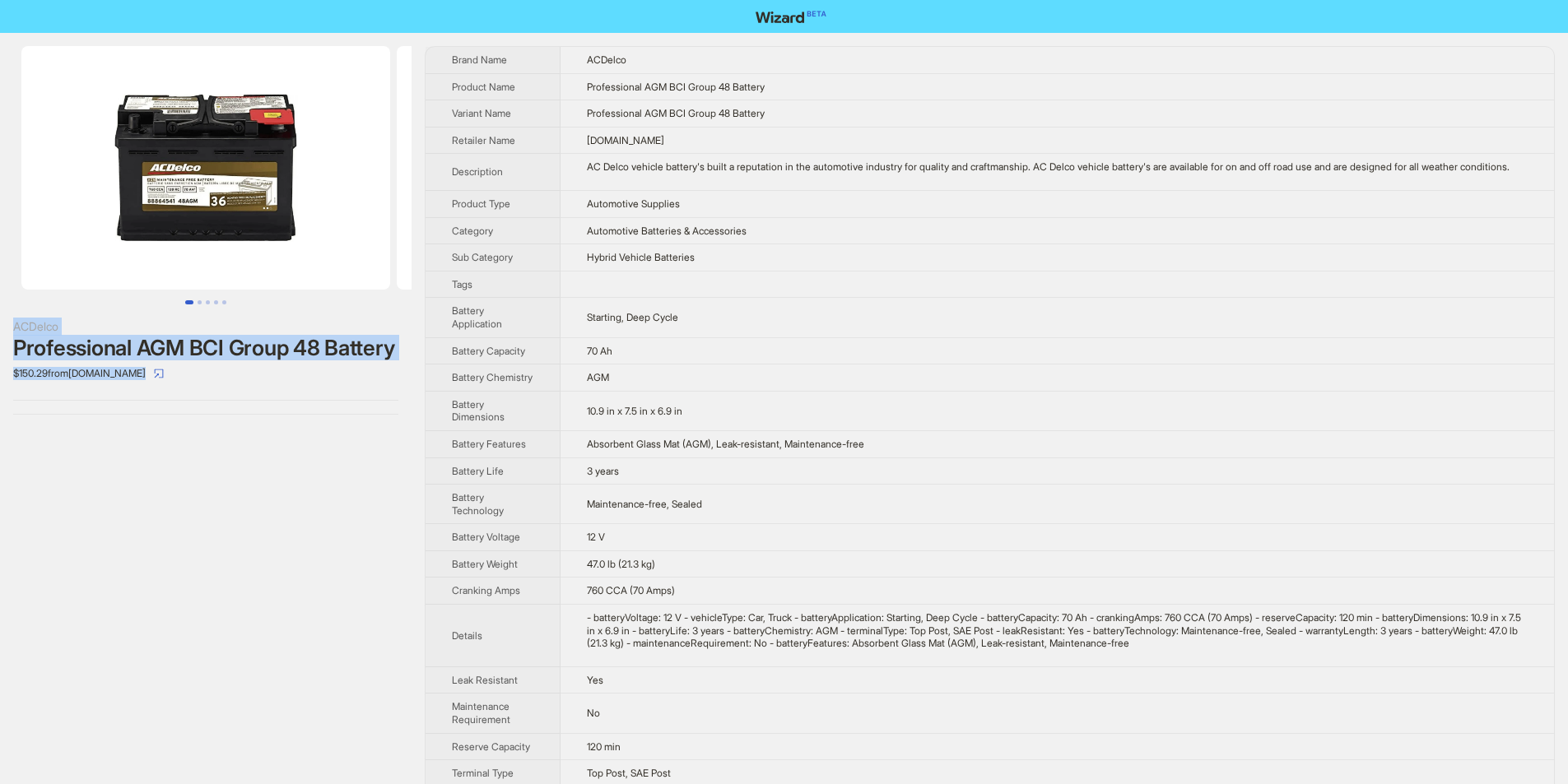
drag, startPoint x: 3, startPoint y: 318, endPoint x: 165, endPoint y: 396, distance: 179.8
click at [165, 396] on div "ACDelco Professional AGM BCI Group 48 Battery $150.29 from MartDiscover.com" at bounding box center [205, 230] width 412 height 394
copy div "ACDelco Professional AGM BCI Group 48 Battery $150.29 from MartDiscover.com"
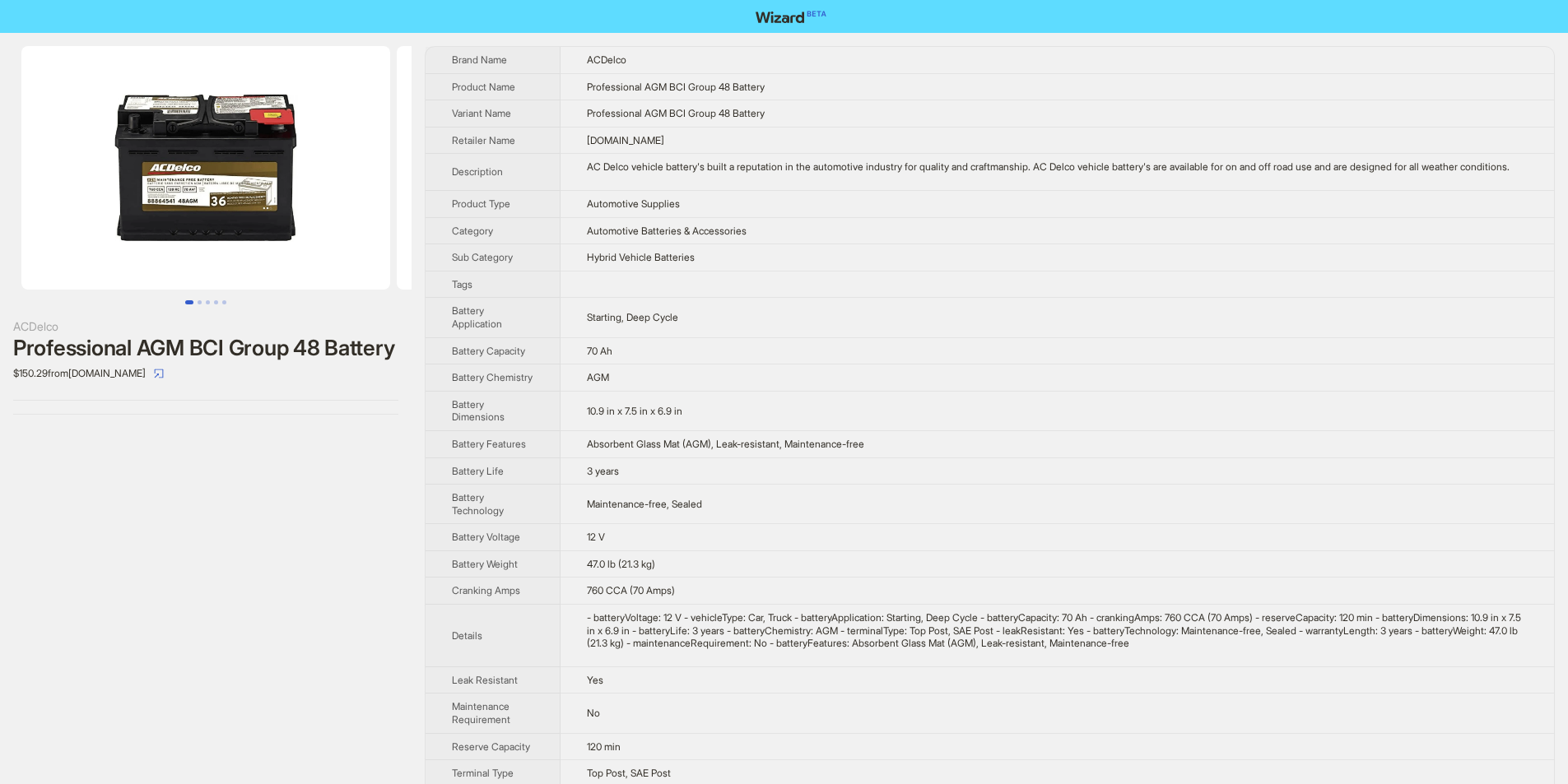
drag, startPoint x: 313, startPoint y: 415, endPoint x: 463, endPoint y: 55, distance: 390.0
click at [315, 411] on div "ACDelco Professional AGM BCI Group 48 Battery $150.29 from MartDiscover.com" at bounding box center [205, 230] width 412 height 394
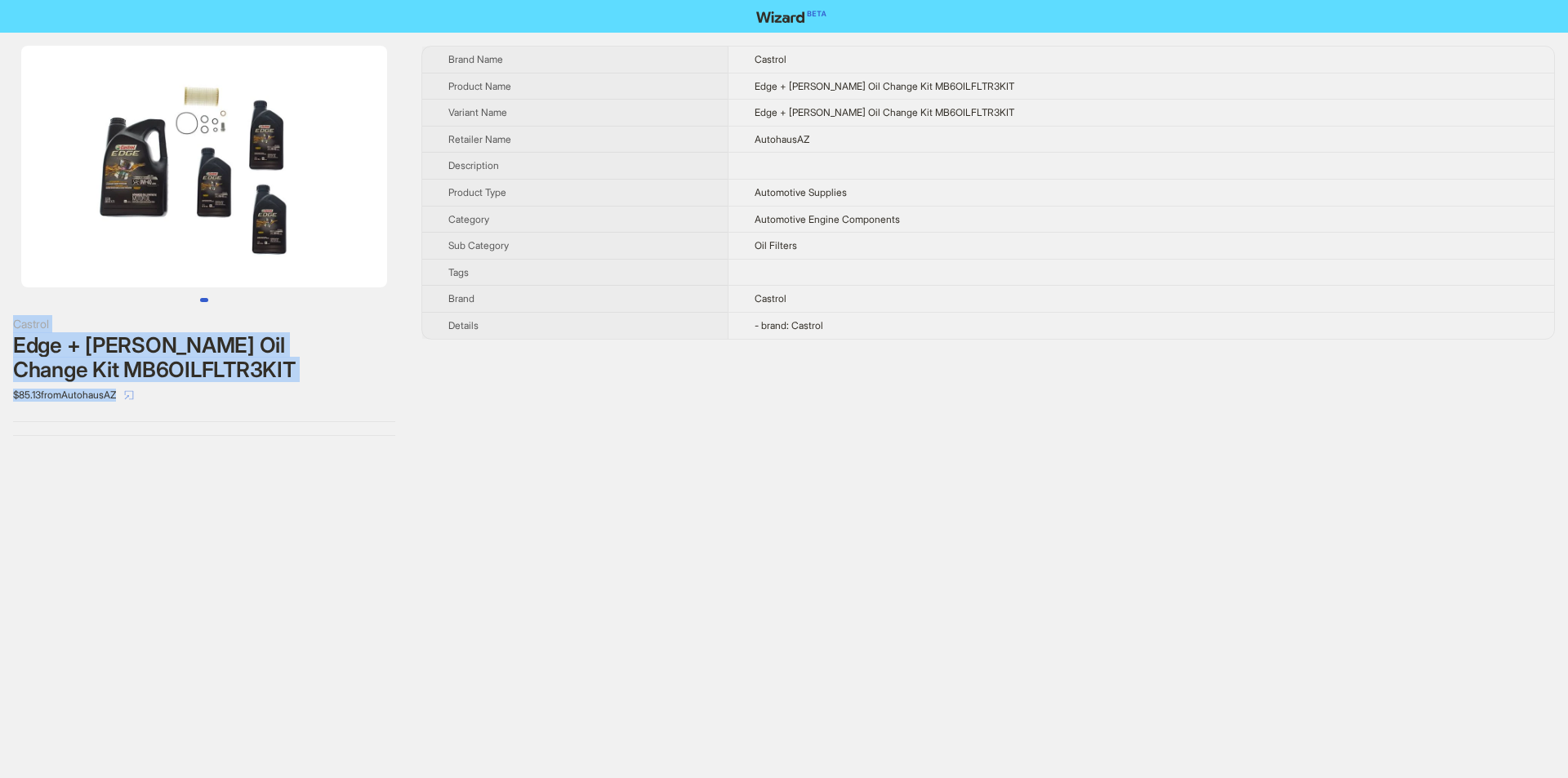
drag, startPoint x: 3, startPoint y: 319, endPoint x: 131, endPoint y: 405, distance: 154.2
click at [131, 405] on div "Castrol Edge + Mann Oil Change Kit MB6OILFLTR3KIT $85.13 from AutohausAZ" at bounding box center [204, 240] width 409 height 416
copy div "Castrol Edge + Mann Oil Change Kit MB6OILFLTR3KIT $85.13 from AutohausAZ"
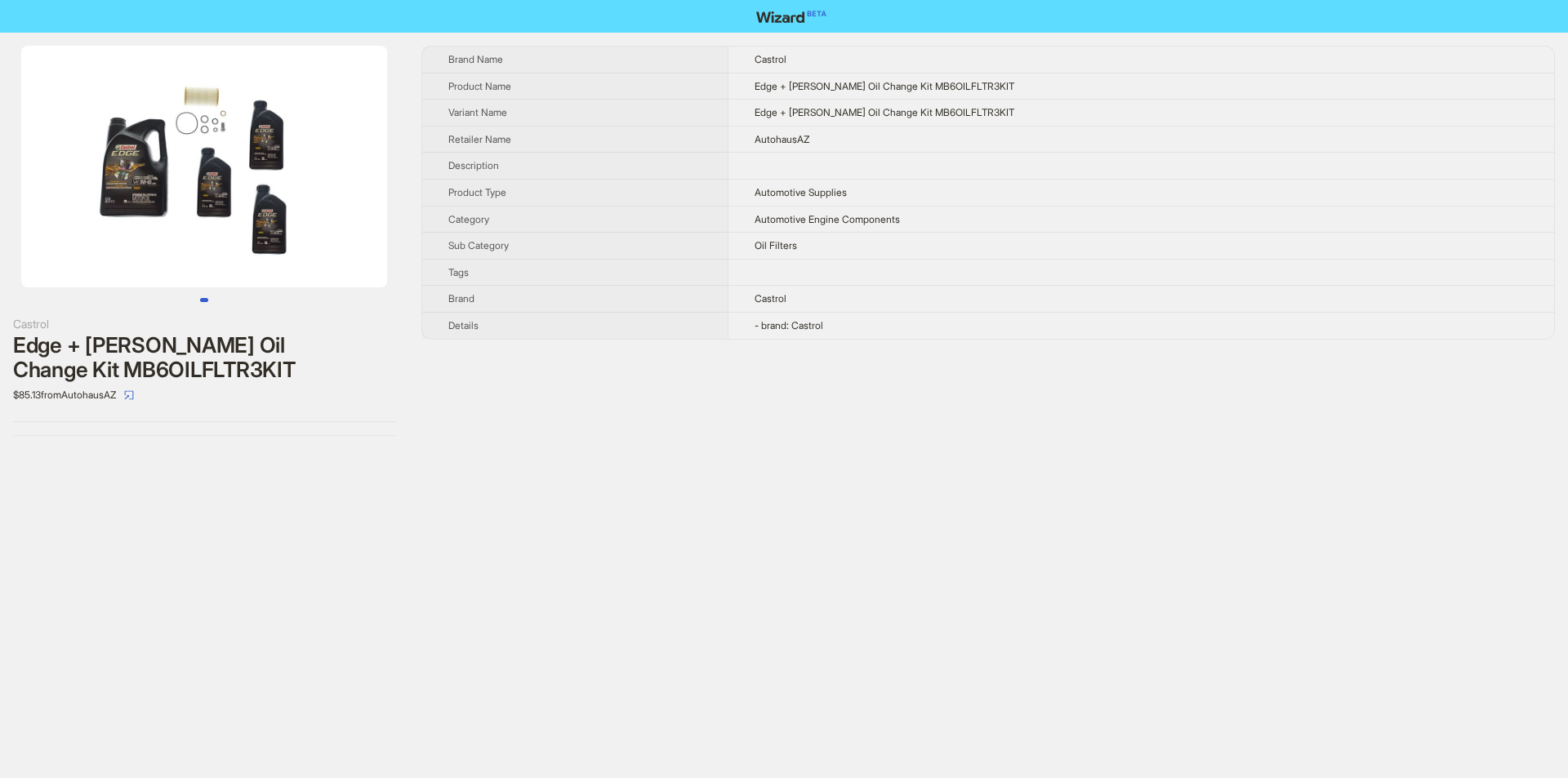
click at [294, 471] on div "Castrol Edge + Mann Oil Change Kit MB6OILFLTR3KIT $85.13 from AutohausAZ Brand …" at bounding box center [784, 389] width 1568 height 778
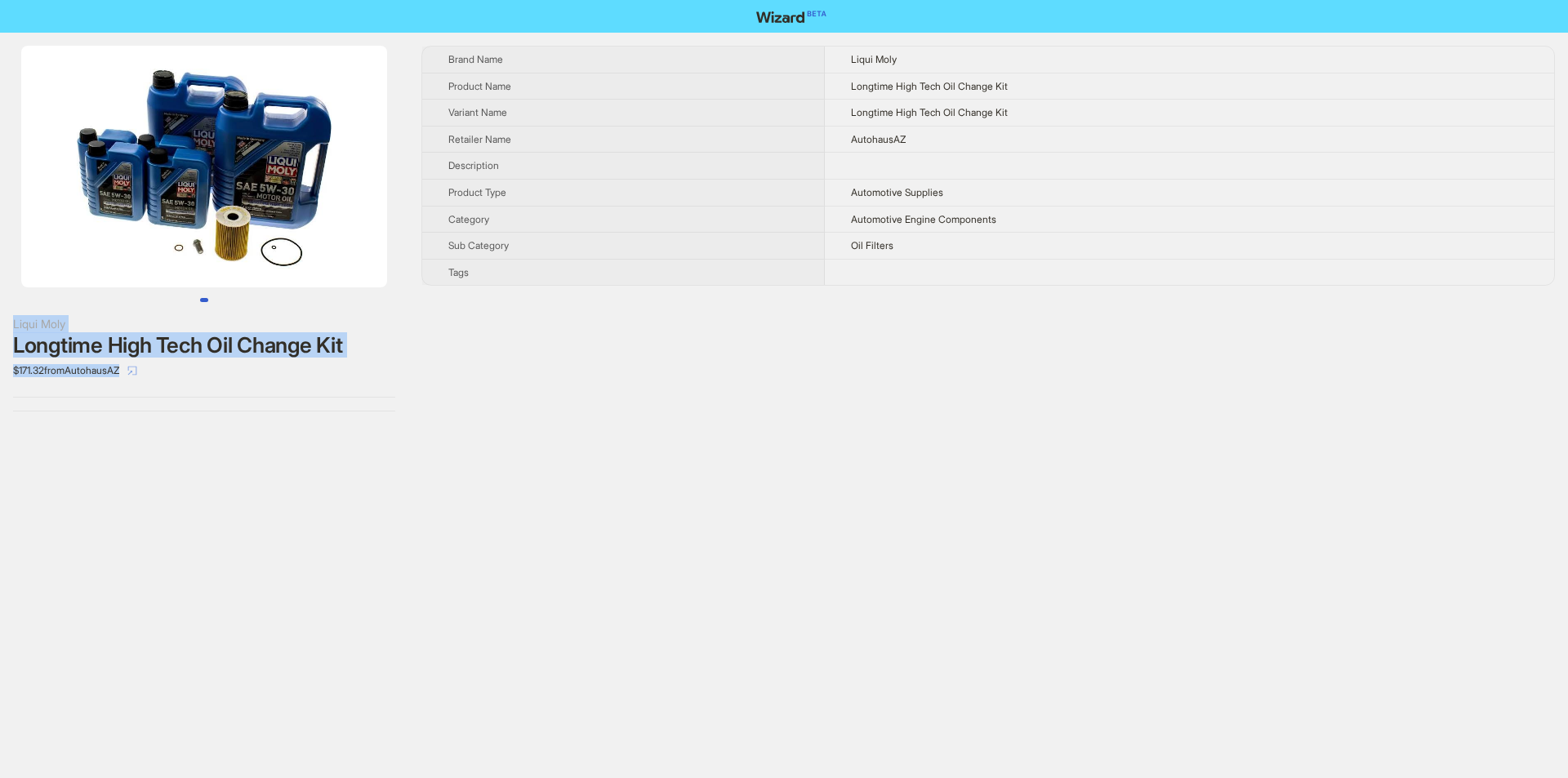
drag, startPoint x: 7, startPoint y: 314, endPoint x: 132, endPoint y: 375, distance: 139.1
click at [132, 375] on div "Liqui Moly Longtime High Tech Oil Change Kit $171.32 from AutohausAZ" at bounding box center [204, 228] width 409 height 391
copy div "Liqui Moly Longtime High Tech Oil Change Kit $171.32 from AutohausAZ"
click at [179, 541] on div "Liqui Moly Longtime High Tech Oil Change Kit $171.32 from AutohausAZ Brand Name…" at bounding box center [784, 389] width 1568 height 778
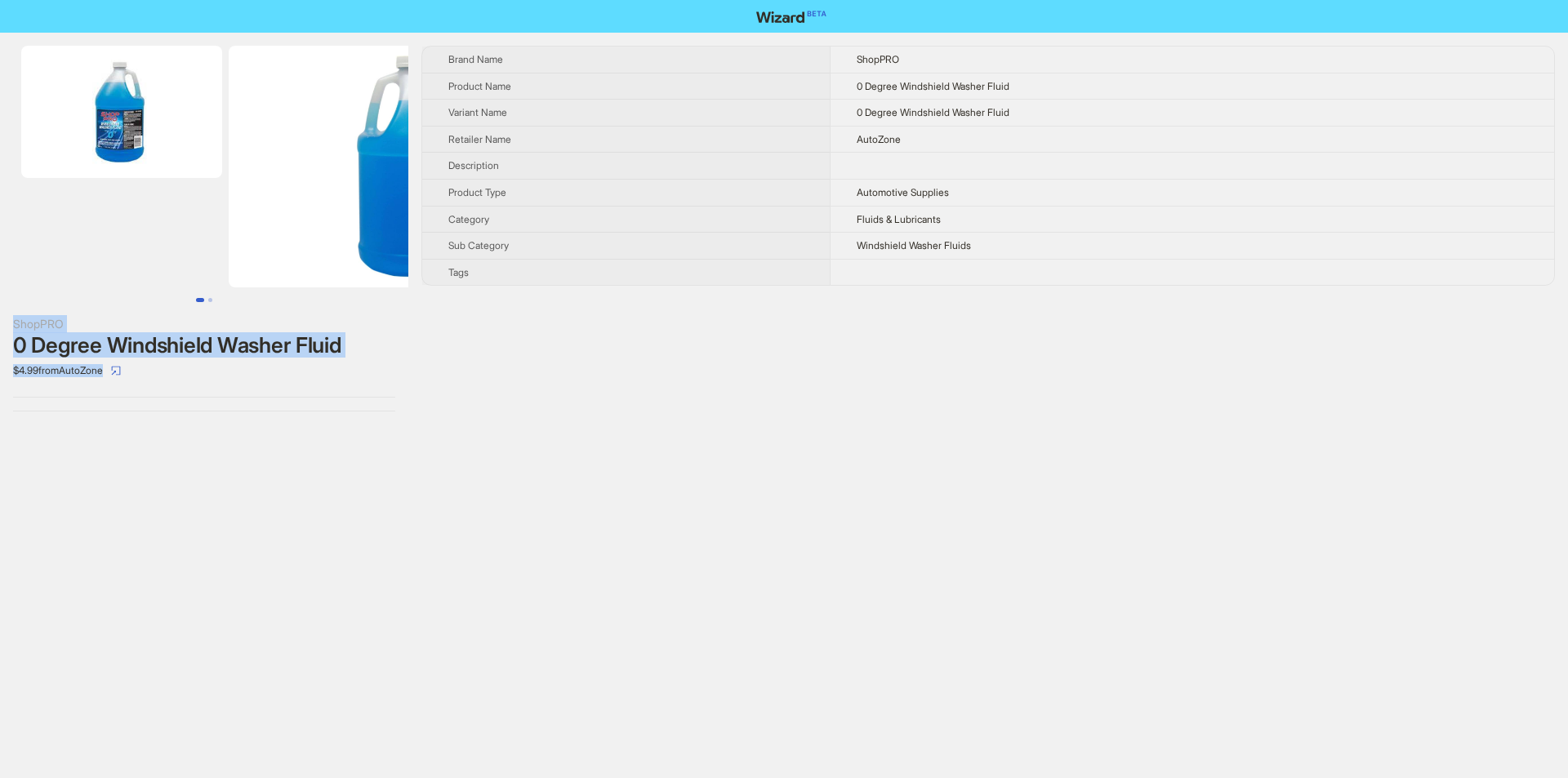
drag, startPoint x: 1, startPoint y: 310, endPoint x: 88, endPoint y: 385, distance: 114.9
click at [88, 385] on div "ShopPRO 0 Degree Windshield Washer Fluid $4.99 from AutoZone" at bounding box center [204, 228] width 409 height 391
copy div "ShopPRO 0 Degree Windshield Washer Fluid $4.99 from AutoZone"
click at [202, 455] on div "ShopPRO 0 Degree Windshield Washer Fluid $4.99 from AutoZone Brand Name ShopPRO…" at bounding box center [784, 389] width 1568 height 778
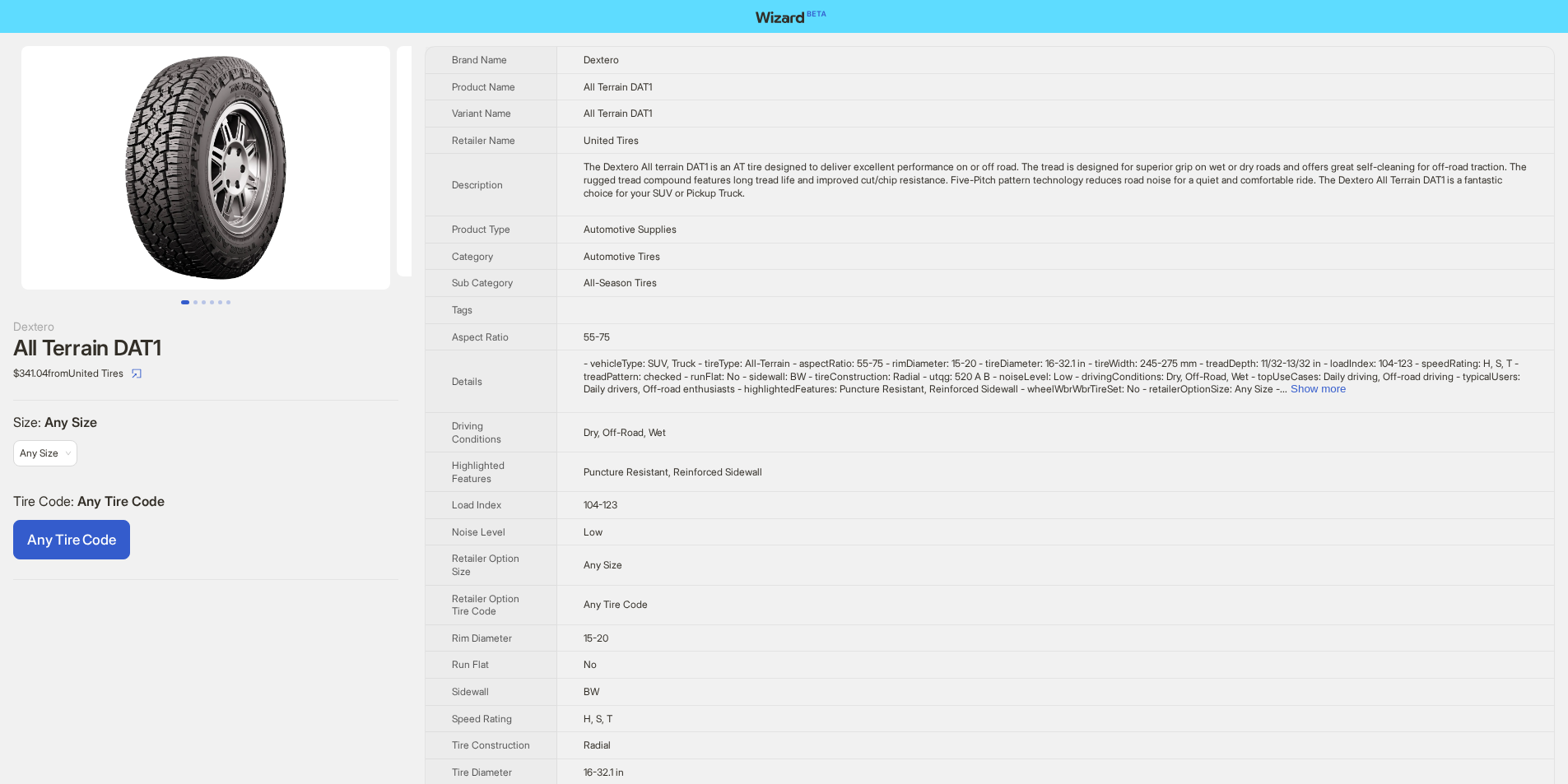
click at [818, 438] on td "Dry, Off-Road, Wet" at bounding box center [1055, 432] width 997 height 40
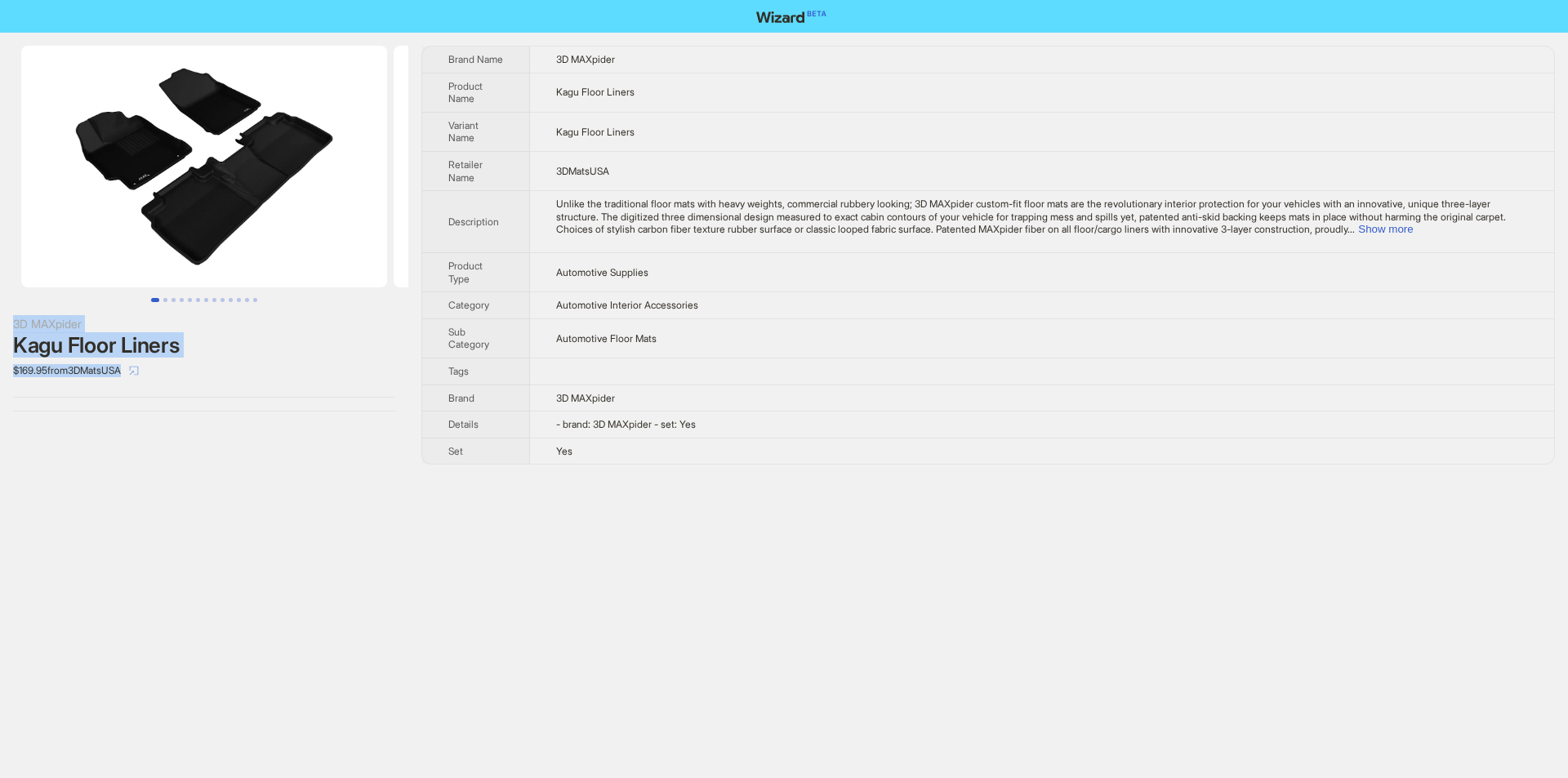
drag, startPoint x: 8, startPoint y: 319, endPoint x: 134, endPoint y: 382, distance: 140.9
click at [134, 382] on div "3D MAXpider Kagu Floor Liners $169.95 from 3DMatsUSA" at bounding box center [204, 228] width 409 height 391
copy div "3D MAXpider Kagu Floor Liners $169.95 from 3DMatsUSA"
click at [195, 401] on div "3D MAXpider Kagu Floor Liners $169.95 from 3DMatsUSA" at bounding box center [204, 228] width 409 height 391
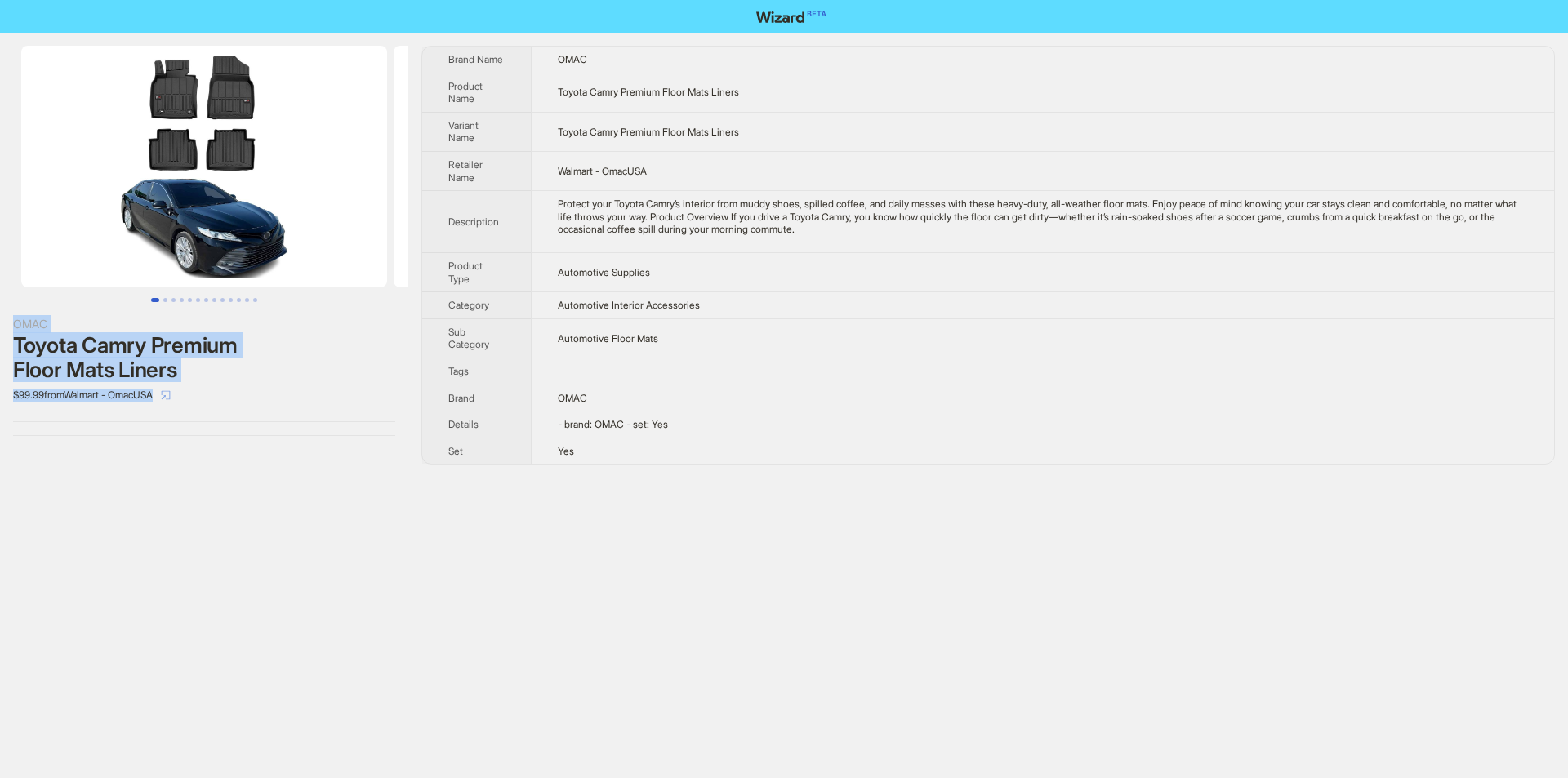
drag, startPoint x: 5, startPoint y: 321, endPoint x: 185, endPoint y: 403, distance: 197.8
click at [185, 403] on div "OMAC Toyota Camry Premium Floor Mats Liners $99.99 from Walmart - OmacUSA" at bounding box center [204, 240] width 409 height 416
copy div "OMAC Toyota Camry Premium Floor Mats Liners $99.99 from Walmart - OmacUSA"
click at [288, 410] on div "OMAC Toyota Camry Premium Floor Mats Liners $99.99 from Walmart - OmacUSA" at bounding box center [204, 240] width 409 height 416
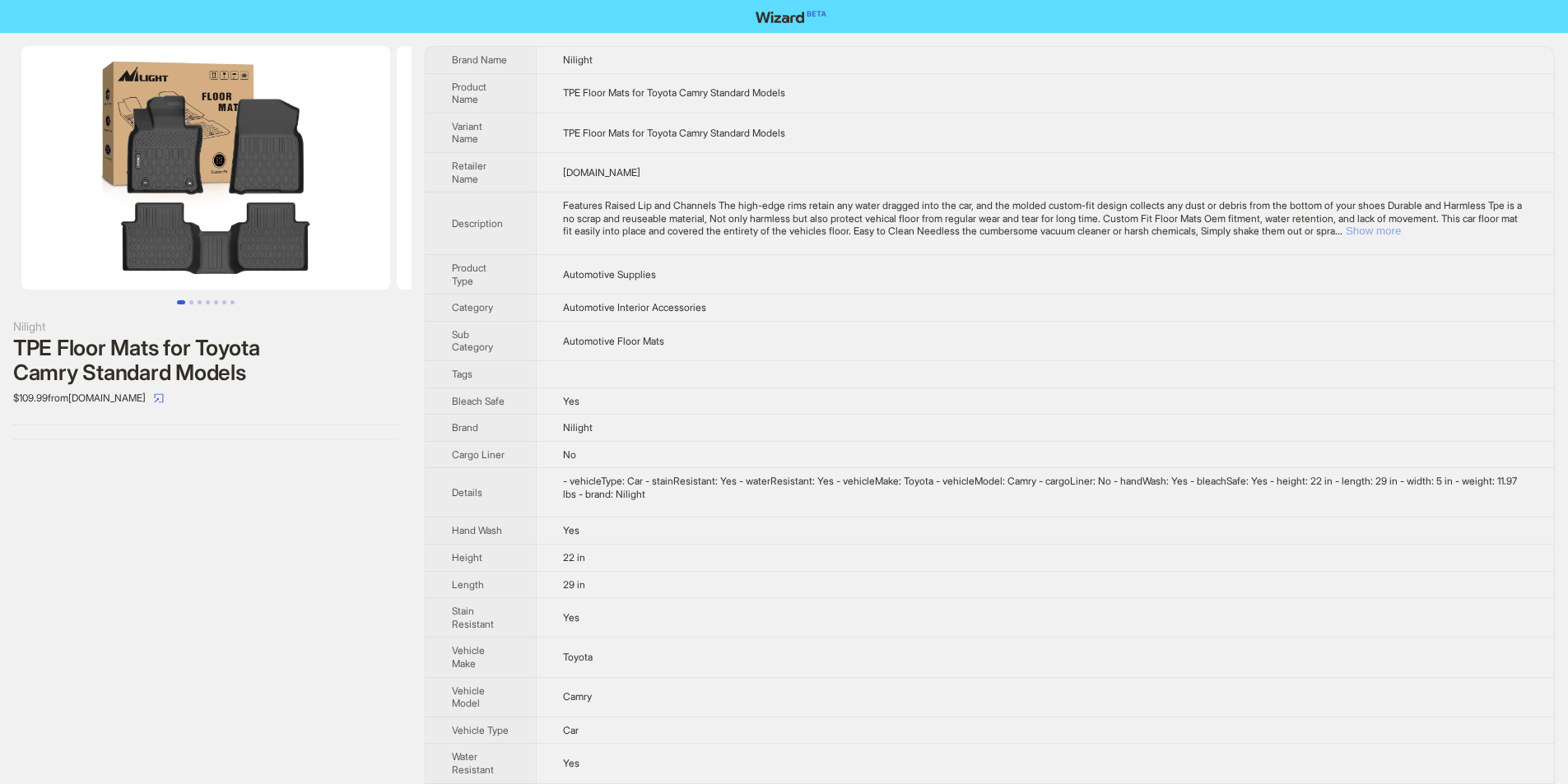
click at [1401, 227] on button "Show more" at bounding box center [1373, 230] width 55 height 12
drag, startPoint x: 894, startPoint y: 504, endPoint x: 0, endPoint y: 658, distance: 907.2
click at [0, 658] on div "Nilight TPE Floor Mats for Toyota Camry Standard Models $109.99 from nilight.com" at bounding box center [205, 442] width 412 height 817
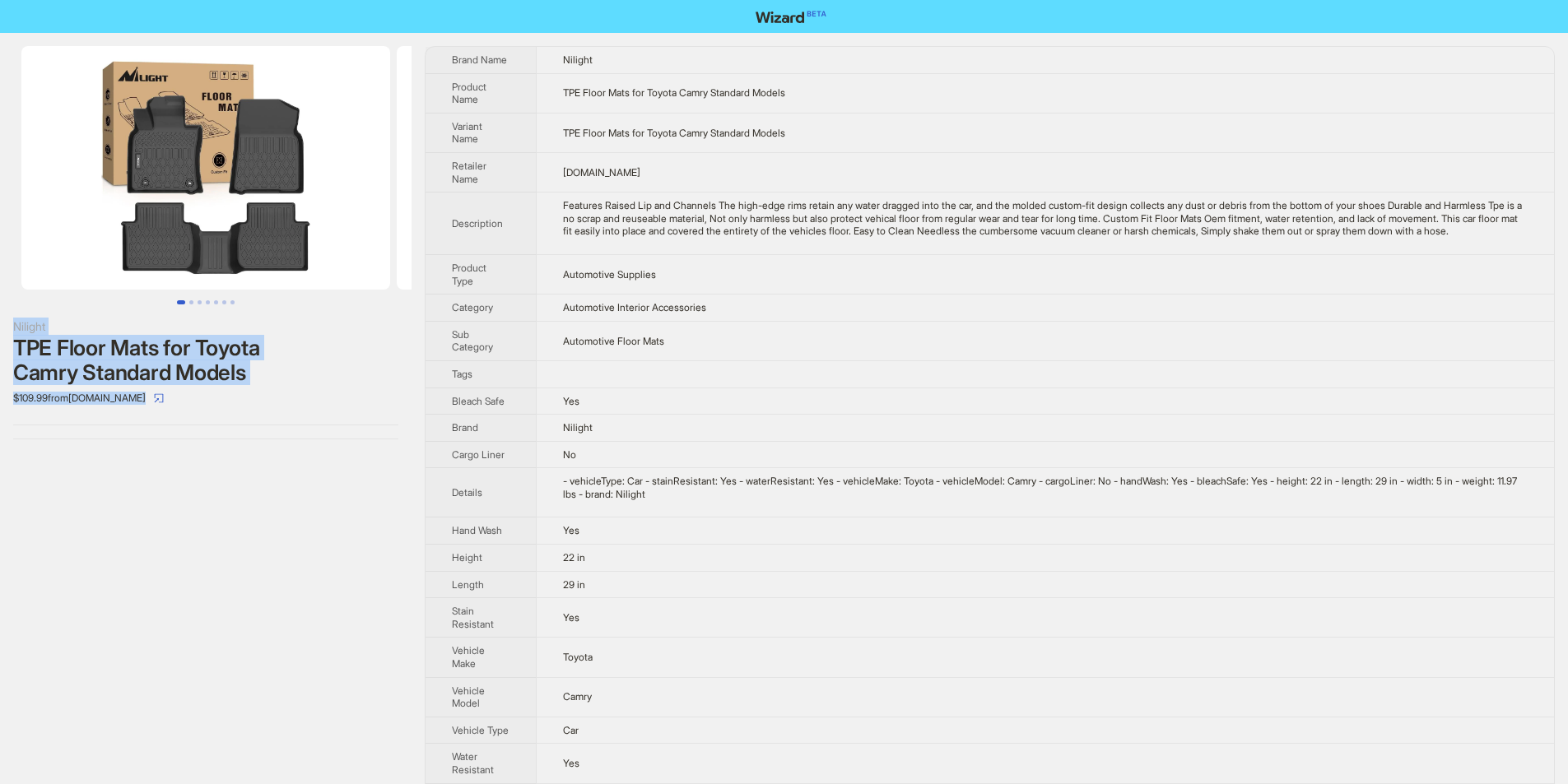
drag, startPoint x: 9, startPoint y: 321, endPoint x: 222, endPoint y: 411, distance: 231.2
click at [222, 411] on div "Nilight TPE Floor Mats for Toyota Camry Standard Models $109.99 from nilight.com" at bounding box center [205, 242] width 412 height 419
copy div "Nilight TPE Floor Mats for Toyota Camry Standard Models $109.99 from nilight.com"
click at [270, 407] on div "$109.99 from nilight.com" at bounding box center [205, 398] width 385 height 27
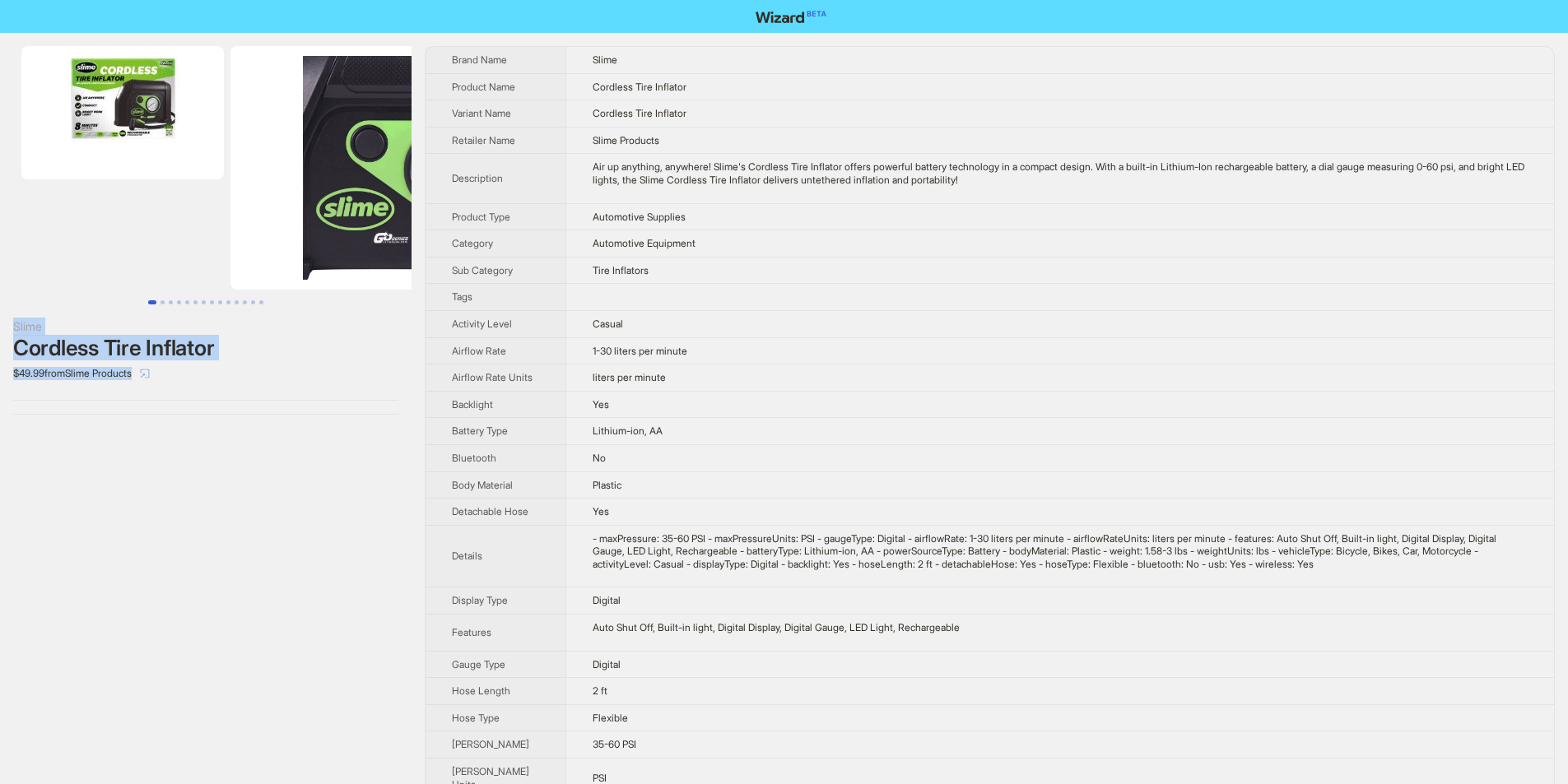
drag, startPoint x: 9, startPoint y: 321, endPoint x: 157, endPoint y: 370, distance: 155.9
click at [157, 370] on div "Slime Cordless Tire Inflator $49.99 from Slime Products" at bounding box center [205, 230] width 412 height 394
click at [178, 421] on div "Slime Cordless Tire Inflator $49.99 from Slime Products" at bounding box center [205, 230] width 412 height 394
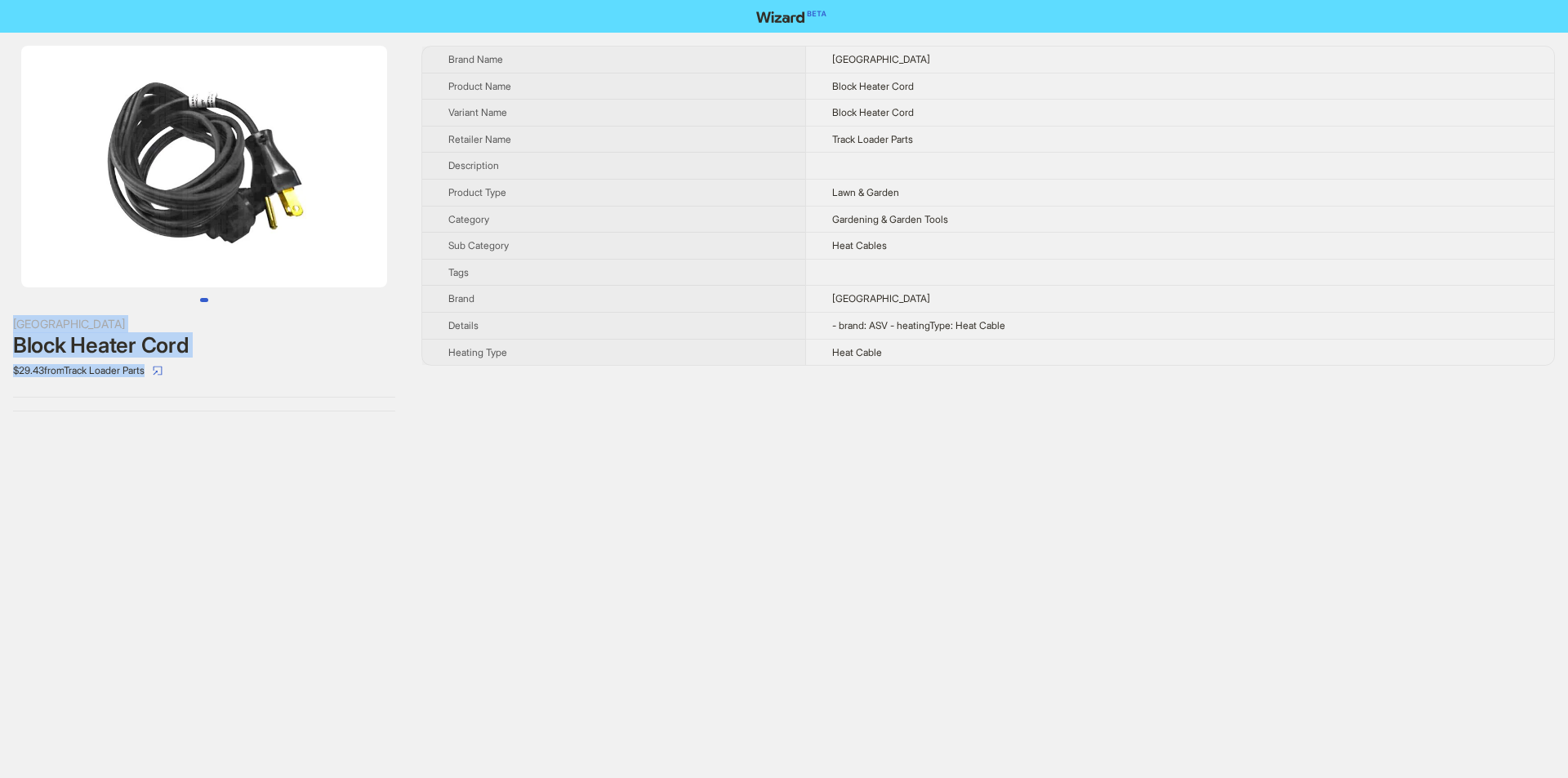
drag, startPoint x: 12, startPoint y: 315, endPoint x: 289, endPoint y: 408, distance: 292.2
click at [289, 408] on div "ASV Block Heater Cord $29.43 from Track Loader Parts" at bounding box center [204, 228] width 409 height 391
copy div "ASV Block Heater Cord $29.43 from Track Loader Parts"
drag, startPoint x: 319, startPoint y: 429, endPoint x: 683, endPoint y: 24, distance: 544.5
click at [320, 429] on div "ASV Block Heater Cord $29.43 from Track Loader Parts Brand Name ASV Product Nam…" at bounding box center [784, 389] width 1568 height 778
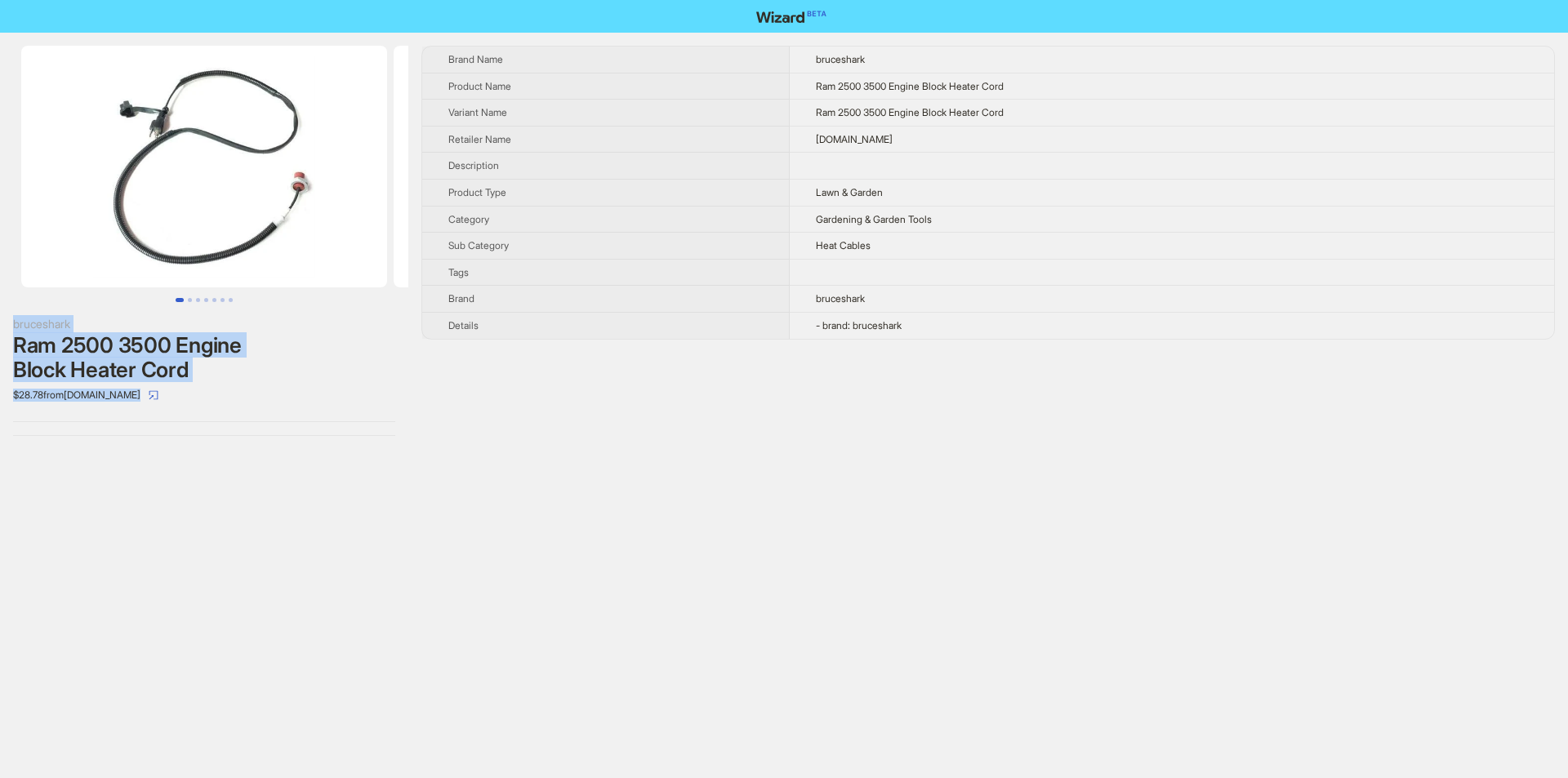
drag, startPoint x: 77, startPoint y: 362, endPoint x: 142, endPoint y: 408, distance: 79.6
click at [142, 408] on div "bruceshark Ram 2500 3500 Engine Block Heater Cord $28.78 from bruceshark.com" at bounding box center [204, 240] width 409 height 416
copy div "bruceshark Ram 2500 3500 Engine Block Heater Cord $28.78 from bruceshark.com"
click at [225, 444] on div "bruceshark Ram 2500 3500 Engine Block Heater Cord $28.78 from bruceshark.com" at bounding box center [204, 240] width 409 height 416
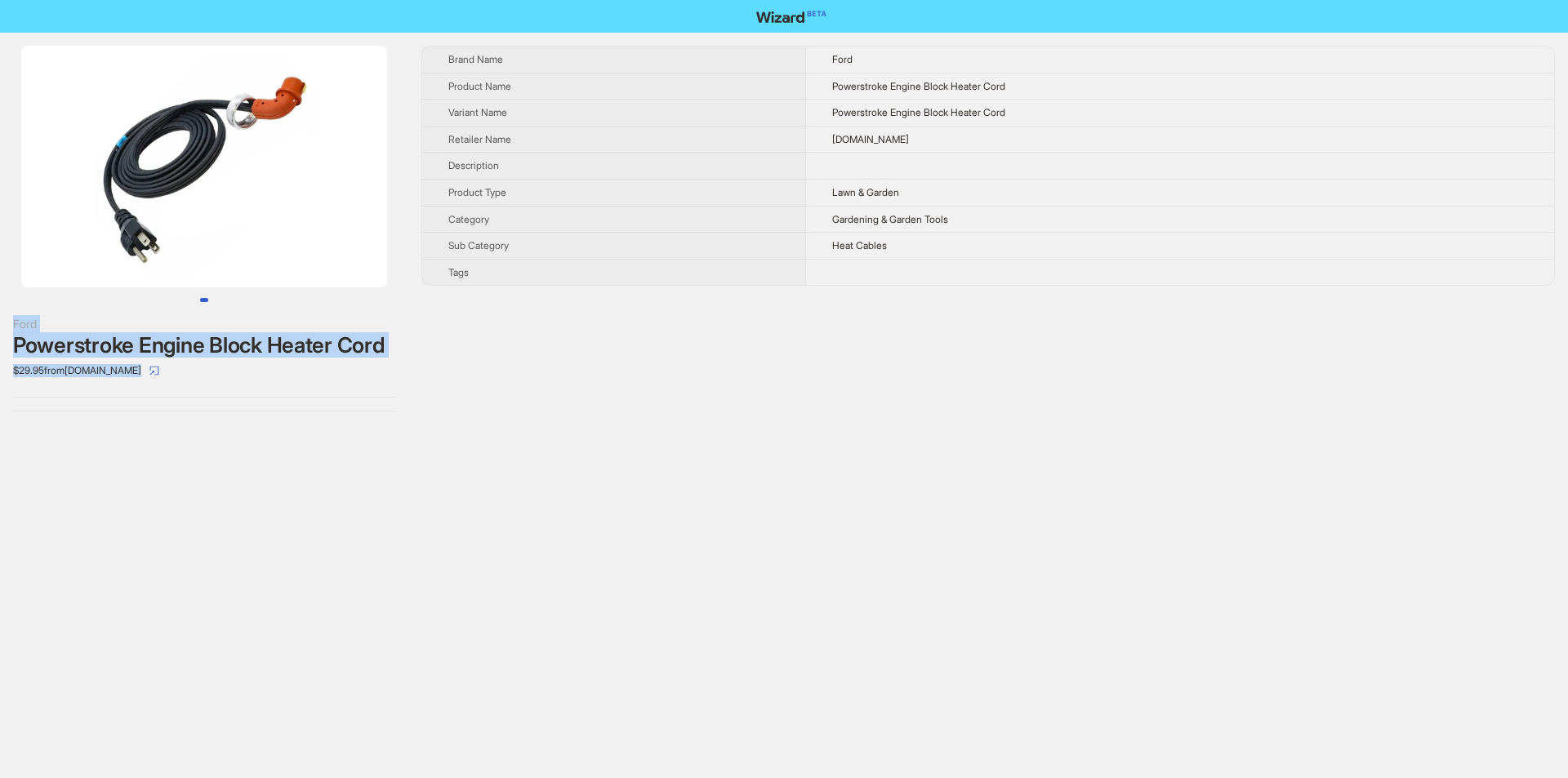
drag, startPoint x: 8, startPoint y: 313, endPoint x: 206, endPoint y: 382, distance: 209.7
click at [209, 389] on div "Ford Powerstroke Engine Block Heater Cord $29.95 from [DOMAIN_NAME]" at bounding box center [204, 228] width 409 height 391
copy div "Ford Powerstroke Engine Block Heater Cord $29.95 from Dalessuperstore.com"
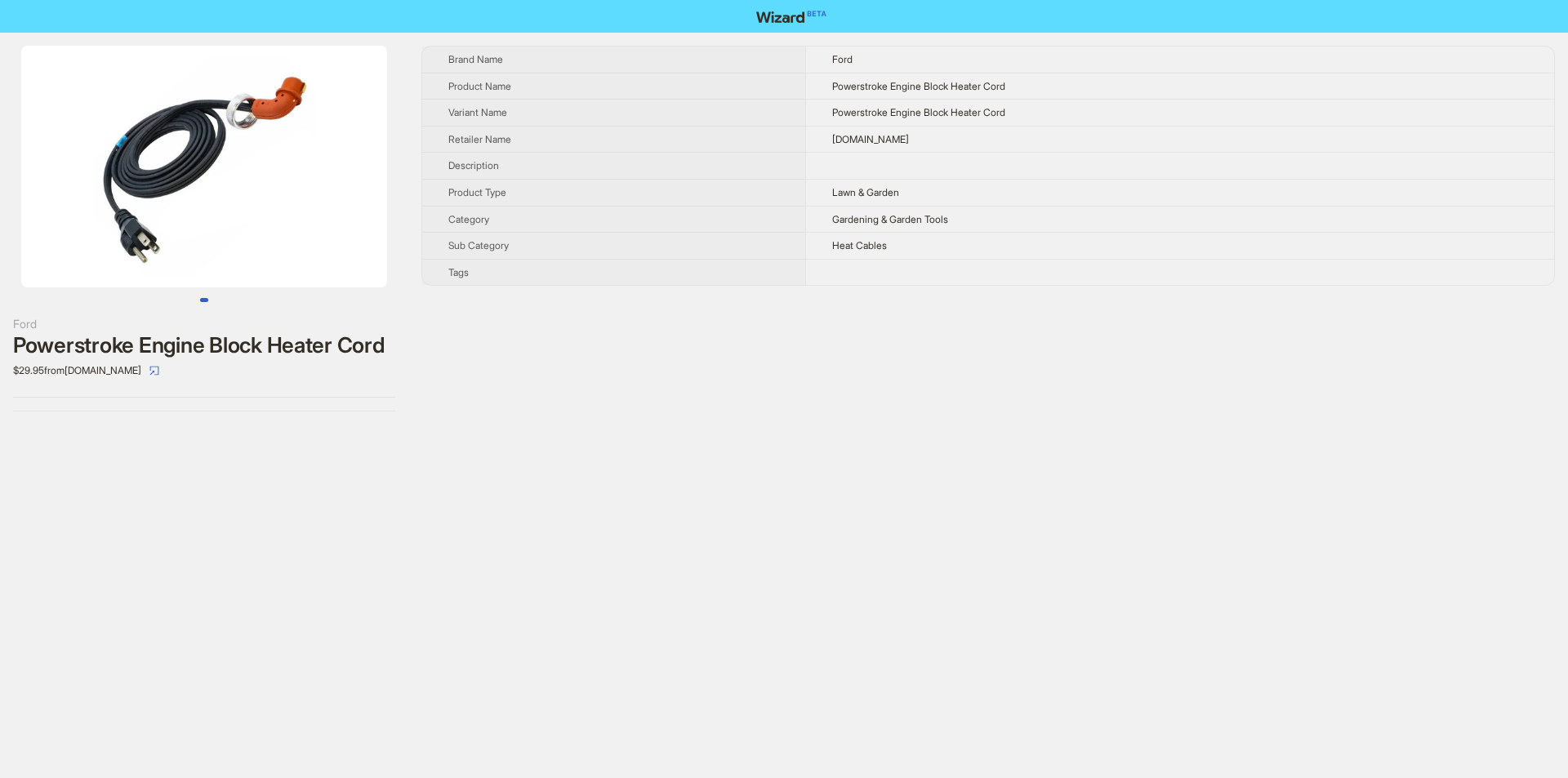
click at [361, 416] on div "Ford Powerstroke Engine Block Heater Cord $29.95 from Dalessuperstore.com" at bounding box center [204, 228] width 409 height 391
